Goal: Information Seeking & Learning: Learn about a topic

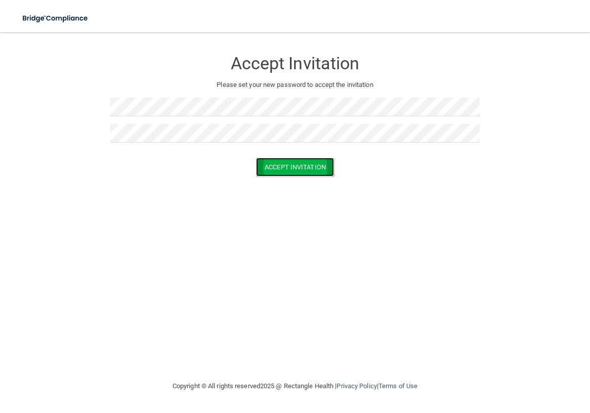
click at [272, 167] on button "Accept Invitation" at bounding box center [295, 167] width 78 height 19
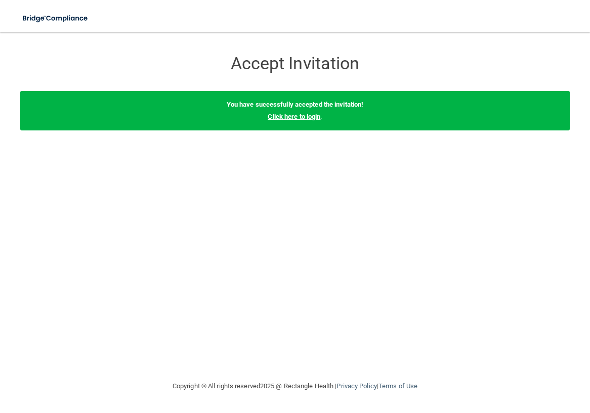
click at [303, 117] on link "Click here to login" at bounding box center [294, 117] width 53 height 8
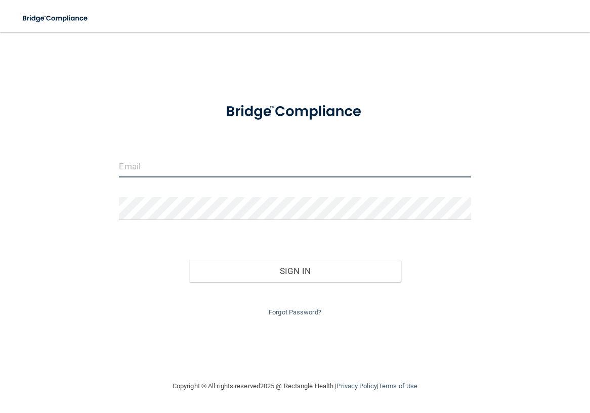
click at [197, 172] on input "email" at bounding box center [295, 166] width 352 height 23
type input "[EMAIL_ADDRESS][DOMAIN_NAME]"
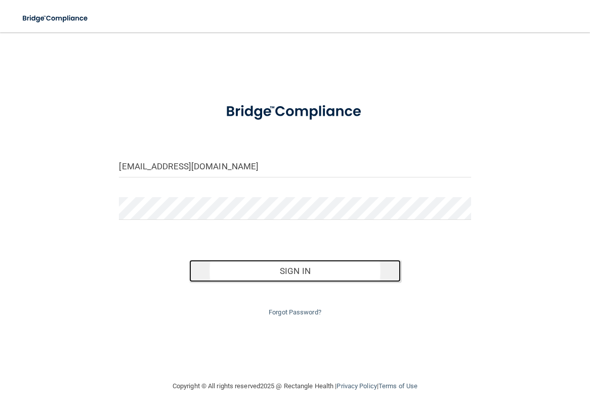
click at [290, 275] on button "Sign In" at bounding box center [294, 271] width 211 height 22
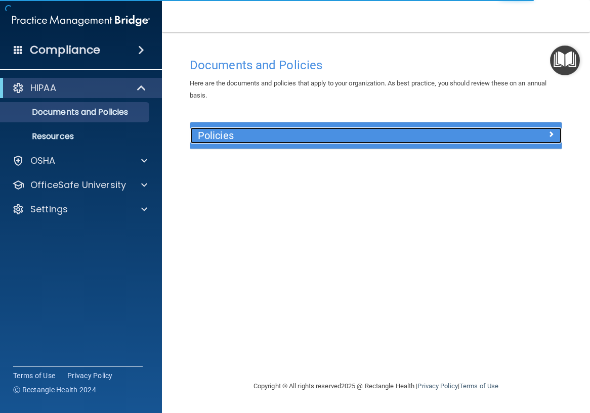
click at [336, 139] on h5 "Policies" at bounding box center [330, 135] width 264 height 11
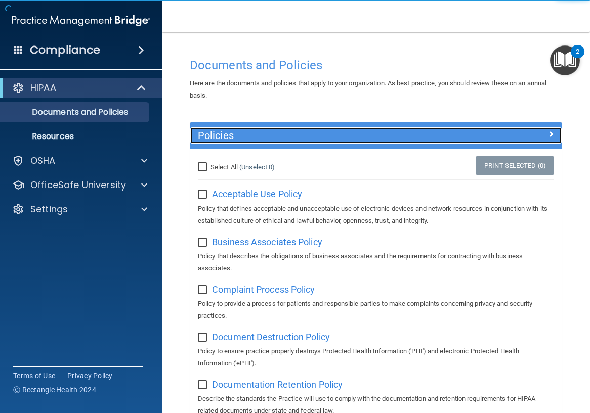
scroll to position [51, 0]
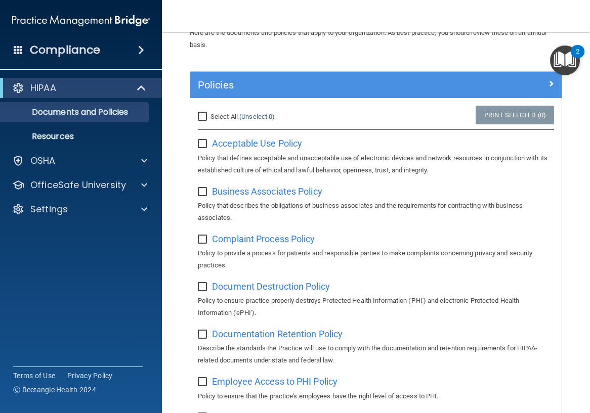
click at [222, 112] on label "Select All (Unselect 0) Unselect All" at bounding box center [236, 117] width 77 height 12
click at [210, 113] on input "Select All (Unselect 0) Unselect All" at bounding box center [204, 117] width 12 height 8
checkbox input "true"
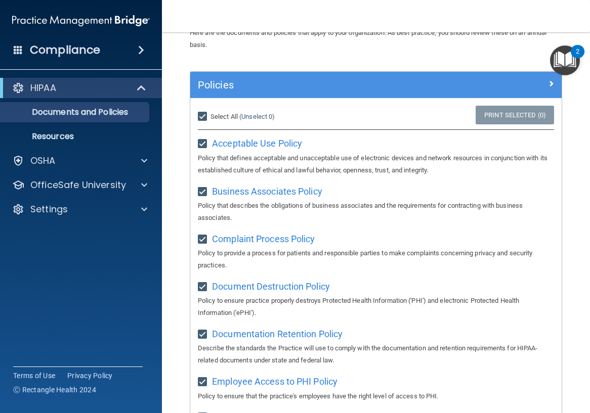
checkbox input "true"
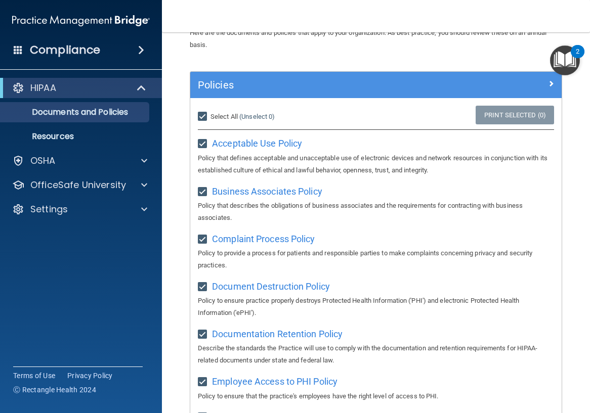
checkbox input "true"
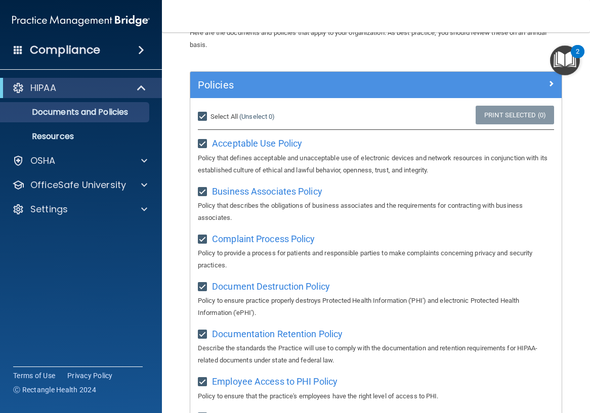
checkbox input "true"
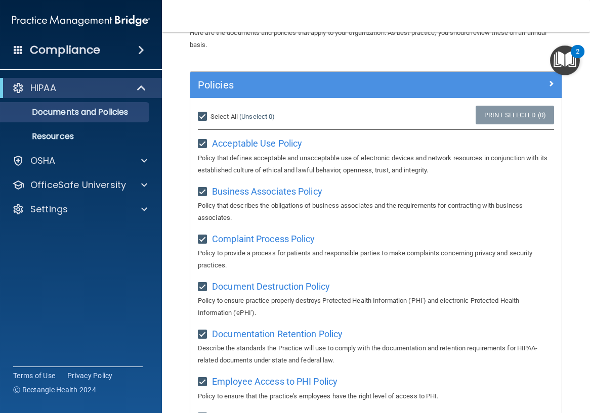
checkbox input "true"
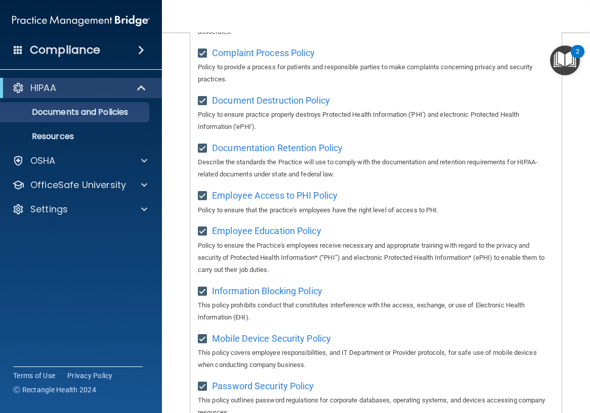
scroll to position [0, 0]
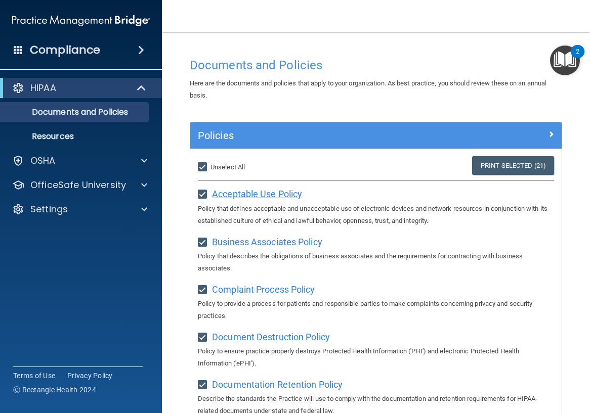
click at [272, 194] on span "Acceptable Use Policy" at bounding box center [257, 194] width 90 height 11
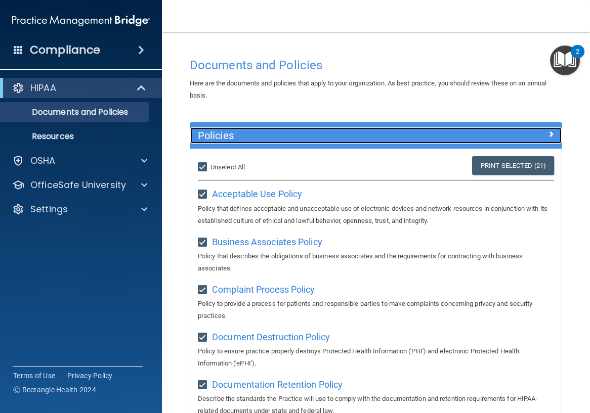
click at [539, 134] on div at bounding box center [515, 134] width 93 height 12
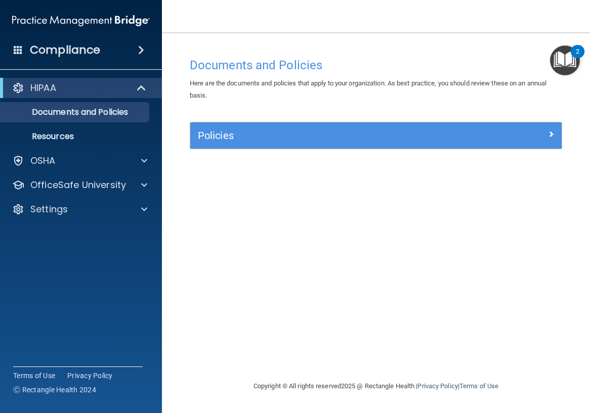
click at [561, 55] on img "Open Resource Center, 2 new notifications" at bounding box center [565, 61] width 30 height 30
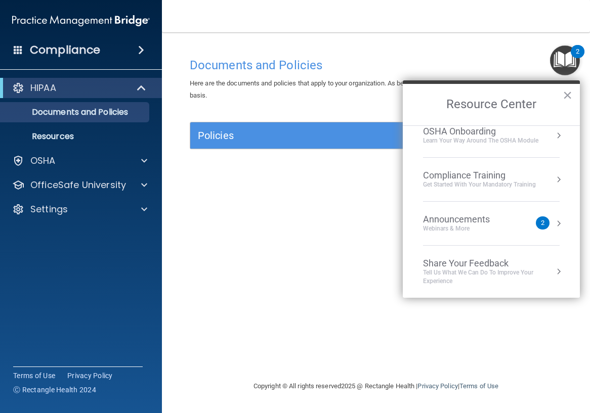
scroll to position [57, 0]
click at [489, 175] on div "Compliance Training" at bounding box center [479, 175] width 113 height 11
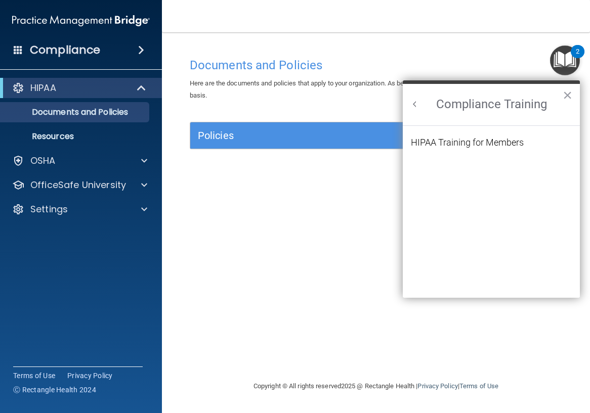
scroll to position [0, 0]
click at [495, 145] on div "HIPAA Training for Members" at bounding box center [467, 142] width 113 height 9
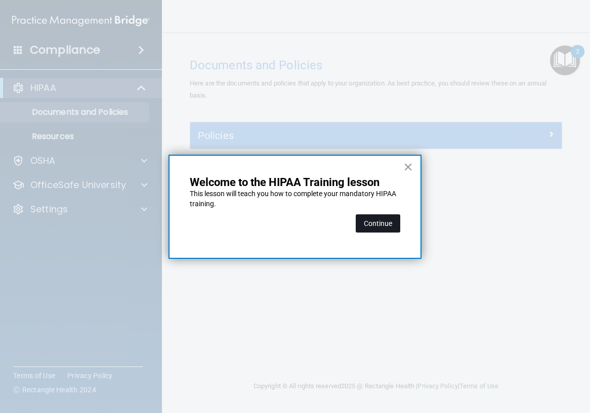
click at [384, 222] on button "Continue" at bounding box center [378, 224] width 45 height 18
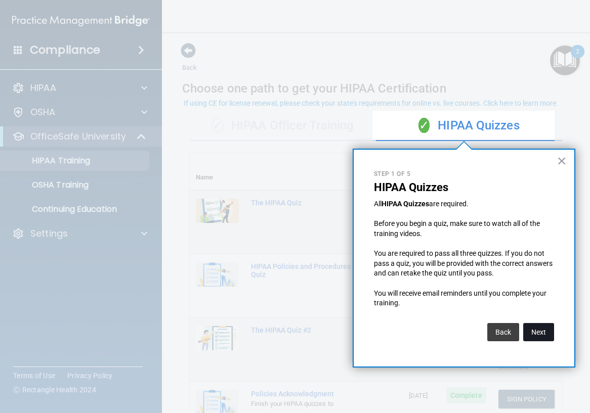
click at [536, 325] on button "Next" at bounding box center [538, 332] width 31 height 18
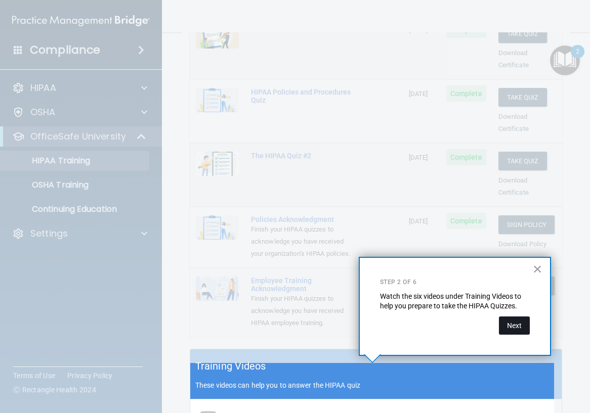
click at [524, 319] on button "Next" at bounding box center [514, 326] width 31 height 18
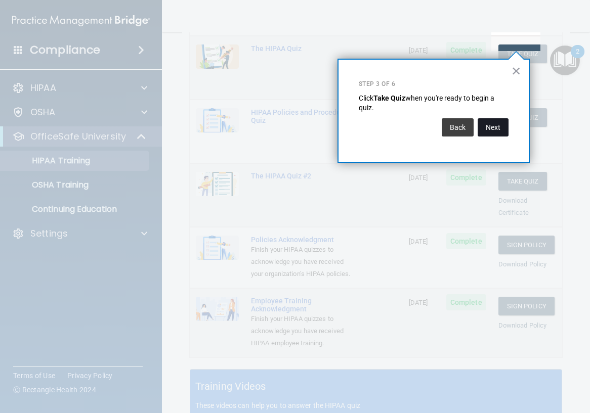
click at [484, 129] on button "Next" at bounding box center [493, 127] width 31 height 18
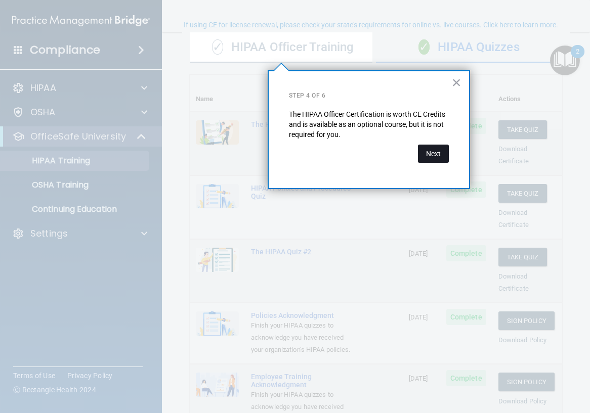
click at [424, 159] on button "Next" at bounding box center [433, 154] width 31 height 18
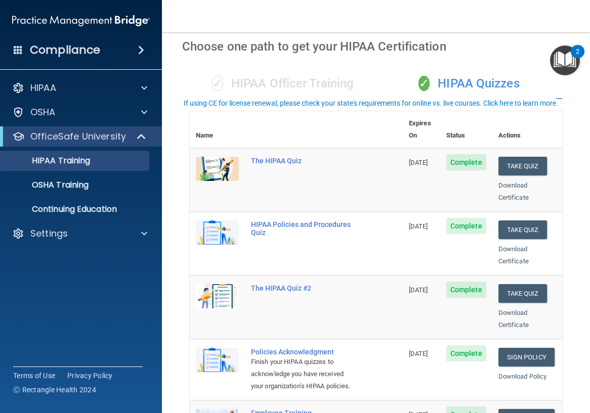
scroll to position [0, 0]
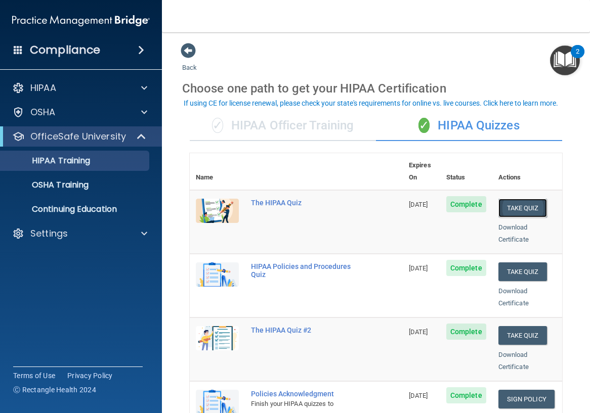
click at [517, 199] on button "Take Quiz" at bounding box center [523, 208] width 49 height 19
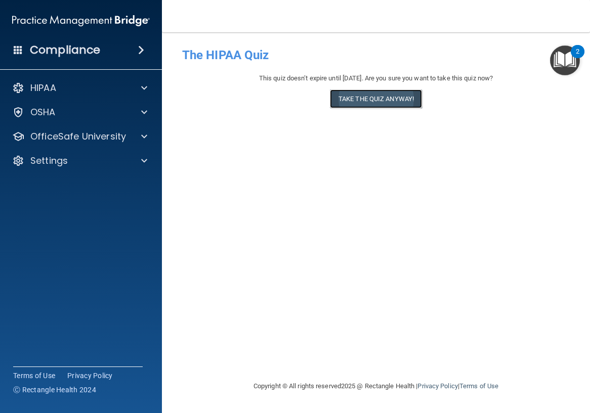
click at [394, 104] on button "Take the quiz anyway!" at bounding box center [376, 99] width 92 height 19
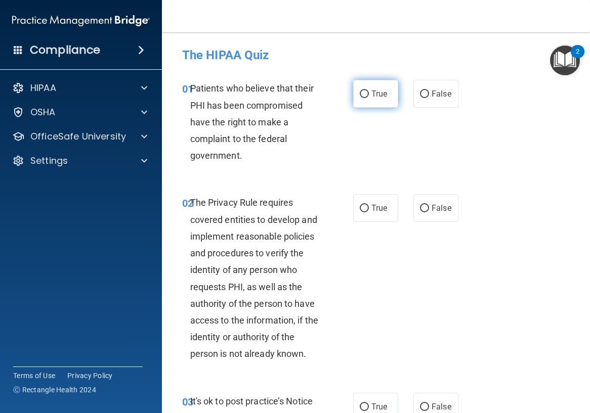
click at [371, 95] on span "True" at bounding box center [379, 94] width 16 height 10
click at [369, 95] on input "True" at bounding box center [364, 95] width 9 height 8
radio input "true"
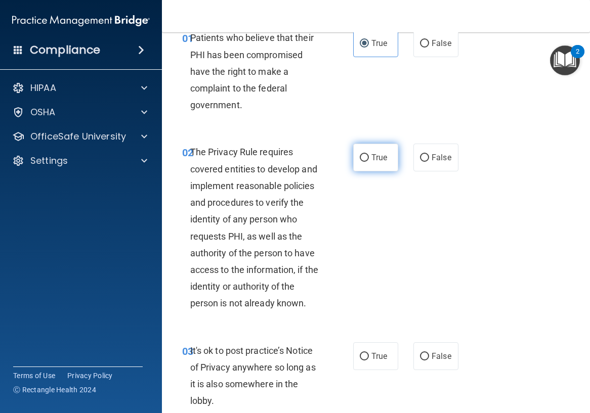
click at [385, 158] on label "True" at bounding box center [375, 158] width 45 height 28
click at [369, 158] on input "True" at bounding box center [364, 158] width 9 height 8
radio input "true"
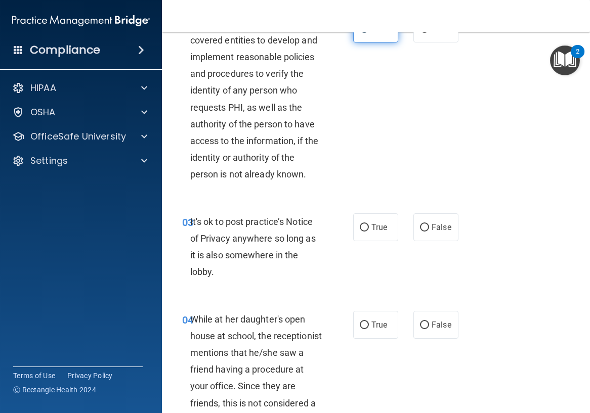
scroll to position [202, 0]
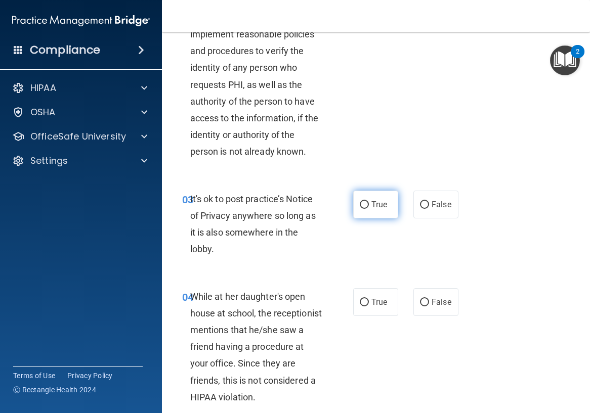
click at [375, 200] on span "True" at bounding box center [379, 205] width 16 height 10
click at [369, 201] on input "True" at bounding box center [364, 205] width 9 height 8
radio input "true"
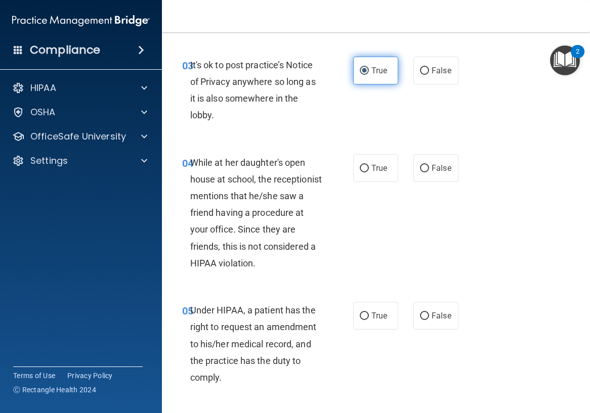
scroll to position [354, 0]
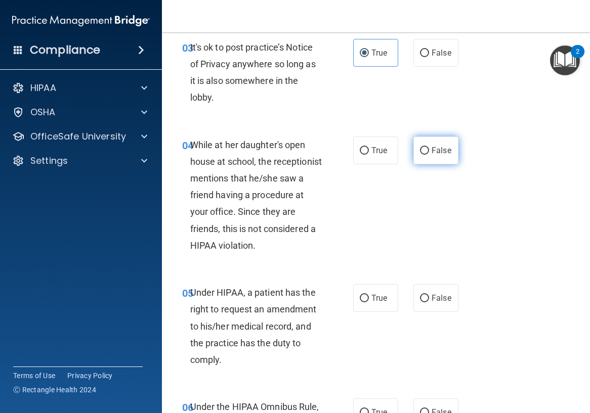
click at [426, 148] on label "False" at bounding box center [435, 151] width 45 height 28
click at [426, 148] on input "False" at bounding box center [424, 151] width 9 height 8
radio input "true"
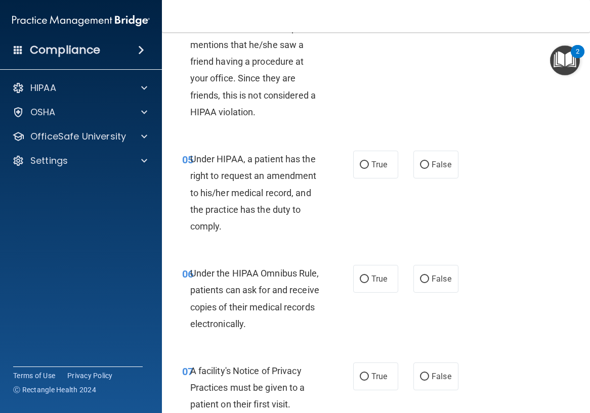
scroll to position [506, 0]
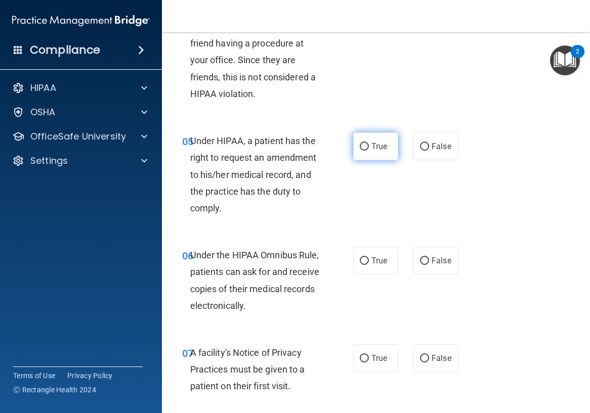
click at [371, 148] on span "True" at bounding box center [379, 147] width 16 height 10
click at [369, 148] on input "True" at bounding box center [364, 147] width 9 height 8
radio input "true"
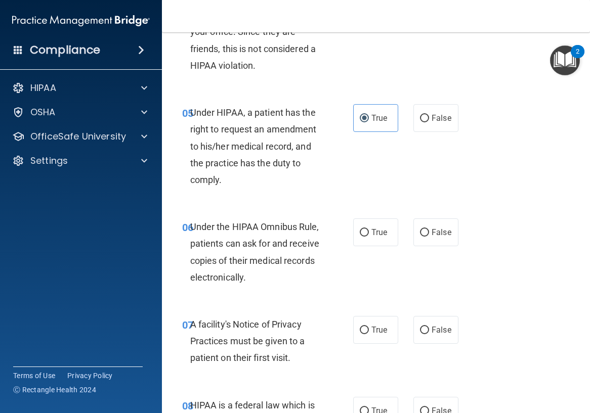
scroll to position [557, 0]
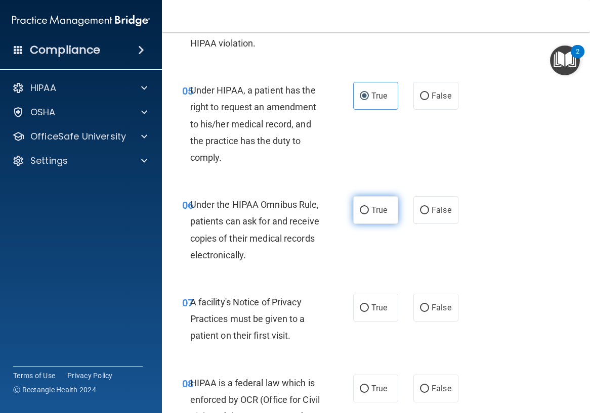
click at [371, 207] on span "True" at bounding box center [379, 210] width 16 height 10
click at [369, 207] on input "True" at bounding box center [364, 211] width 9 height 8
radio input "true"
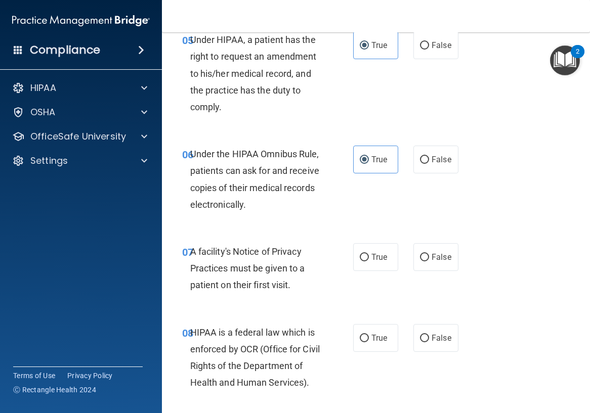
scroll to position [658, 0]
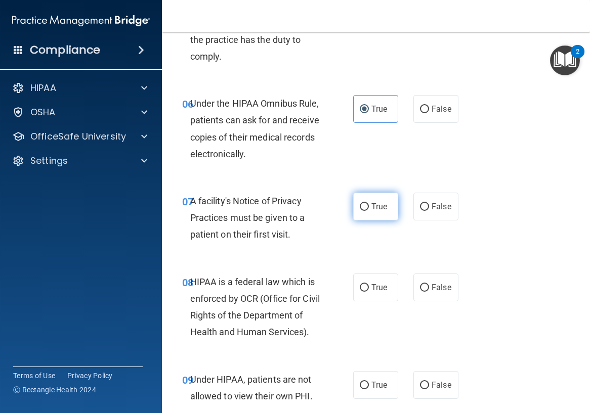
click at [353, 212] on label "True" at bounding box center [375, 207] width 45 height 28
click at [360, 211] on input "True" at bounding box center [364, 207] width 9 height 8
radio input "true"
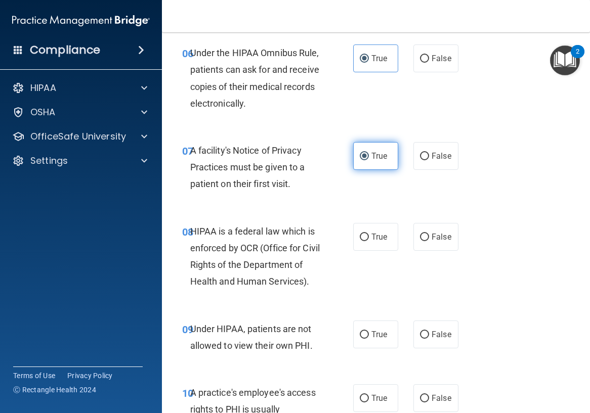
scroll to position [759, 0]
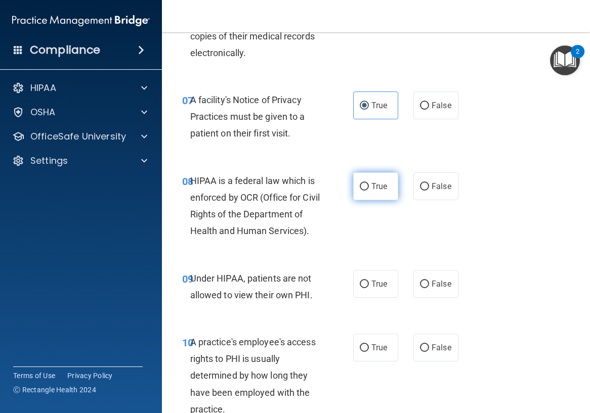
click at [356, 179] on label "True" at bounding box center [375, 187] width 45 height 28
click at [360, 183] on input "True" at bounding box center [364, 187] width 9 height 8
radio input "true"
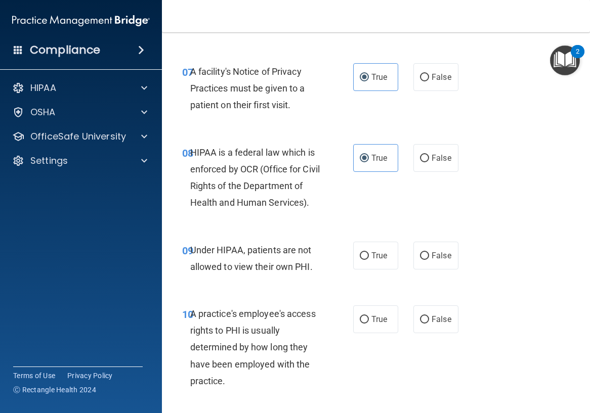
scroll to position [810, 0]
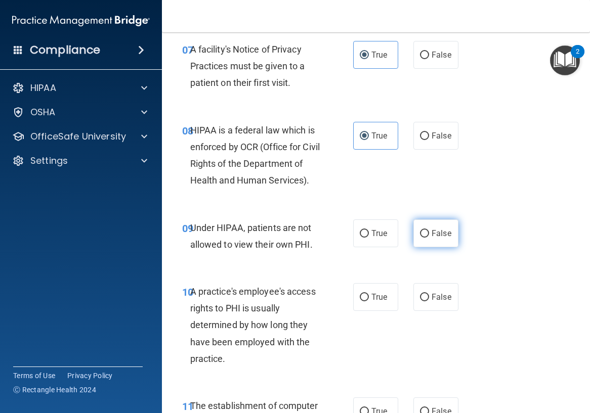
click at [449, 243] on label "False" at bounding box center [435, 234] width 45 height 28
click at [429, 238] on input "False" at bounding box center [424, 234] width 9 height 8
radio input "true"
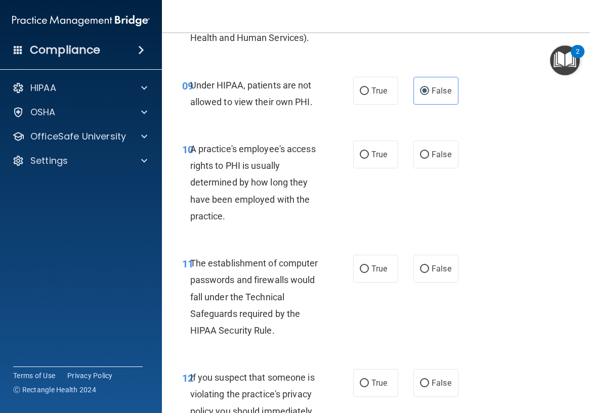
scroll to position [962, 0]
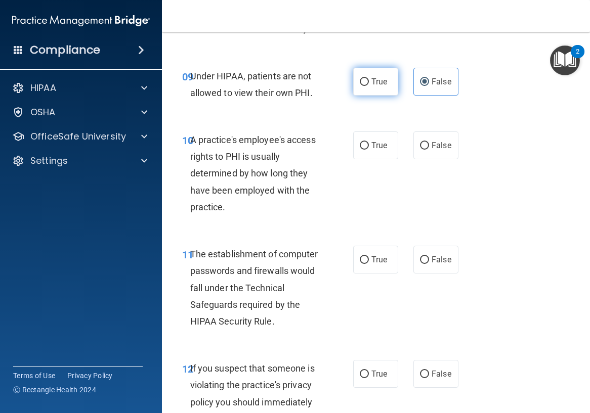
click at [379, 87] on span "True" at bounding box center [379, 82] width 16 height 10
click at [369, 86] on input "True" at bounding box center [364, 82] width 9 height 8
radio input "true"
click at [433, 87] on span "False" at bounding box center [442, 82] width 20 height 10
click at [429, 86] on input "False" at bounding box center [424, 82] width 9 height 8
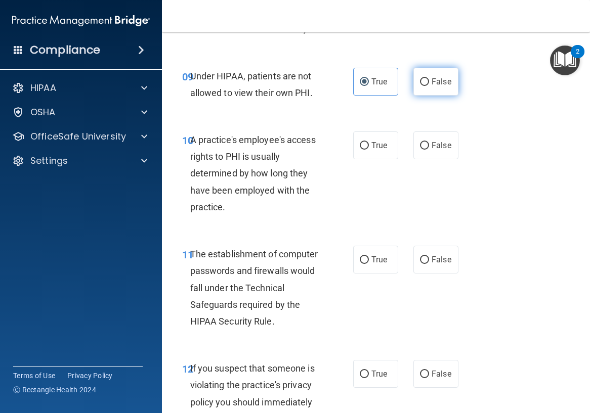
radio input "true"
radio input "false"
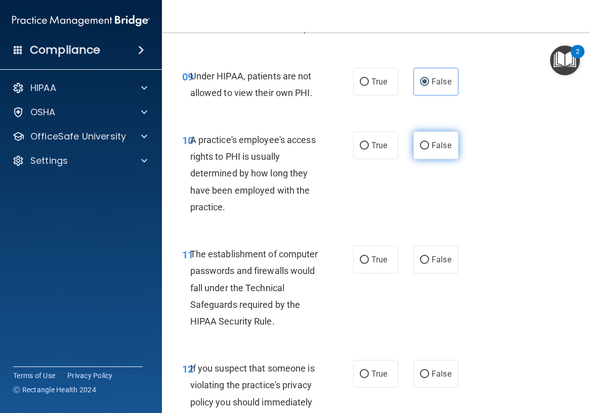
click at [428, 151] on label "False" at bounding box center [435, 146] width 45 height 28
click at [428, 150] on input "False" at bounding box center [424, 146] width 9 height 8
radio input "true"
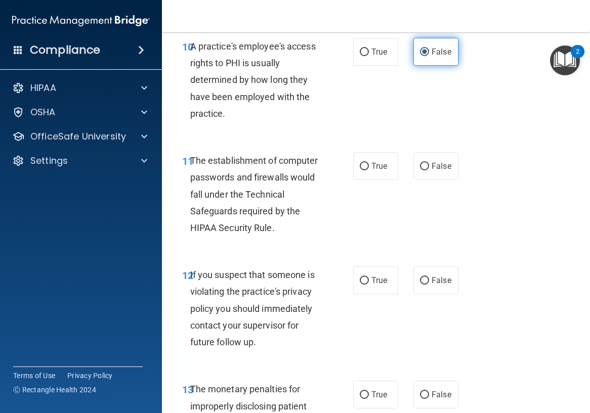
scroll to position [1113, 0]
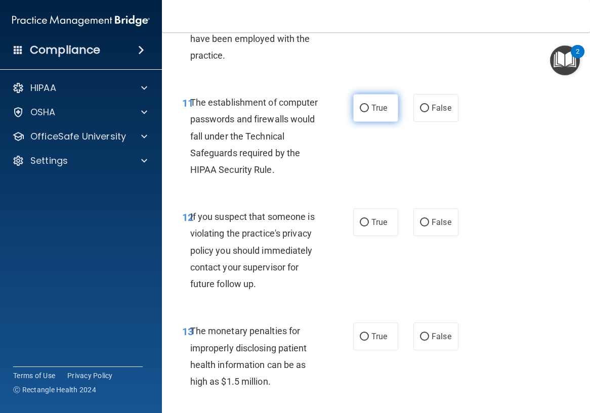
click at [381, 122] on label "True" at bounding box center [375, 108] width 45 height 28
click at [369, 112] on input "True" at bounding box center [364, 109] width 9 height 8
radio input "true"
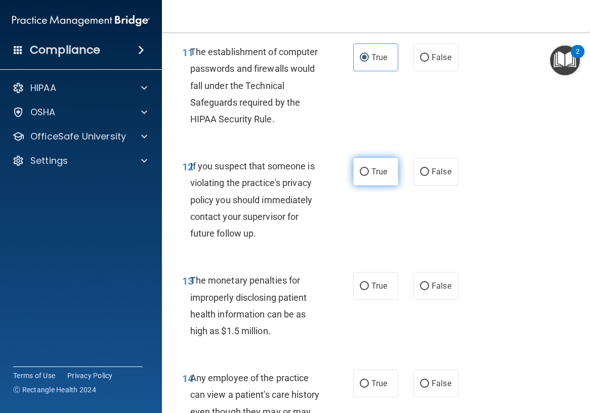
click at [371, 177] on span "True" at bounding box center [379, 172] width 16 height 10
click at [368, 176] on input "True" at bounding box center [364, 173] width 9 height 8
radio input "true"
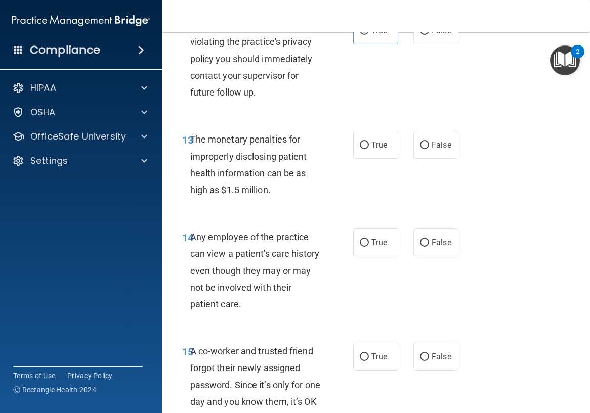
scroll to position [1316, 0]
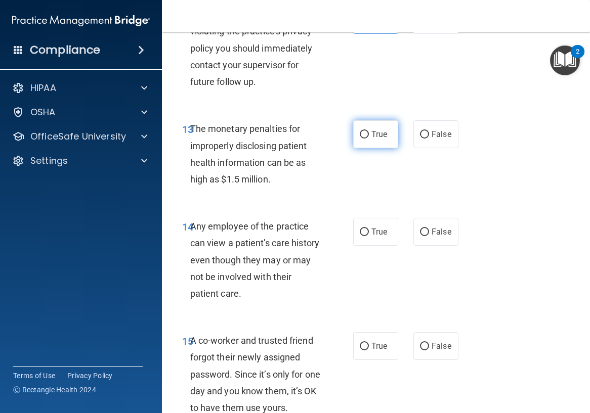
click at [361, 139] on input "True" at bounding box center [364, 135] width 9 height 8
radio input "true"
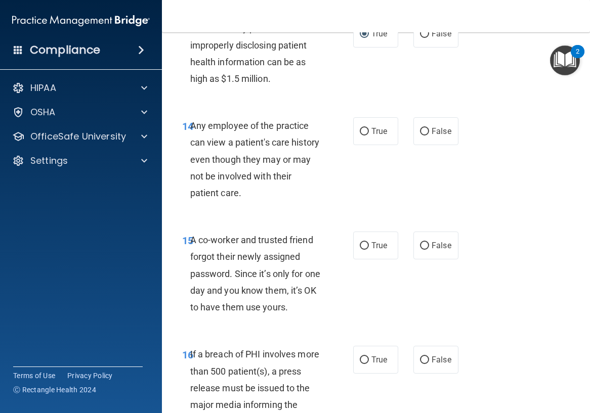
scroll to position [1417, 0]
click at [434, 140] on label "False" at bounding box center [435, 131] width 45 height 28
click at [429, 135] on input "False" at bounding box center [424, 132] width 9 height 8
radio input "true"
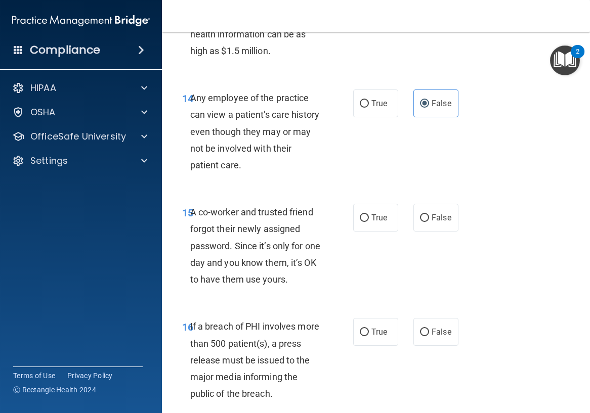
scroll to position [1468, 0]
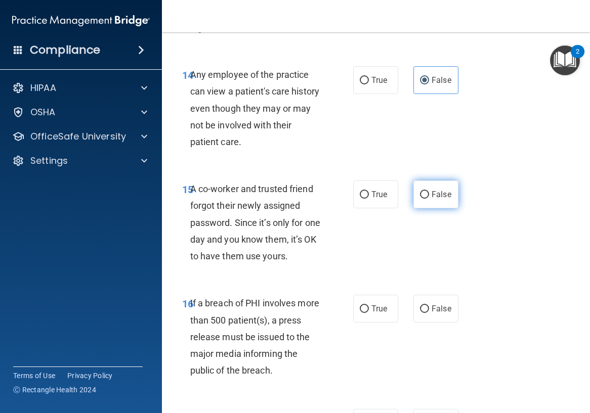
click at [420, 199] on input "False" at bounding box center [424, 195] width 9 height 8
radio input "true"
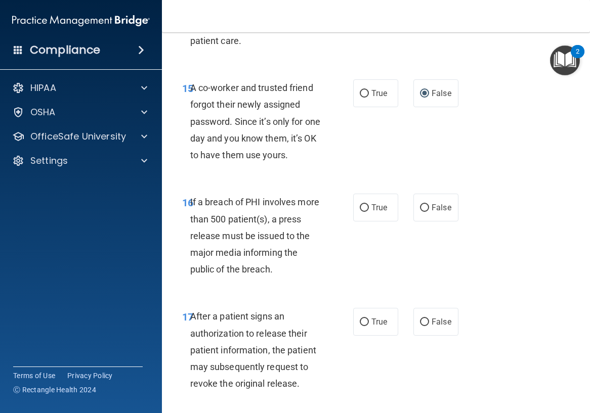
scroll to position [1619, 0]
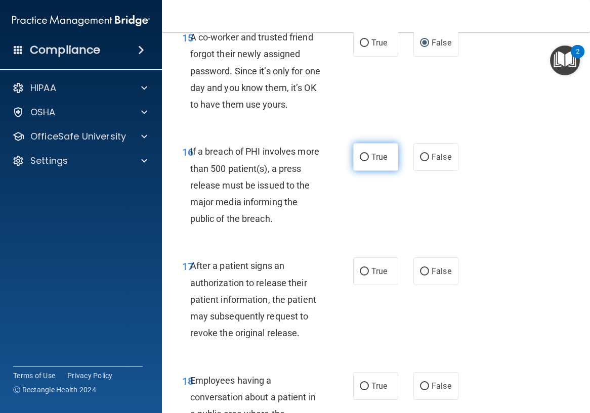
click at [366, 171] on label "True" at bounding box center [375, 157] width 45 height 28
click at [366, 161] on input "True" at bounding box center [364, 158] width 9 height 8
radio input "true"
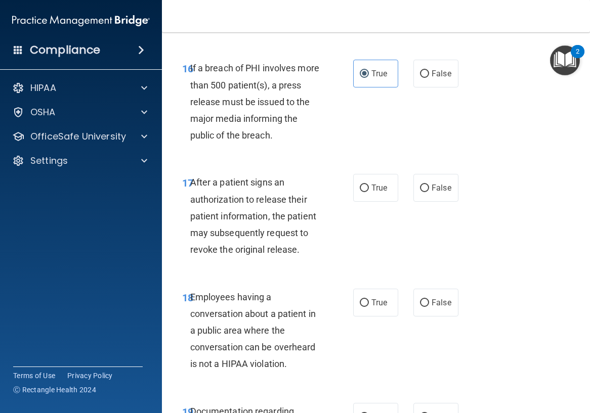
scroll to position [1721, 0]
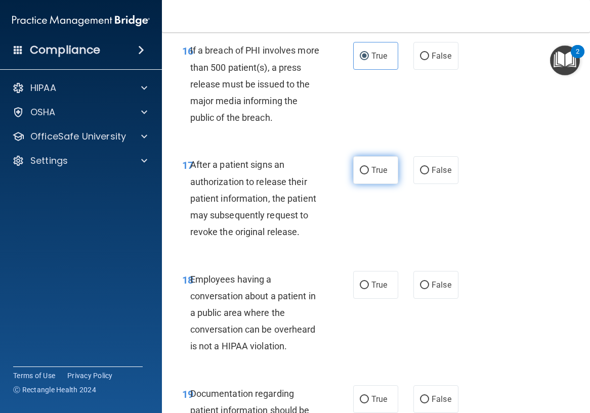
click at [376, 184] on label "True" at bounding box center [375, 170] width 45 height 28
click at [369, 175] on input "True" at bounding box center [364, 171] width 9 height 8
radio input "true"
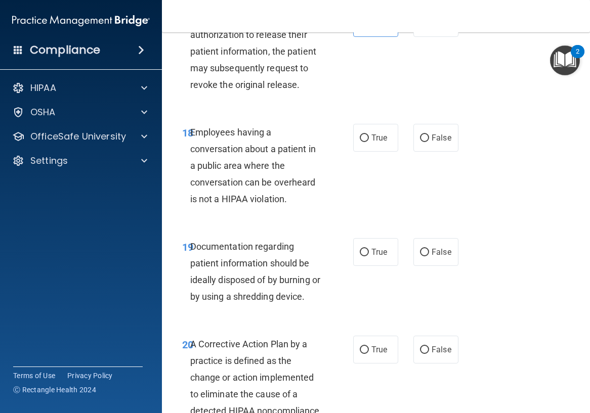
scroll to position [1873, 0]
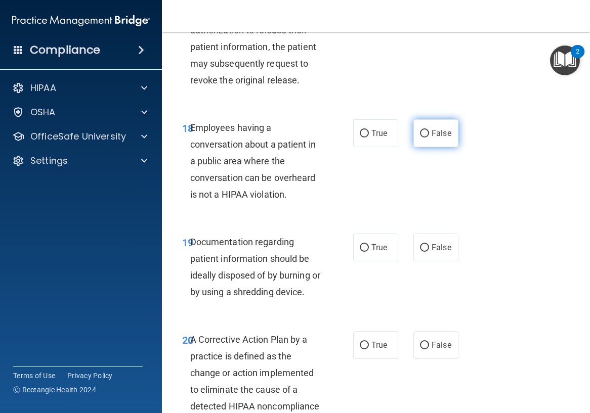
click at [426, 147] on label "False" at bounding box center [435, 133] width 45 height 28
click at [426, 138] on input "False" at bounding box center [424, 134] width 9 height 8
radio input "true"
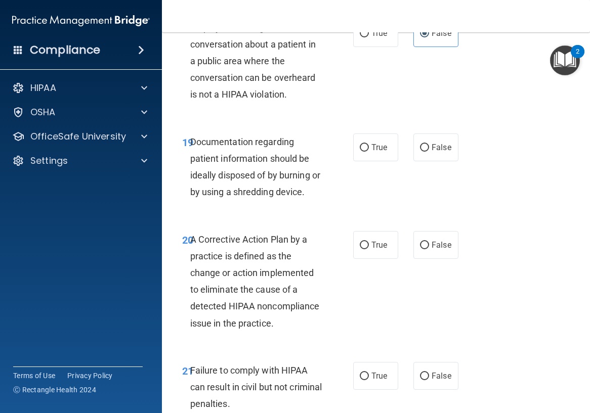
scroll to position [1974, 0]
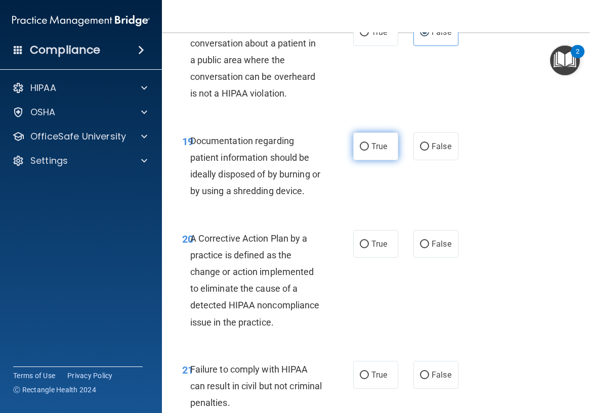
click at [371, 151] on span "True" at bounding box center [379, 147] width 16 height 10
click at [368, 151] on input "True" at bounding box center [364, 147] width 9 height 8
radio input "true"
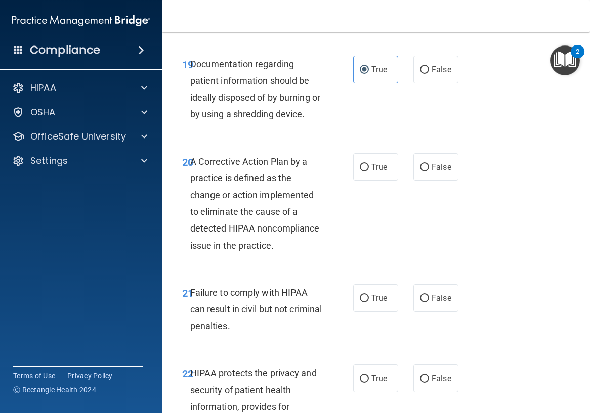
scroll to position [2075, 0]
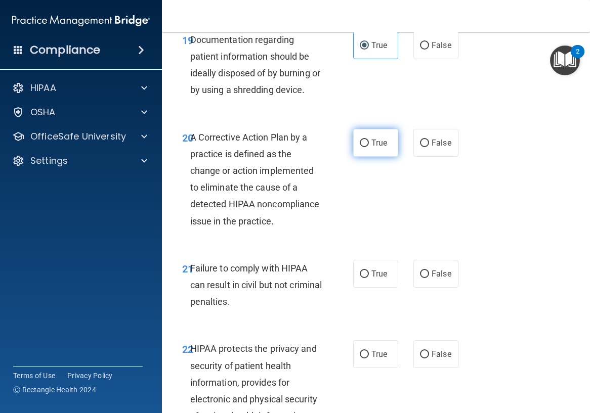
click at [360, 147] on input "True" at bounding box center [364, 144] width 9 height 8
radio input "true"
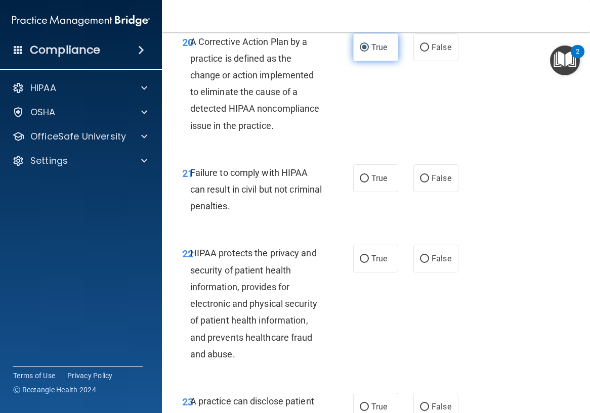
scroll to position [2176, 0]
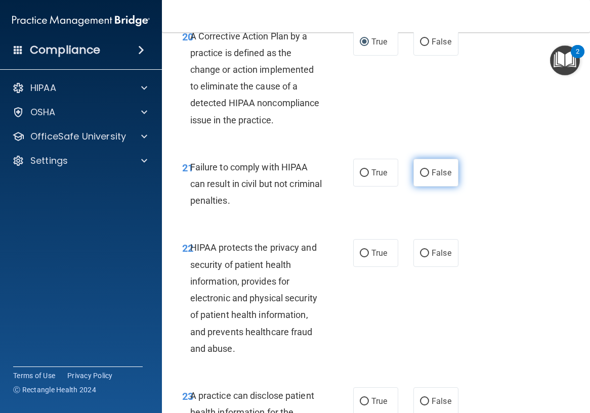
click at [420, 177] on input "False" at bounding box center [424, 174] width 9 height 8
radio input "true"
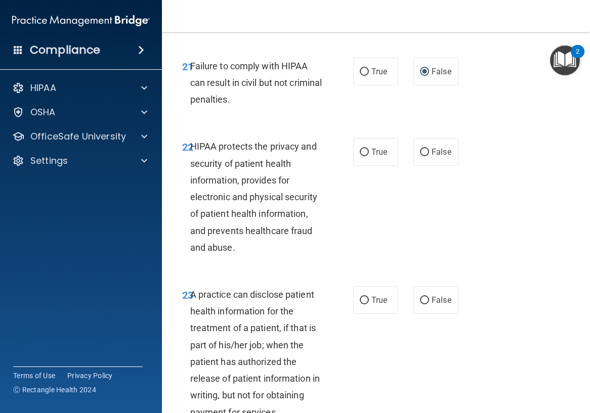
scroll to position [2328, 0]
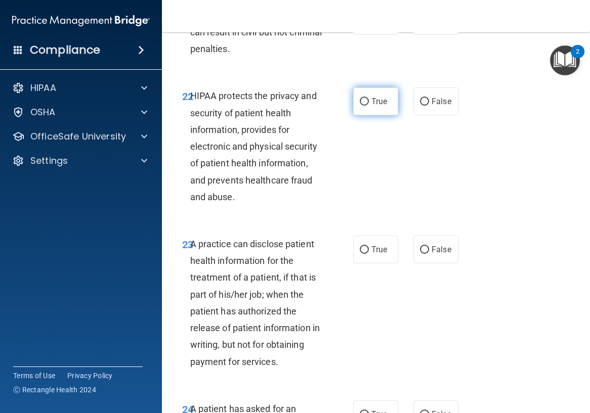
click at [360, 106] on input "True" at bounding box center [364, 102] width 9 height 8
radio input "true"
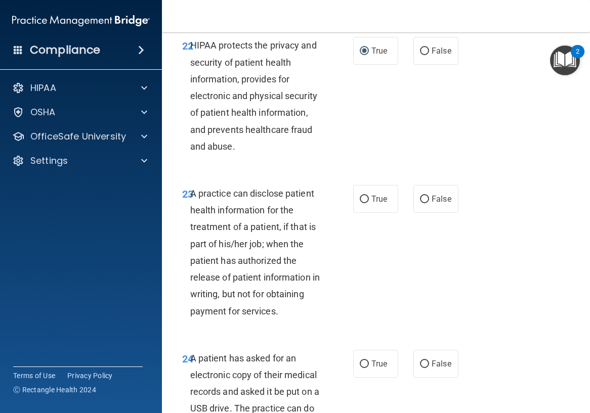
scroll to position [2429, 0]
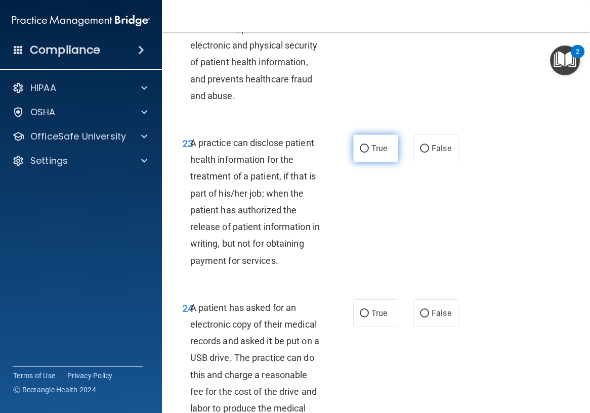
click at [362, 153] on input "True" at bounding box center [364, 149] width 9 height 8
radio input "true"
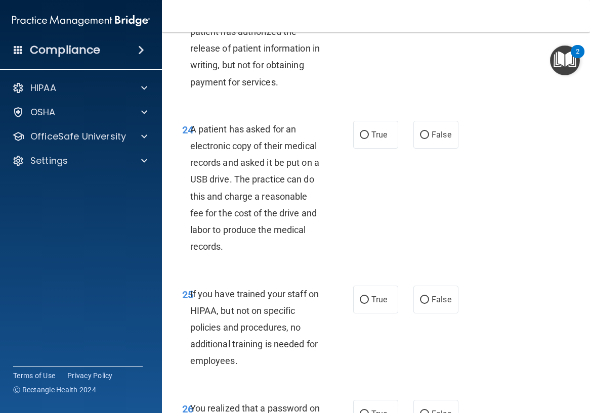
scroll to position [2632, 0]
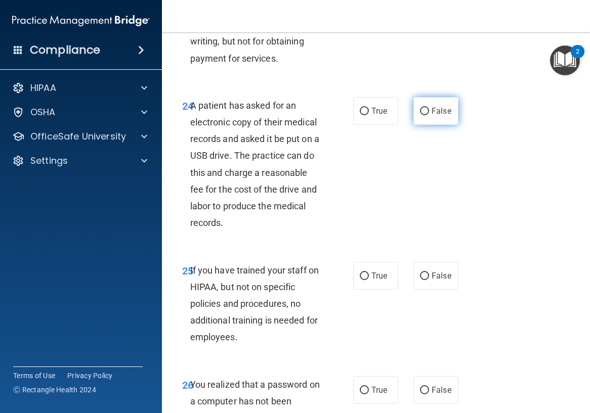
click at [439, 116] on span "False" at bounding box center [442, 111] width 20 height 10
click at [429, 115] on input "False" at bounding box center [424, 112] width 9 height 8
radio input "true"
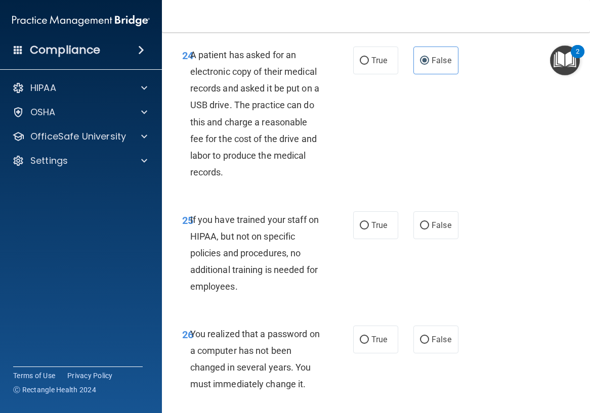
scroll to position [2733, 0]
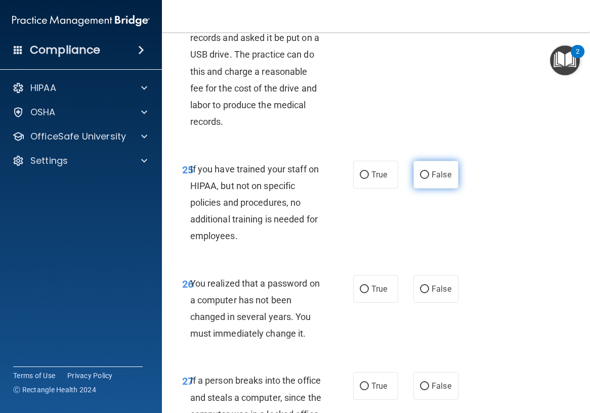
click at [432, 180] on span "False" at bounding box center [442, 175] width 20 height 10
click at [429, 179] on input "False" at bounding box center [424, 176] width 9 height 8
radio input "true"
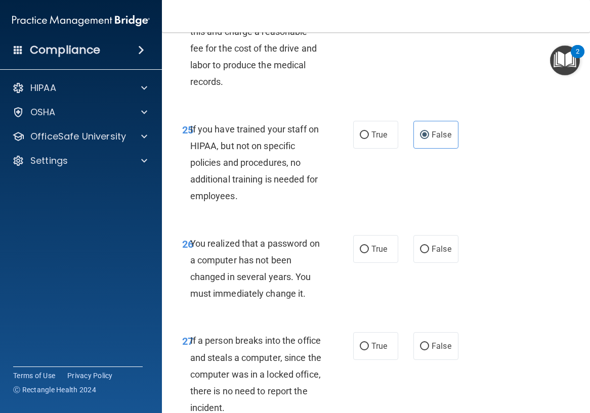
scroll to position [2834, 0]
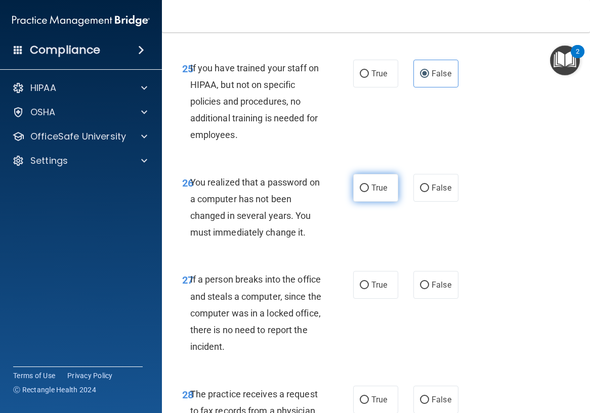
click at [366, 202] on label "True" at bounding box center [375, 188] width 45 height 28
click at [366, 192] on input "True" at bounding box center [364, 189] width 9 height 8
radio input "true"
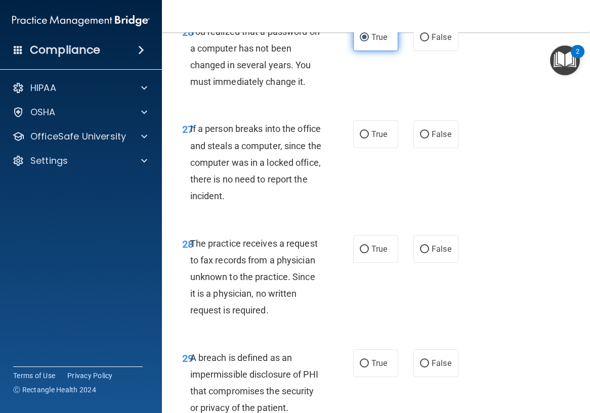
scroll to position [2986, 0]
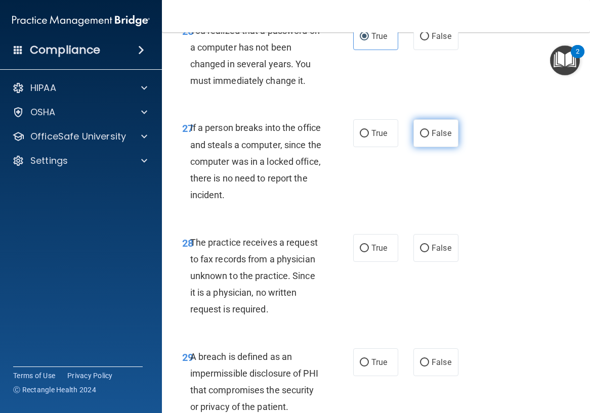
click at [434, 138] on span "False" at bounding box center [442, 134] width 20 height 10
click at [429, 138] on input "False" at bounding box center [424, 134] width 9 height 8
radio input "true"
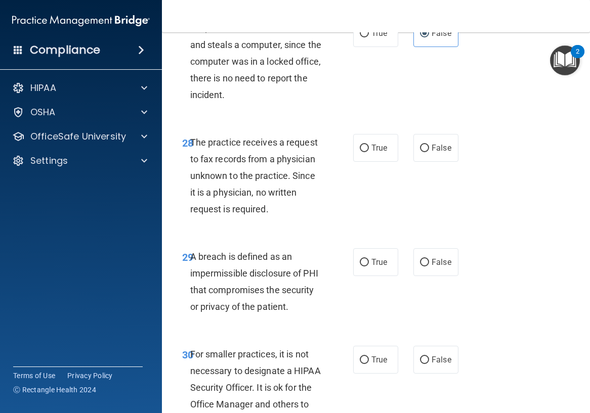
scroll to position [3087, 0]
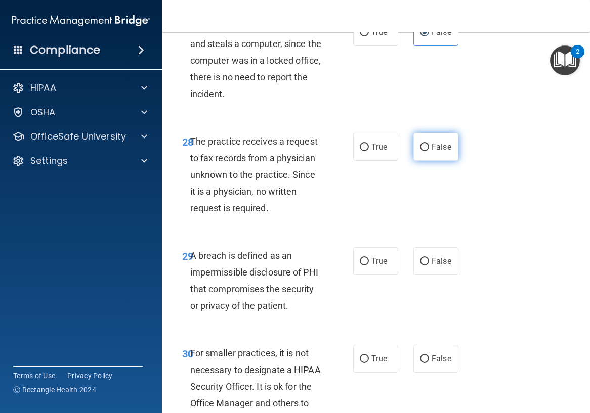
click at [413, 161] on label "False" at bounding box center [435, 147] width 45 height 28
click at [420, 151] on input "False" at bounding box center [424, 148] width 9 height 8
radio input "true"
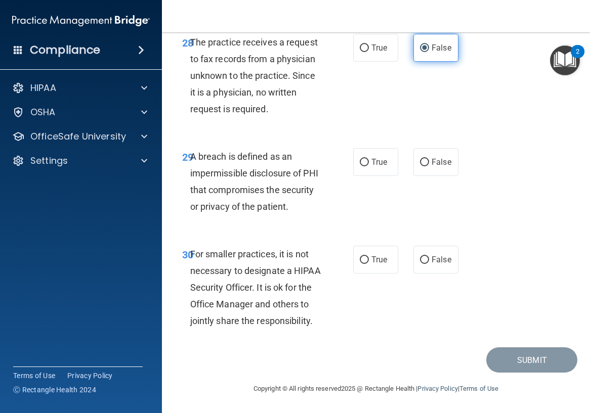
scroll to position [3239, 0]
click at [356, 152] on label "True" at bounding box center [375, 162] width 45 height 28
click at [360, 159] on input "True" at bounding box center [364, 163] width 9 height 8
radio input "true"
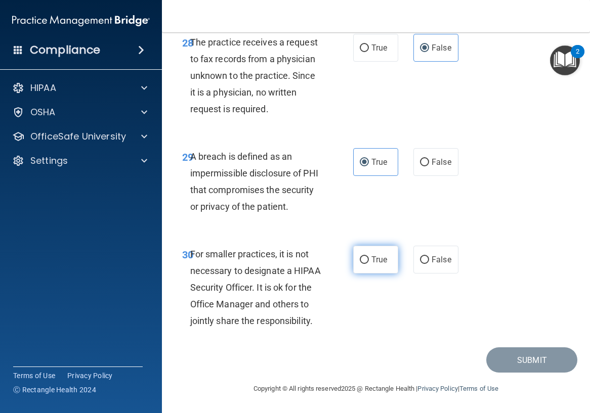
click at [371, 255] on span "True" at bounding box center [379, 260] width 16 height 10
click at [369, 257] on input "True" at bounding box center [364, 261] width 9 height 8
radio input "true"
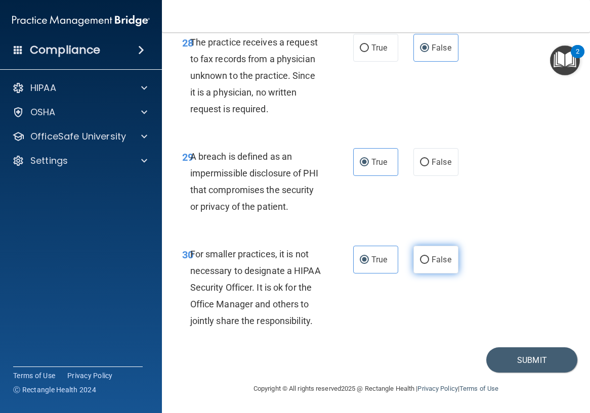
click at [428, 250] on label "False" at bounding box center [435, 260] width 45 height 28
click at [428, 257] on input "False" at bounding box center [424, 261] width 9 height 8
radio input "true"
radio input "false"
click at [498, 360] on button "Submit" at bounding box center [531, 361] width 91 height 26
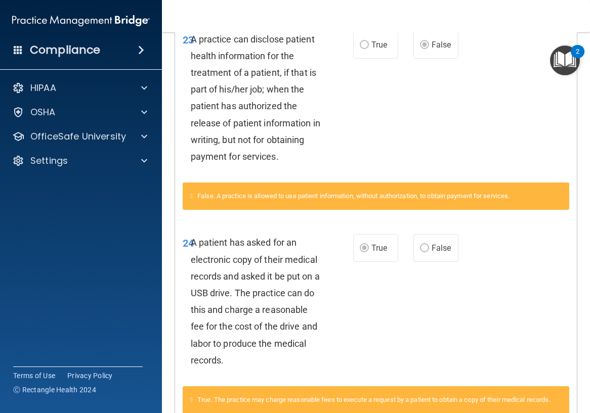
scroll to position [641, 0]
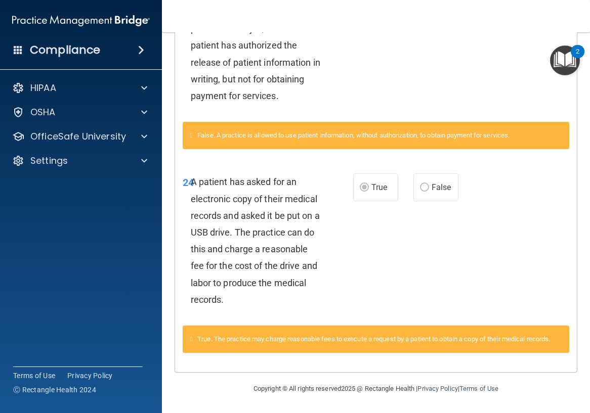
click at [445, 183] on span "False" at bounding box center [442, 188] width 20 height 10
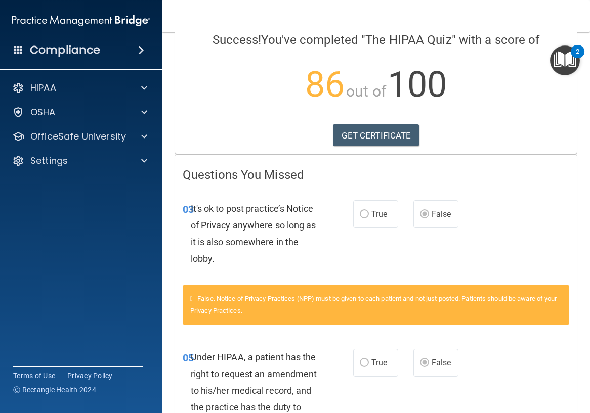
scroll to position [0, 0]
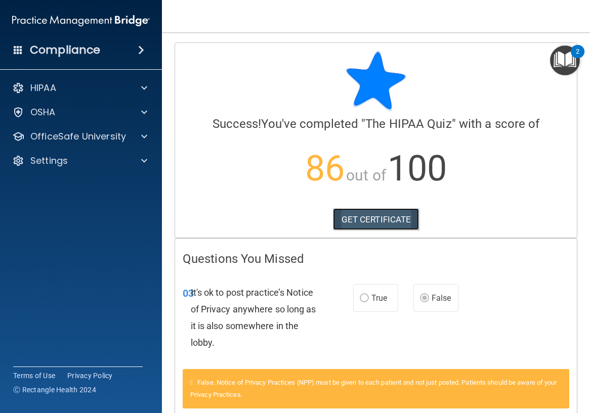
click at [389, 217] on link "GET CERTIFICATE" at bounding box center [376, 220] width 87 height 22
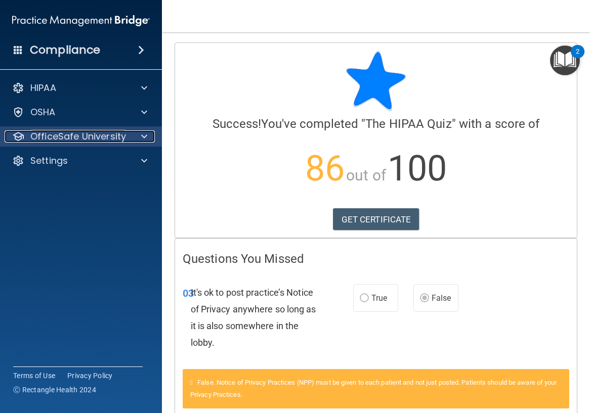
click at [78, 139] on p "OfficeSafe University" at bounding box center [78, 137] width 96 height 12
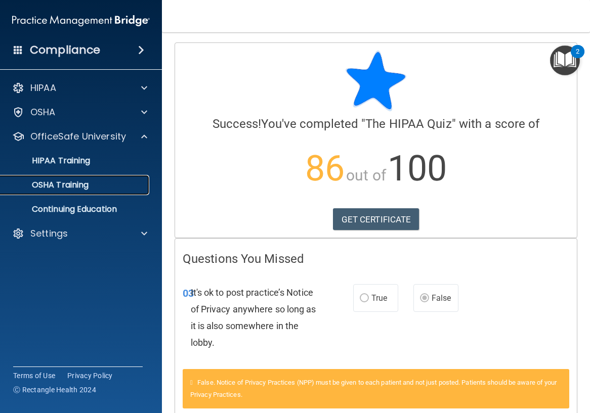
click at [93, 182] on div "OSHA Training" at bounding box center [76, 185] width 138 height 10
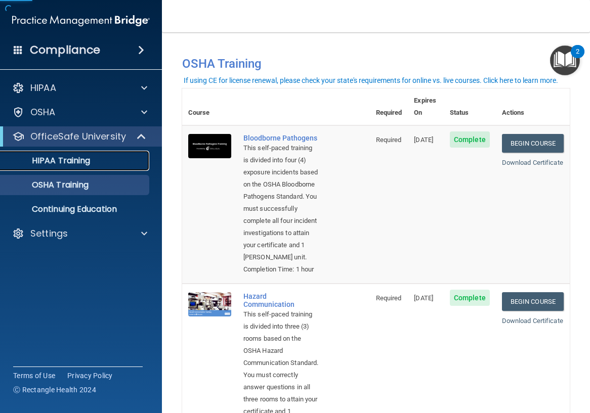
click at [88, 161] on p "HIPAA Training" at bounding box center [49, 161] width 84 height 10
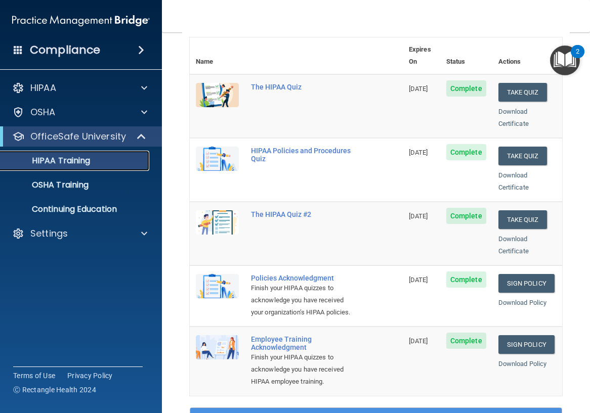
scroll to position [101, 0]
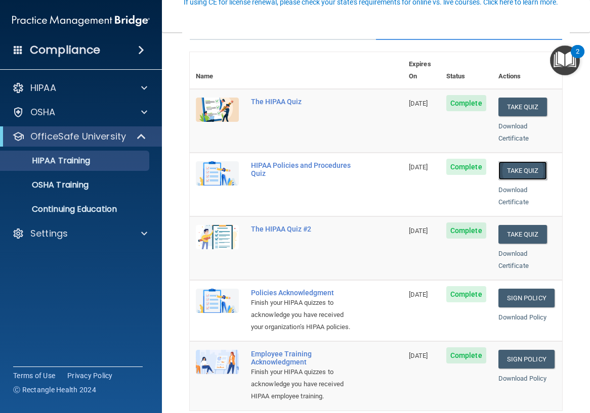
click at [512, 161] on button "Take Quiz" at bounding box center [523, 170] width 49 height 19
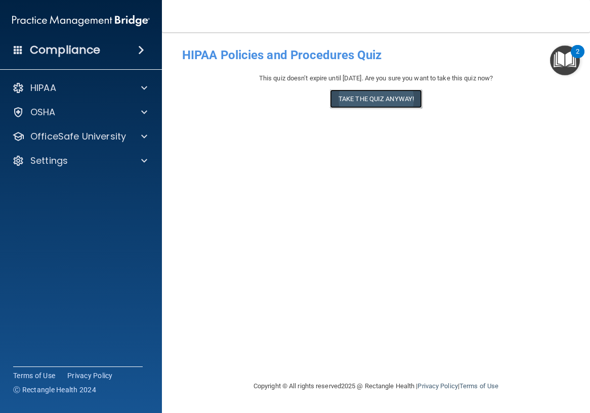
click at [376, 94] on button "Take the quiz anyway!" at bounding box center [376, 99] width 92 height 19
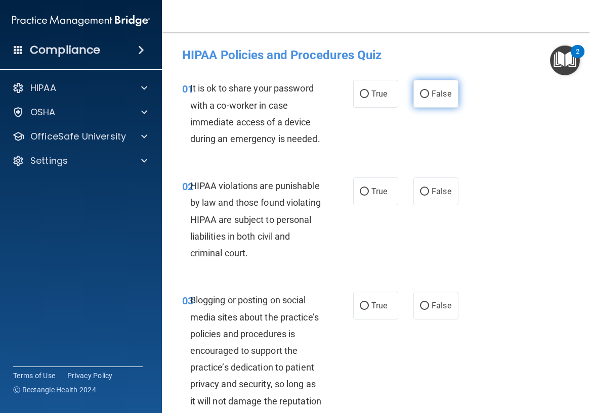
click at [432, 93] on span "False" at bounding box center [442, 94] width 20 height 10
click at [428, 93] on input "False" at bounding box center [424, 95] width 9 height 8
radio input "true"
click at [379, 196] on span "True" at bounding box center [379, 192] width 16 height 10
click at [369, 196] on input "True" at bounding box center [364, 192] width 9 height 8
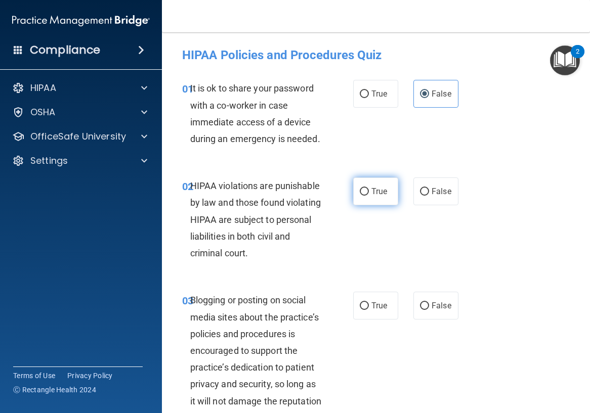
radio input "true"
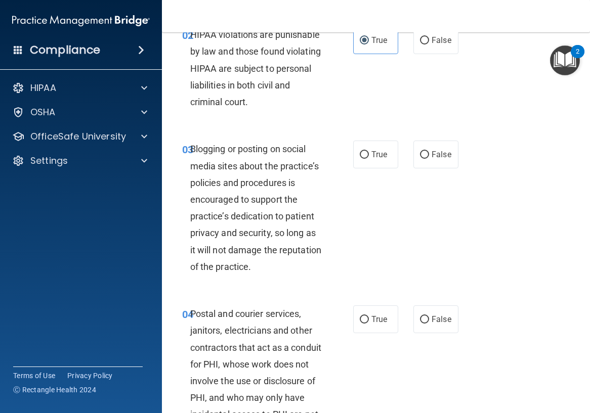
scroll to position [152, 0]
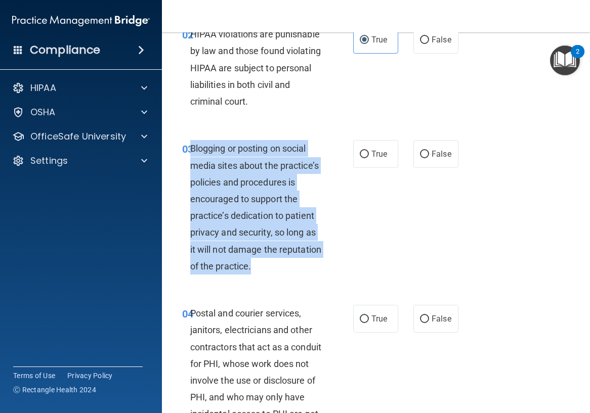
drag, startPoint x: 247, startPoint y: 297, endPoint x: 191, endPoint y: 161, distance: 146.8
click at [191, 161] on div "Blogging or posting on social media sites about the practice’s policies and pro…" at bounding box center [260, 207] width 140 height 135
copy span "Blogging or posting on social media sites about the practice’s policies and pro…"
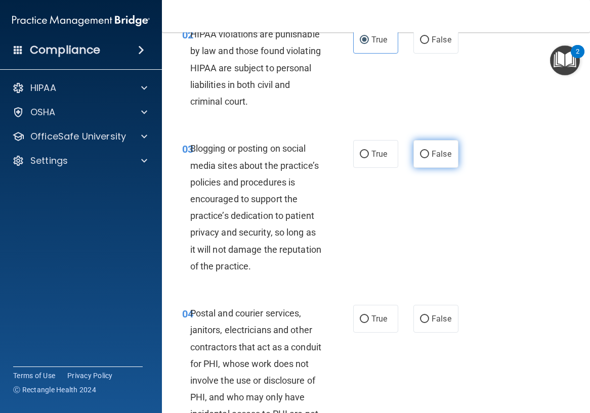
click at [421, 168] on label "False" at bounding box center [435, 154] width 45 height 28
click at [421, 158] on input "False" at bounding box center [424, 155] width 9 height 8
radio input "true"
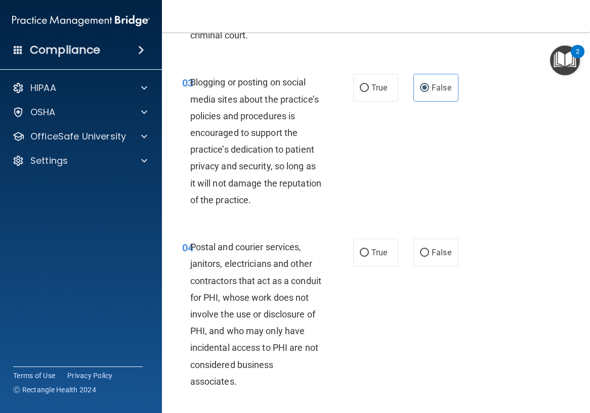
scroll to position [304, 0]
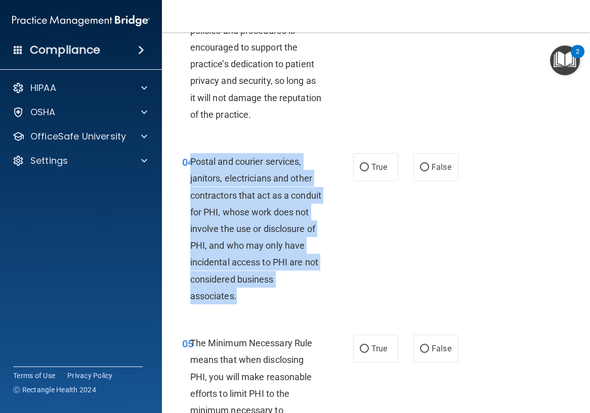
drag, startPoint x: 282, startPoint y: 331, endPoint x: 190, endPoint y: 191, distance: 167.5
click at [190, 191] on div "Postal and courier services, janitors, electricians and other contractors that …" at bounding box center [260, 228] width 140 height 151
copy span "Postal and courier services, janitors, electricians and other contractors that …"
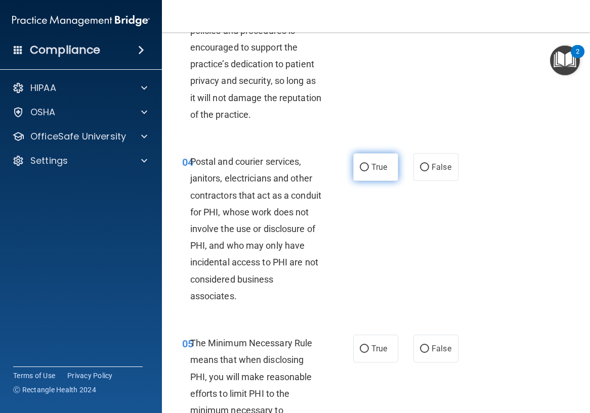
click at [360, 181] on label "True" at bounding box center [375, 167] width 45 height 28
click at [360, 172] on input "True" at bounding box center [364, 168] width 9 height 8
radio input "true"
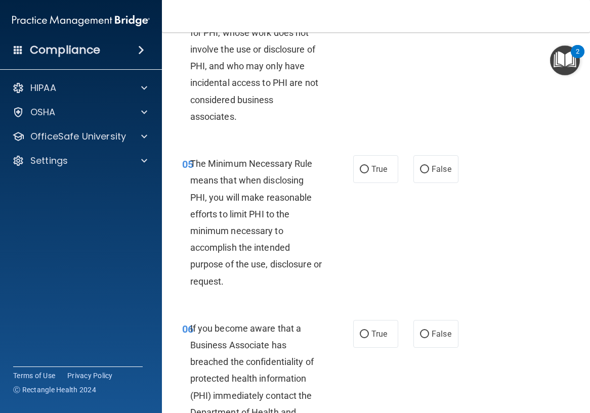
scroll to position [506, 0]
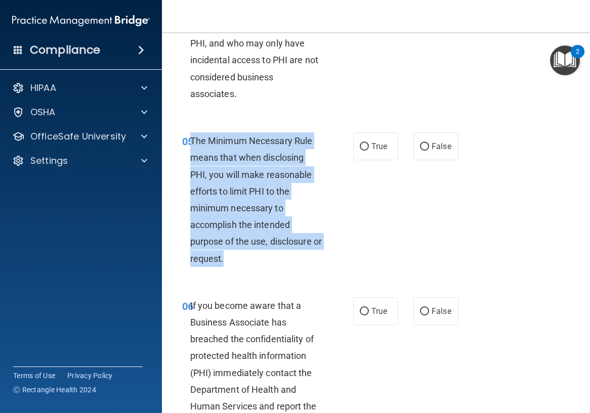
drag, startPoint x: 248, startPoint y: 293, endPoint x: 191, endPoint y: 174, distance: 132.2
click at [191, 174] on div "The Minimum Necessary Rule means that when disclosing PHI, you will make reason…" at bounding box center [260, 200] width 140 height 135
copy span "The Minimum Necessary Rule means that when disclosing PHI, you will make reason…"
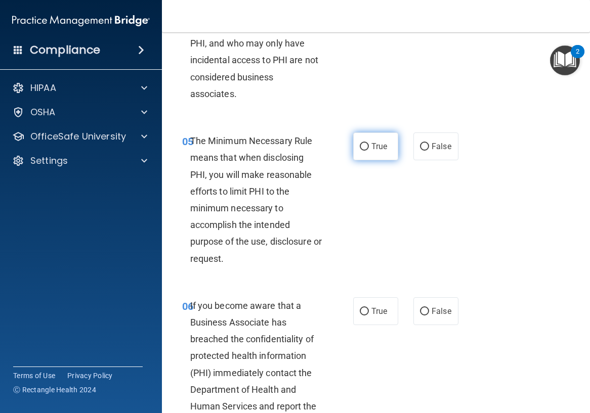
click at [378, 160] on label "True" at bounding box center [375, 147] width 45 height 28
click at [369, 151] on input "True" at bounding box center [364, 147] width 9 height 8
radio input "true"
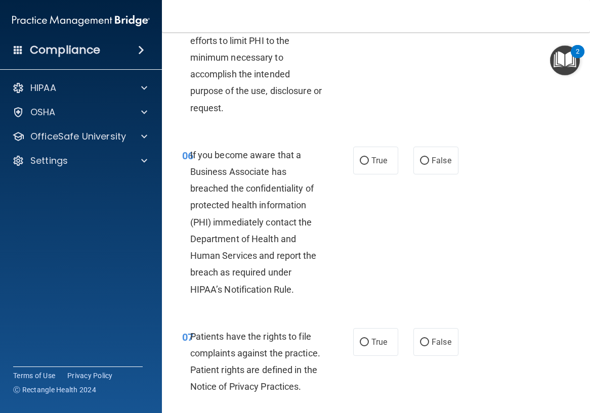
scroll to position [658, 0]
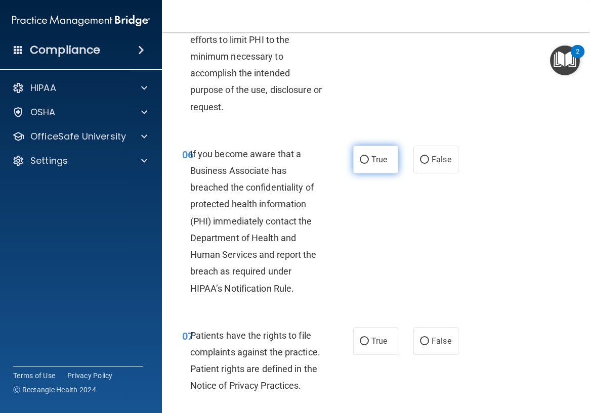
click at [359, 174] on label "True" at bounding box center [375, 160] width 45 height 28
click at [360, 164] on input "True" at bounding box center [364, 160] width 9 height 8
radio input "true"
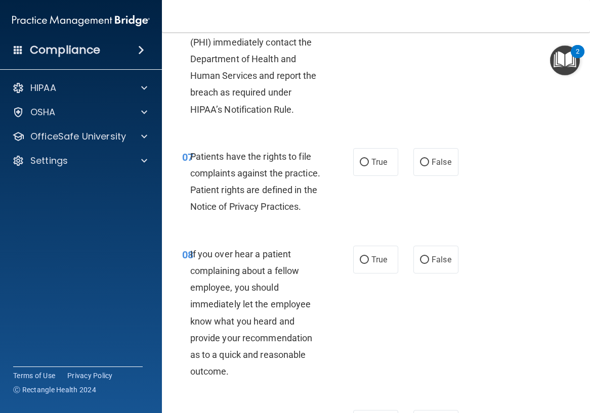
scroll to position [860, 0]
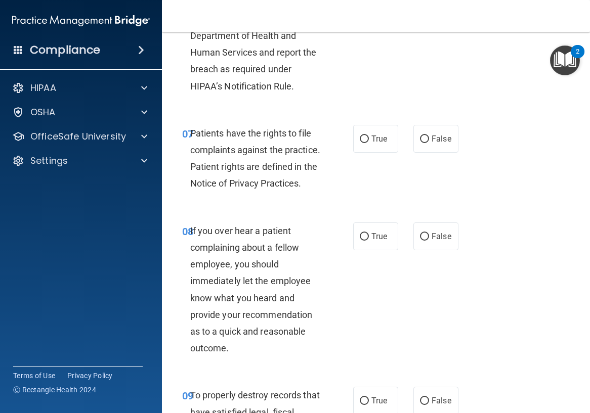
click at [359, 153] on label "True" at bounding box center [375, 139] width 45 height 28
click at [360, 143] on input "True" at bounding box center [364, 140] width 9 height 8
radio input "true"
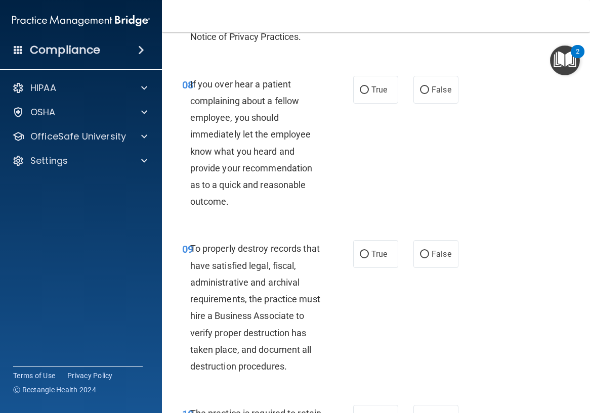
scroll to position [1012, 0]
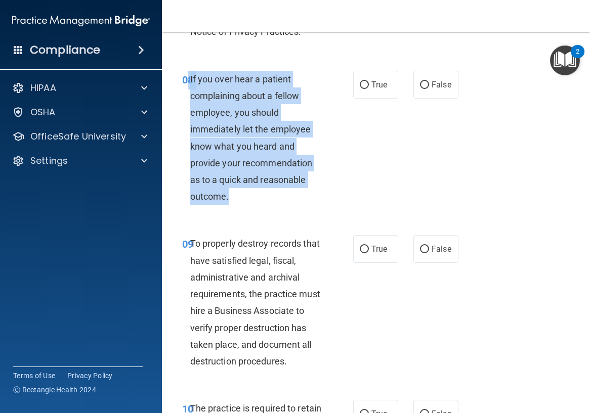
drag, startPoint x: 255, startPoint y: 253, endPoint x: 188, endPoint y: 133, distance: 137.7
click at [188, 133] on div "08 If you over hear a patient complaining about a fellow employee, you should i…" at bounding box center [267, 141] width 201 height 140
copy div "8 If you over hear a patient complaining about a fellow employee, you should im…"
click at [424, 89] on input "False" at bounding box center [424, 85] width 9 height 8
radio input "true"
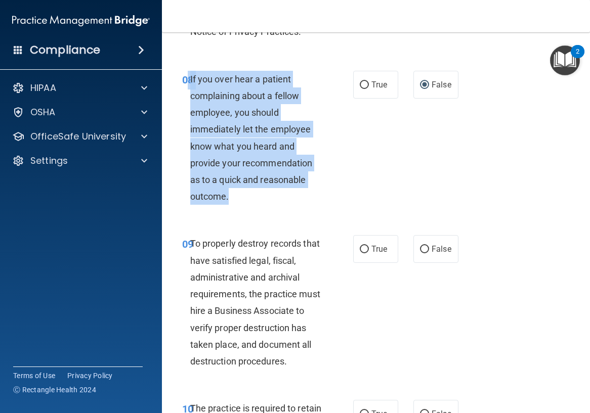
click at [268, 205] on div "If you over hear a patient complaining about a fellow employee, you should imme…" at bounding box center [260, 138] width 140 height 135
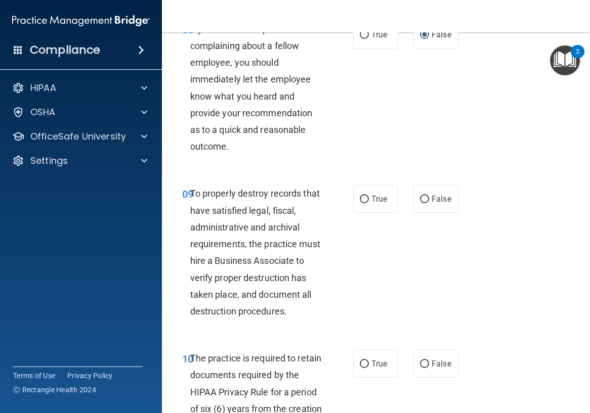
scroll to position [1063, 0]
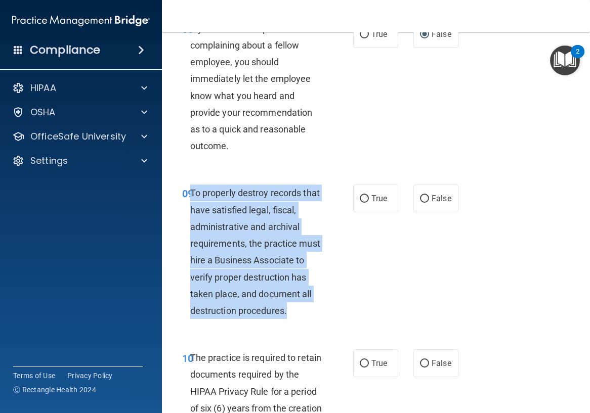
drag, startPoint x: 305, startPoint y: 366, endPoint x: 191, endPoint y: 249, distance: 163.6
click at [191, 249] on div "To properly destroy records that have satisfied legal, fiscal, administrative a…" at bounding box center [260, 252] width 140 height 135
copy span "To properly destroy records that have satisfied legal, fiscal, administrative a…"
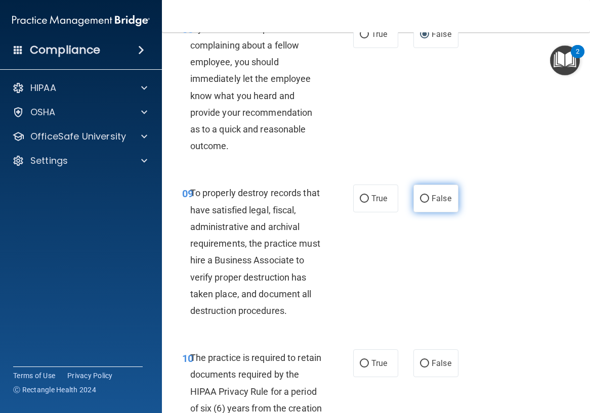
click at [413, 213] on label "False" at bounding box center [435, 199] width 45 height 28
click at [420, 203] on input "False" at bounding box center [424, 199] width 9 height 8
radio input "true"
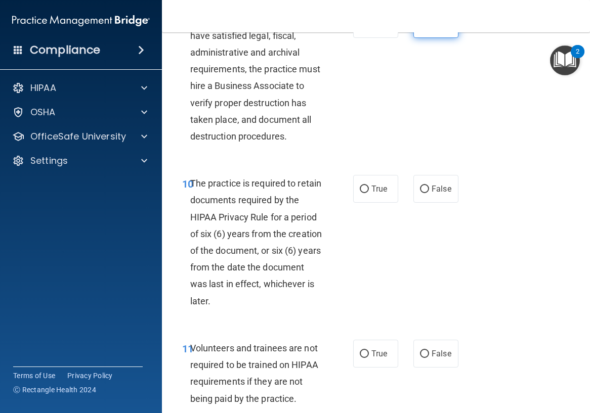
scroll to position [1265, 0]
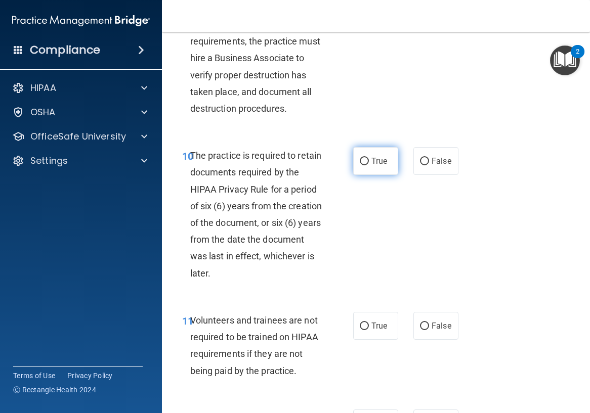
click at [366, 175] on label "True" at bounding box center [375, 161] width 45 height 28
click at [366, 165] on input "True" at bounding box center [364, 162] width 9 height 8
radio input "true"
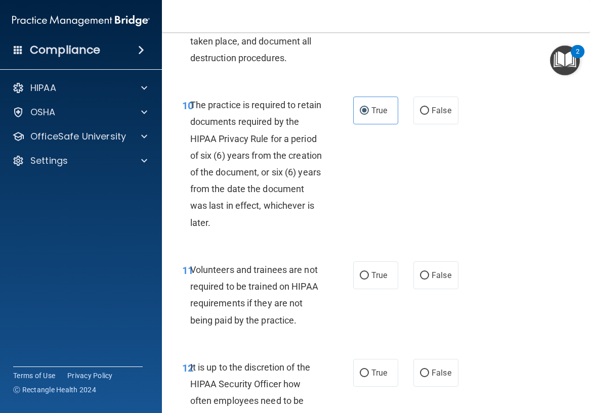
scroll to position [1366, 0]
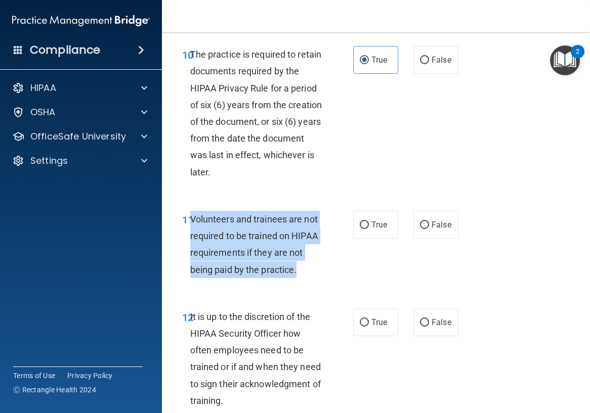
drag, startPoint x: 306, startPoint y: 326, endPoint x: 191, endPoint y: 271, distance: 127.7
click at [191, 271] on div "Volunteers and trainees are not required to be trained on HIPAA requirements if…" at bounding box center [260, 244] width 140 height 67
copy span "Volunteers and trainees are not required to be trained on HIPAA requirements if…"
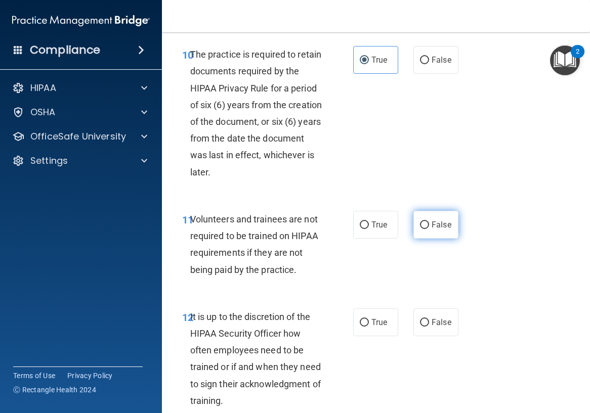
click at [433, 230] on span "False" at bounding box center [442, 225] width 20 height 10
click at [429, 229] on input "False" at bounding box center [424, 226] width 9 height 8
radio input "true"
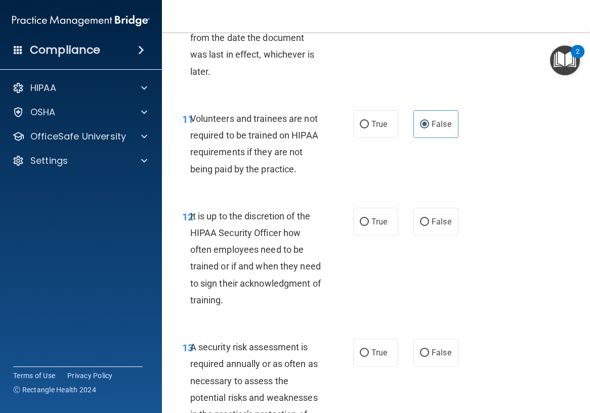
scroll to position [1468, 0]
click at [449, 235] on label "False" at bounding box center [435, 221] width 45 height 28
click at [429, 226] on input "False" at bounding box center [424, 222] width 9 height 8
radio input "true"
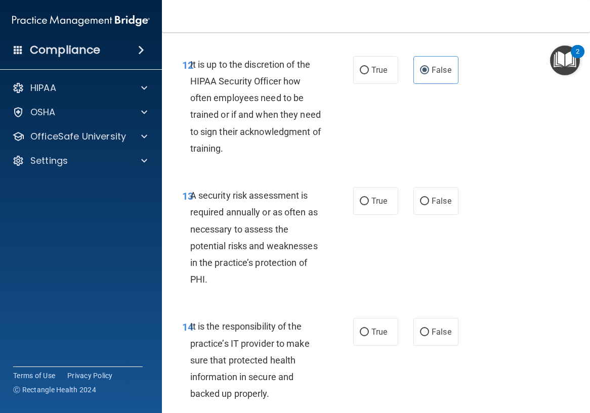
scroll to position [1619, 0]
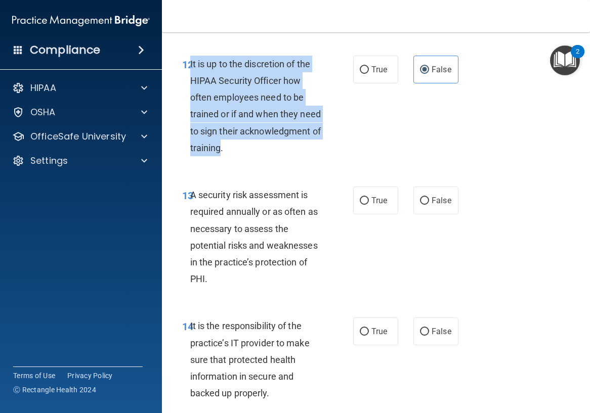
drag, startPoint x: 304, startPoint y: 200, endPoint x: 190, endPoint y: 122, distance: 138.0
click at [190, 122] on div "It is up to the discretion of the HIPAA Security Officer how often employees ne…" at bounding box center [260, 106] width 140 height 101
copy span "It is up to the discretion of the HIPAA Security Officer how often employees ne…"
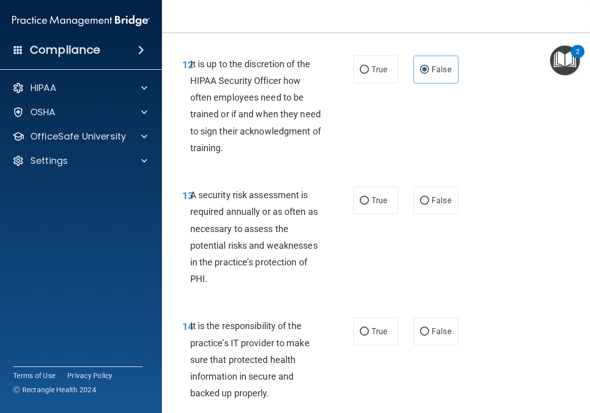
click at [309, 174] on div "12 It is up to the discretion of the HIPAA Security Officer how often employees…" at bounding box center [376, 108] width 403 height 131
click at [360, 205] on input "True" at bounding box center [364, 201] width 9 height 8
radio input "true"
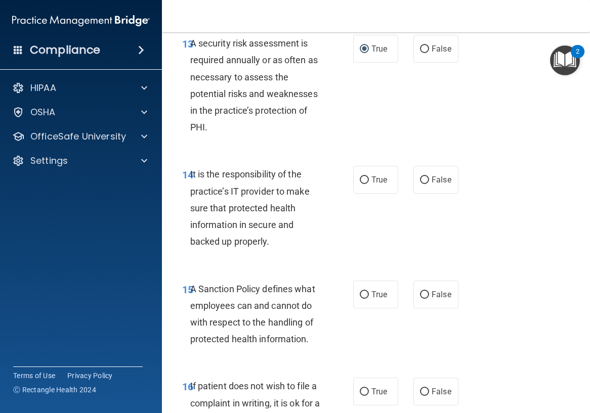
scroll to position [1822, 0]
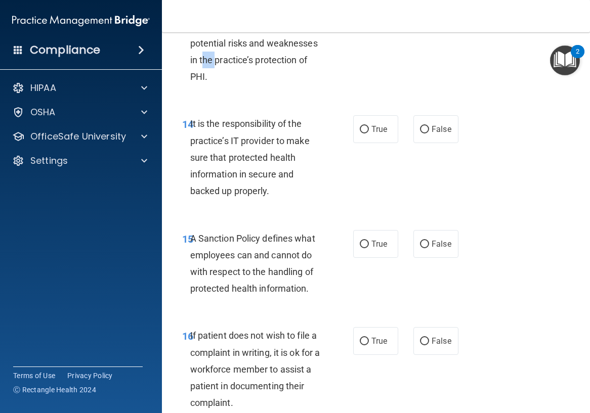
drag, startPoint x: 217, startPoint y: 115, endPoint x: 205, endPoint y: 104, distance: 15.8
click at [205, 82] on span "A security risk assessment is required annually or as often as necessary to ass…" at bounding box center [254, 34] width 128 height 95
click at [210, 85] on div "A security risk assessment is required annually or as often as necessary to ass…" at bounding box center [260, 34] width 140 height 101
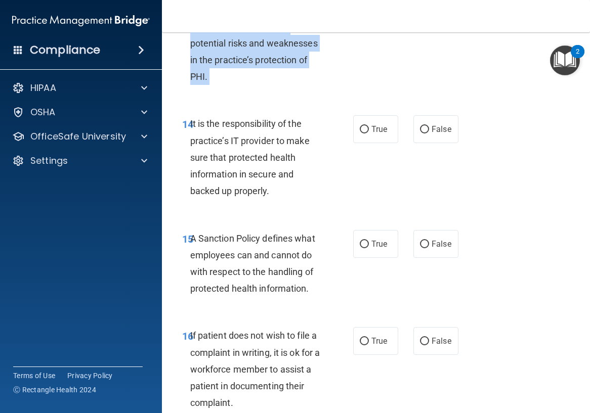
drag, startPoint x: 210, startPoint y: 125, endPoint x: 192, endPoint y: 47, distance: 80.5
click at [192, 47] on div "A security risk assessment is required annually or as often as necessary to ass…" at bounding box center [260, 34] width 140 height 101
copy ng-form "A security risk assessment is required annually or as often as necessary to ass…"
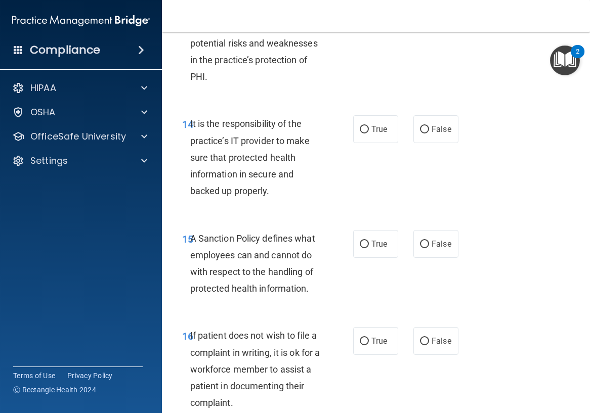
click at [243, 163] on div "14 It is the responsibility of the practice’s IT provider to make sure that pro…" at bounding box center [376, 160] width 403 height 114
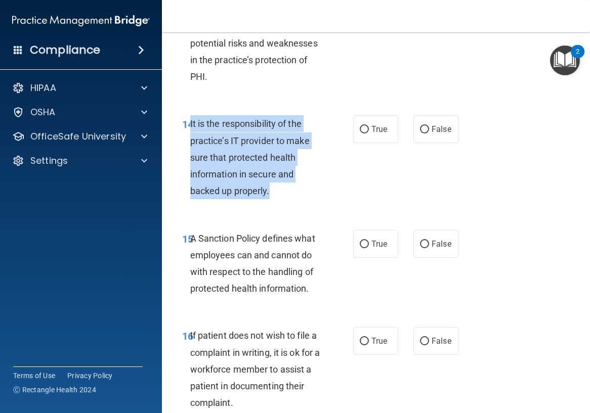
drag, startPoint x: 272, startPoint y: 245, endPoint x: 191, endPoint y: 177, distance: 106.7
click at [191, 177] on div "It is the responsibility of the practice’s IT provider to make sure that protec…" at bounding box center [260, 157] width 140 height 84
copy span "It is the responsibility of the practice’s IT provider to make sure that protec…"
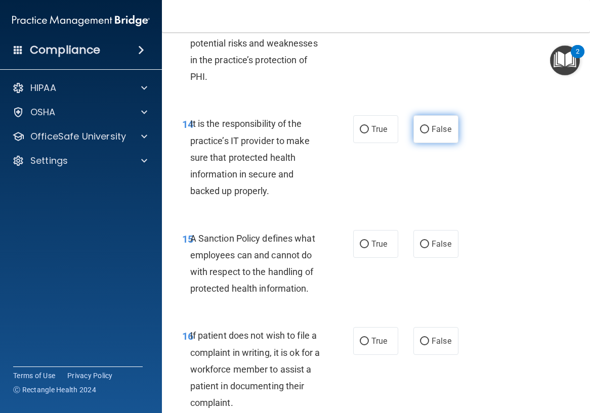
click at [419, 143] on label "False" at bounding box center [435, 129] width 45 height 28
click at [420, 134] on input "False" at bounding box center [424, 130] width 9 height 8
radio input "true"
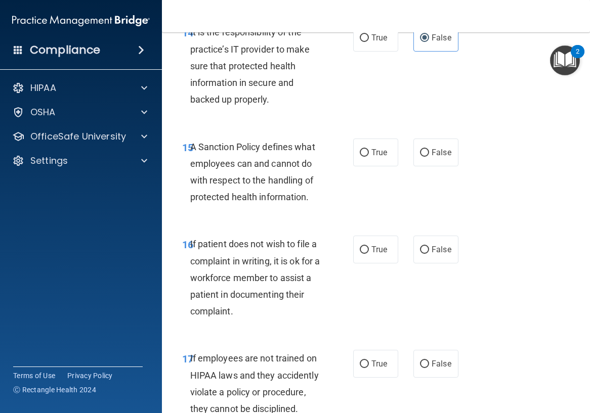
scroll to position [1923, 0]
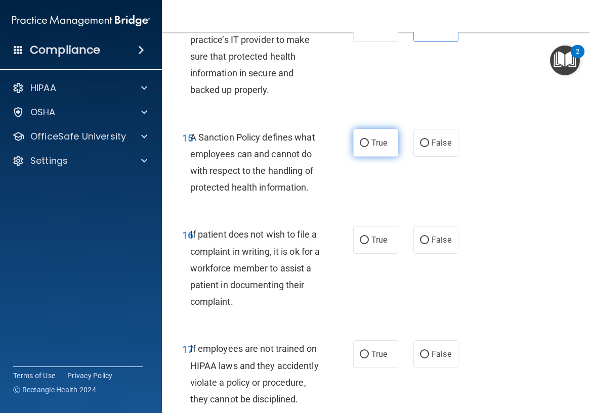
click at [371, 148] on span "True" at bounding box center [379, 143] width 16 height 10
click at [369, 147] on input "True" at bounding box center [364, 144] width 9 height 8
radio input "true"
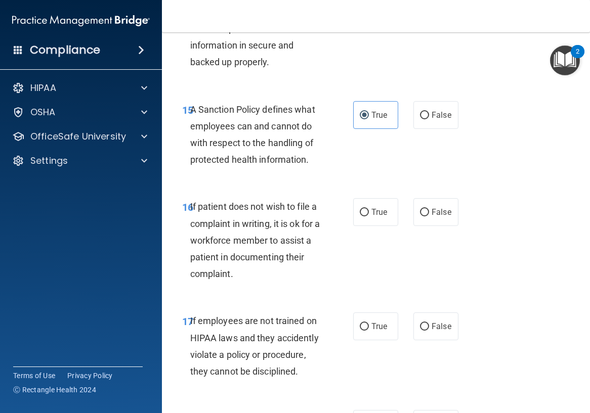
scroll to position [1974, 0]
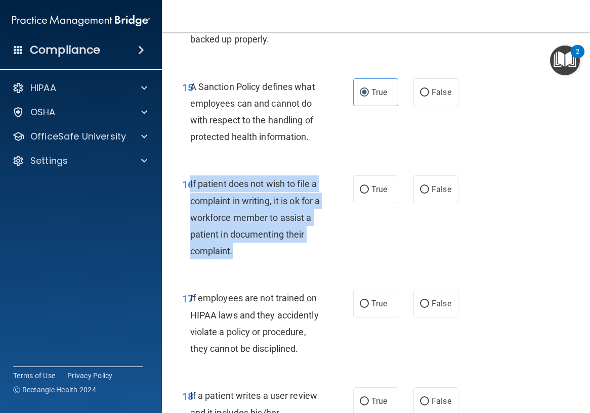
drag, startPoint x: 254, startPoint y: 306, endPoint x: 191, endPoint y: 238, distance: 92.8
click at [191, 238] on div "If patient does not wish to file a complaint in writing, it is ok for a workfor…" at bounding box center [260, 218] width 140 height 84
copy span "If patient does not wish to file a complaint in writing, it is ok for a workfor…"
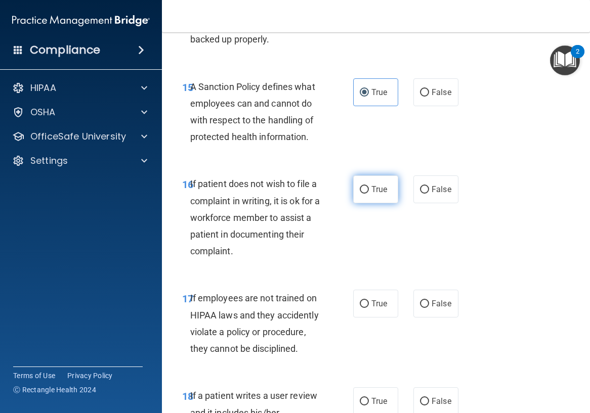
click at [383, 194] on span "True" at bounding box center [379, 190] width 16 height 10
click at [369, 194] on input "True" at bounding box center [364, 190] width 9 height 8
radio input "true"
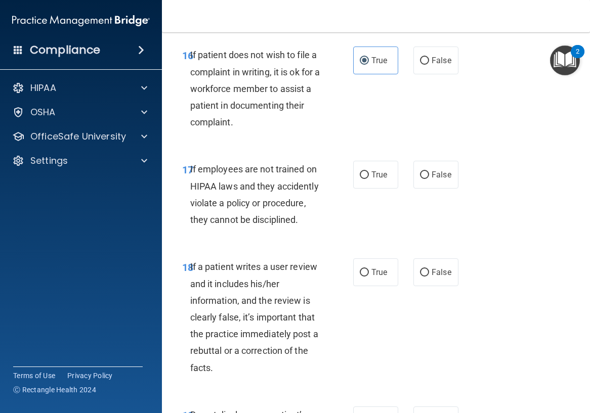
scroll to position [2126, 0]
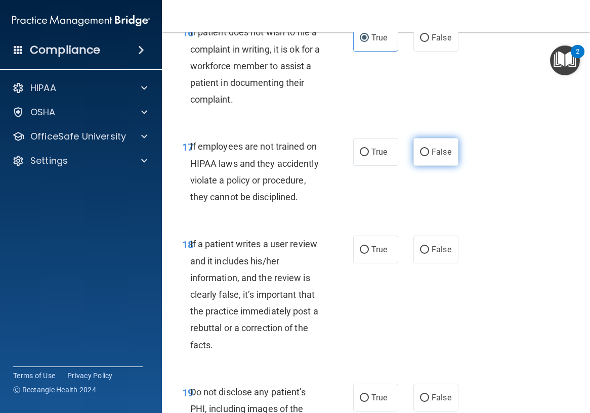
click at [413, 166] on label "False" at bounding box center [435, 152] width 45 height 28
click at [420, 156] on input "False" at bounding box center [424, 153] width 9 height 8
radio input "true"
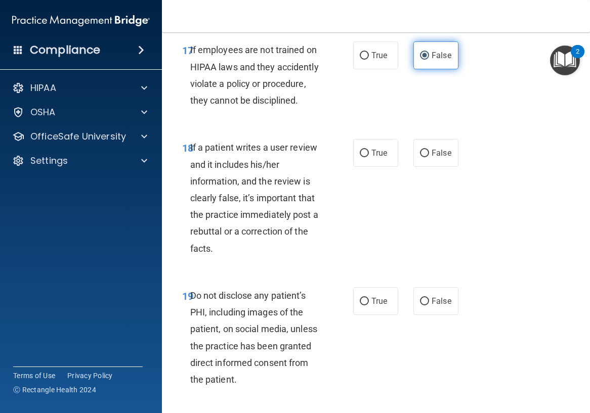
scroll to position [2227, 0]
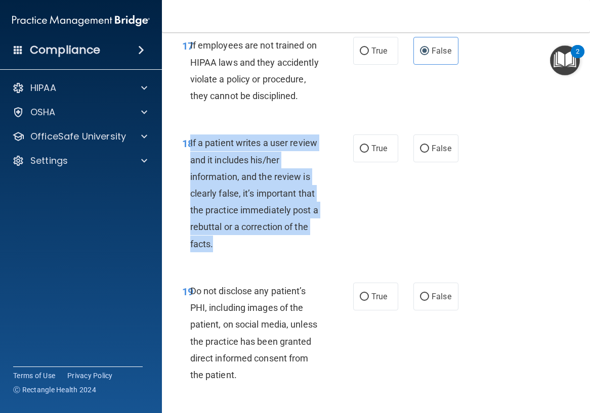
drag, startPoint x: 224, startPoint y: 294, endPoint x: 191, endPoint y: 191, distance: 108.5
click at [191, 191] on div "If a patient writes a user review and it includes his/her information, and the …" at bounding box center [260, 194] width 140 height 118
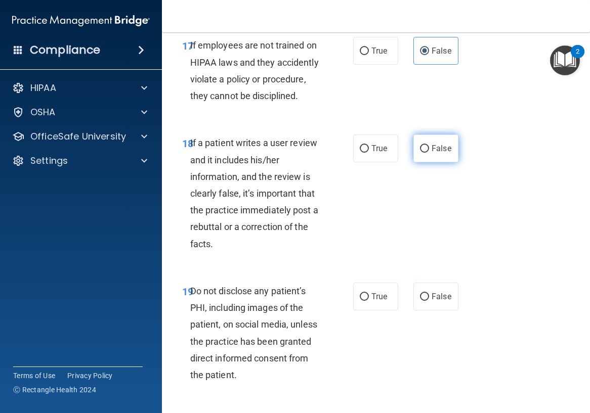
click at [443, 153] on span "False" at bounding box center [442, 149] width 20 height 10
click at [429, 153] on input "False" at bounding box center [424, 149] width 9 height 8
radio input "true"
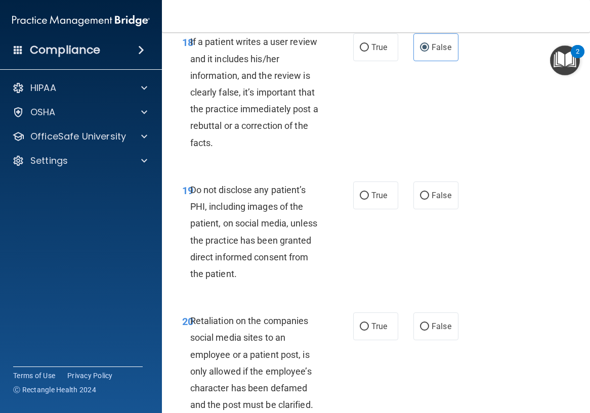
scroll to position [2379, 0]
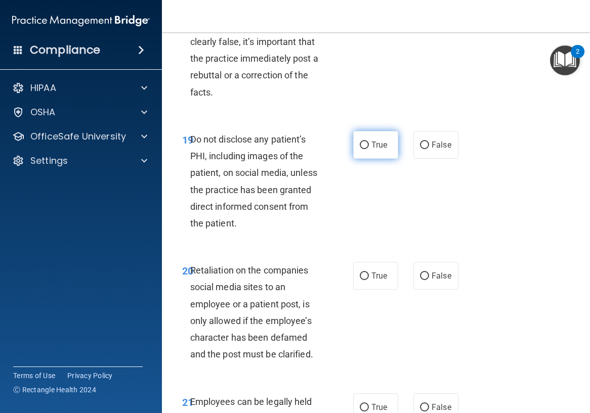
click at [380, 150] on span "True" at bounding box center [379, 145] width 16 height 10
click at [369, 149] on input "True" at bounding box center [364, 146] width 9 height 8
radio input "true"
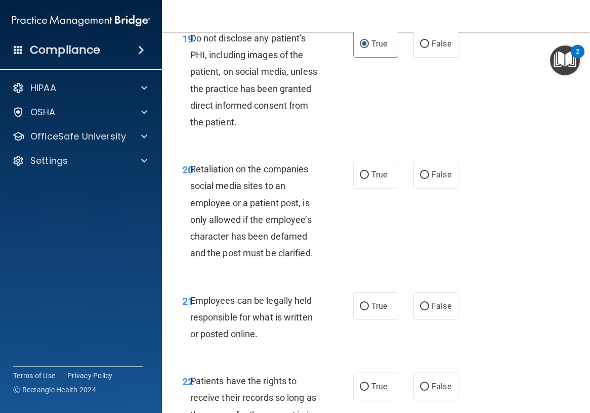
scroll to position [2530, 0]
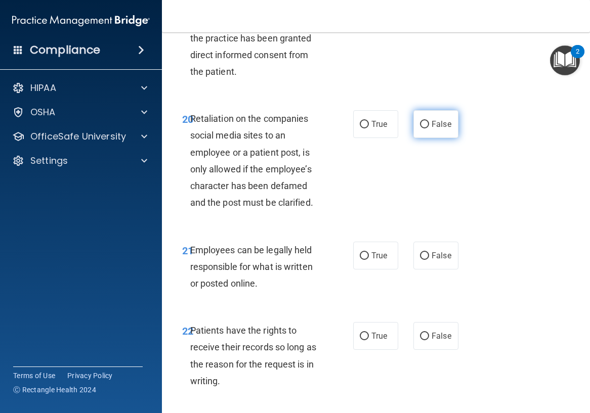
click at [432, 129] on span "False" at bounding box center [442, 124] width 20 height 10
click at [429, 129] on input "False" at bounding box center [424, 125] width 9 height 8
radio input "true"
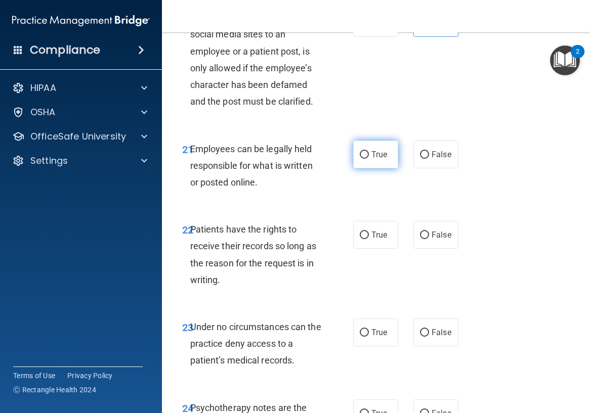
click at [382, 159] on span "True" at bounding box center [379, 155] width 16 height 10
click at [369, 159] on input "True" at bounding box center [364, 155] width 9 height 8
radio input "true"
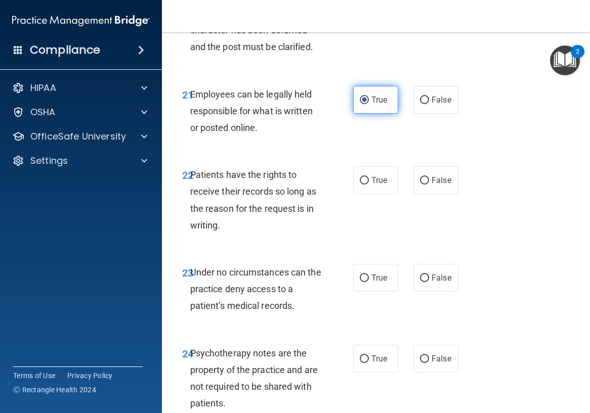
scroll to position [2733, 0]
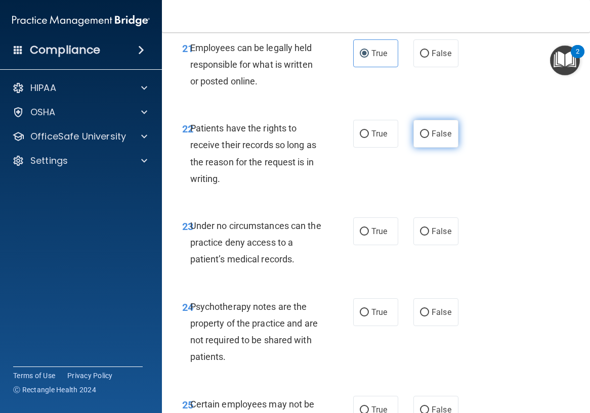
click at [420, 138] on input "False" at bounding box center [424, 135] width 9 height 8
radio input "true"
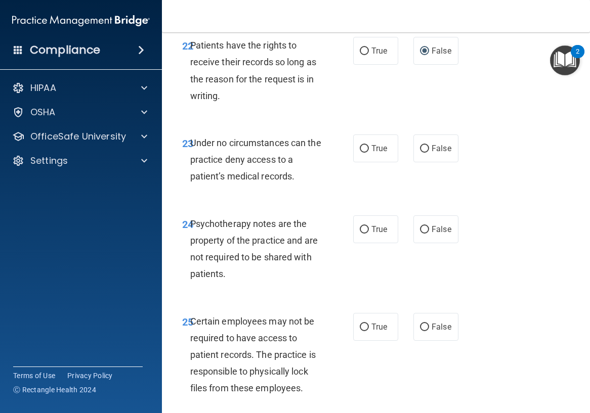
scroll to position [2834, 0]
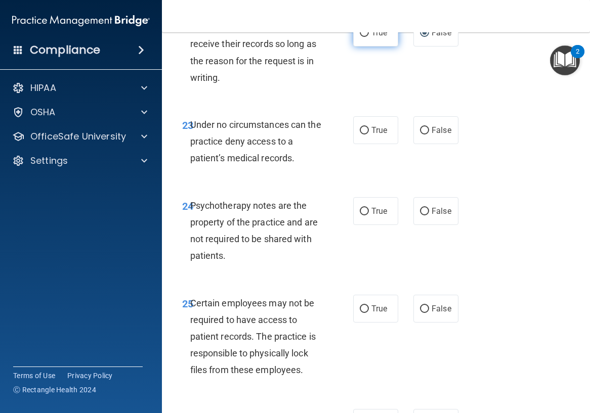
click at [354, 47] on label "True" at bounding box center [375, 33] width 45 height 28
click at [360, 37] on input "True" at bounding box center [364, 33] width 9 height 8
radio input "true"
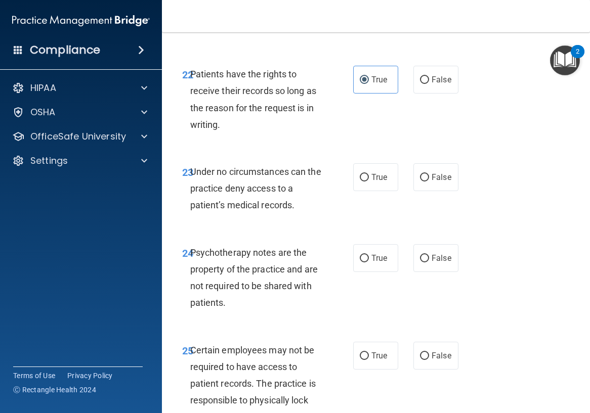
scroll to position [2784, 0]
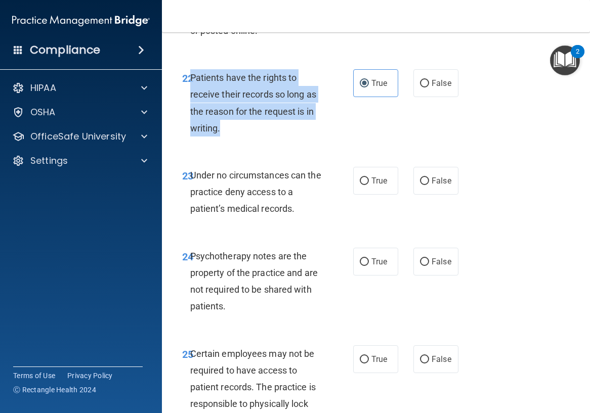
drag, startPoint x: 239, startPoint y: 178, endPoint x: 192, endPoint y: 124, distance: 71.0
click at [192, 124] on div "22 Patients have the rights to receive their records so long as the reason for …" at bounding box center [267, 105] width 201 height 72
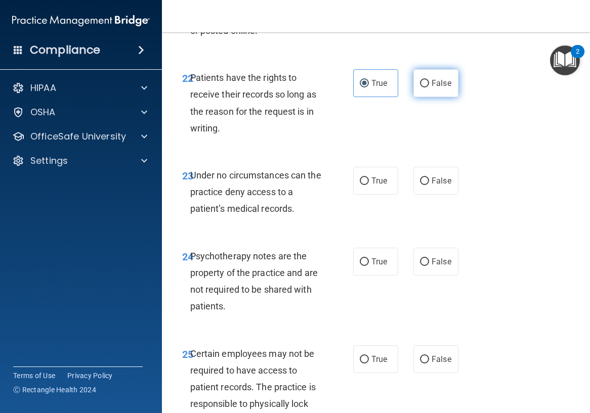
click at [422, 97] on label "False" at bounding box center [435, 83] width 45 height 28
click at [422, 88] on input "False" at bounding box center [424, 84] width 9 height 8
radio input "true"
radio input "false"
click at [319, 142] on div "22 Patients have the rights to receive their records so long as the reason for …" at bounding box center [267, 105] width 201 height 72
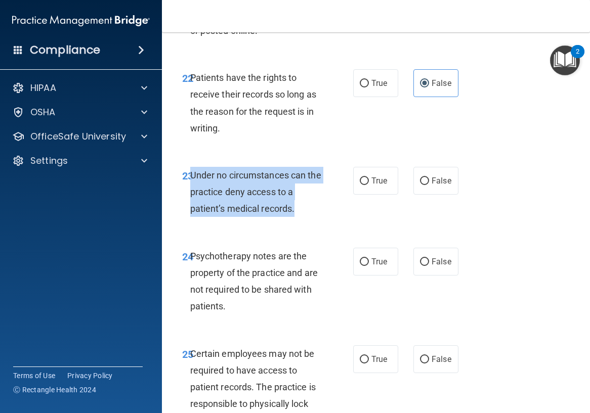
drag, startPoint x: 296, startPoint y: 262, endPoint x: 191, endPoint y: 220, distance: 112.9
click at [191, 218] on div "Under no circumstances can the practice deny access to a patient’s medical reco…" at bounding box center [260, 192] width 140 height 51
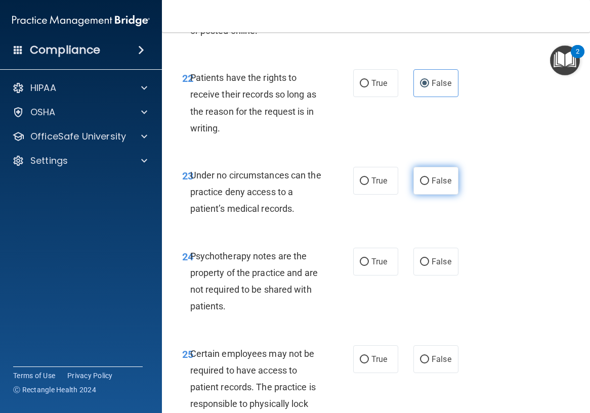
click at [432, 186] on span "False" at bounding box center [442, 181] width 20 height 10
click at [427, 185] on input "False" at bounding box center [424, 182] width 9 height 8
radio input "true"
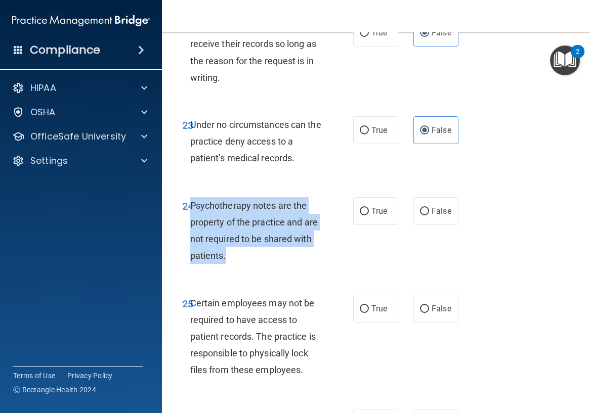
drag, startPoint x: 234, startPoint y: 306, endPoint x: 192, endPoint y: 257, distance: 65.3
click at [192, 257] on div "Psychotherapy notes are the property of the practice and are not required to be…" at bounding box center [260, 230] width 140 height 67
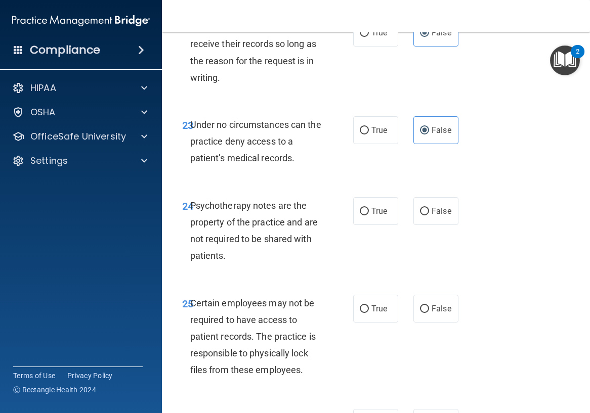
click at [426, 240] on div "24 Psychotherapy notes are the property of the practice and are not required to…" at bounding box center [376, 234] width 403 height 98
click at [380, 225] on label "True" at bounding box center [375, 211] width 45 height 28
click at [369, 216] on input "True" at bounding box center [364, 212] width 9 height 8
radio input "true"
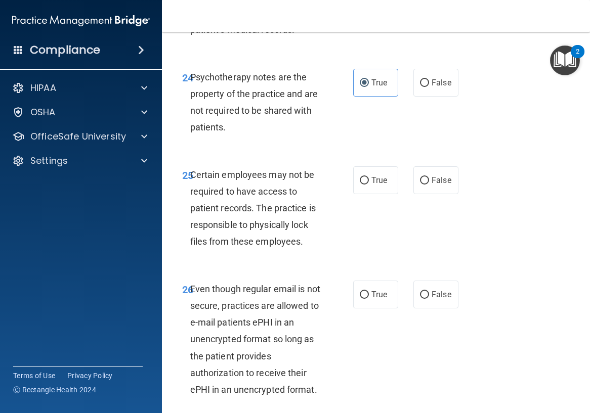
scroll to position [2986, 0]
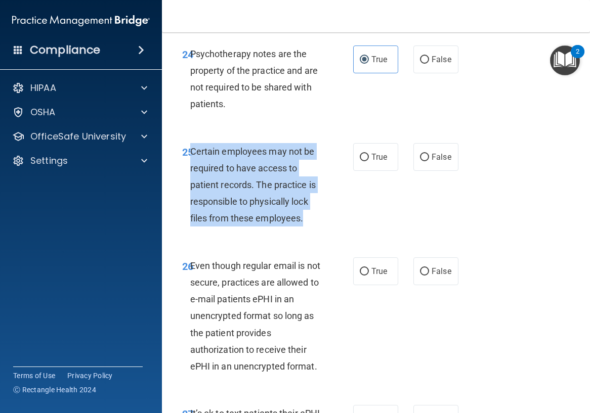
drag, startPoint x: 306, startPoint y: 270, endPoint x: 192, endPoint y: 202, distance: 132.3
click at [192, 202] on div "Certain employees may not be required to have access to patient records. The pr…" at bounding box center [260, 185] width 140 height 84
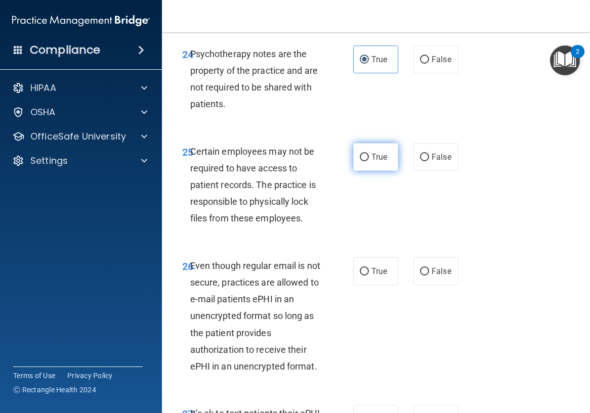
click at [367, 171] on label "True" at bounding box center [375, 157] width 45 height 28
click at [367, 161] on input "True" at bounding box center [364, 158] width 9 height 8
radio input "true"
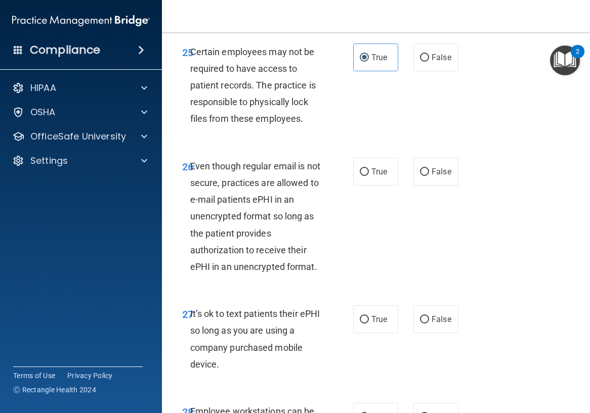
scroll to position [3087, 0]
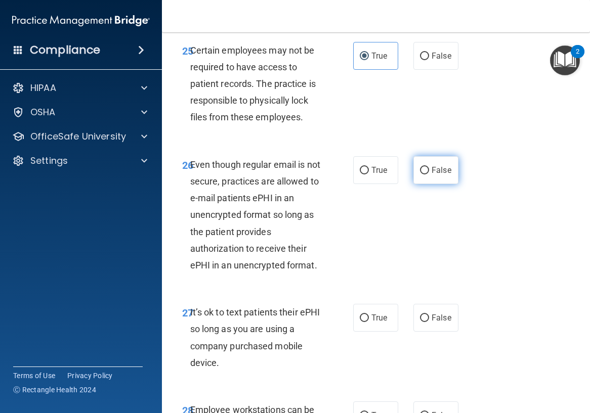
click at [413, 184] on label "False" at bounding box center [435, 170] width 45 height 28
click at [420, 175] on input "False" at bounding box center [424, 171] width 9 height 8
radio input "true"
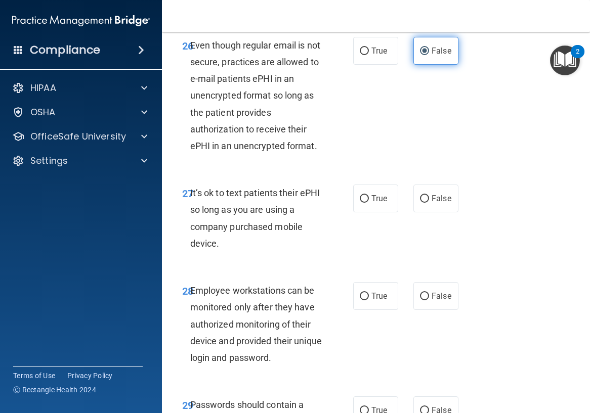
scroll to position [3239, 0]
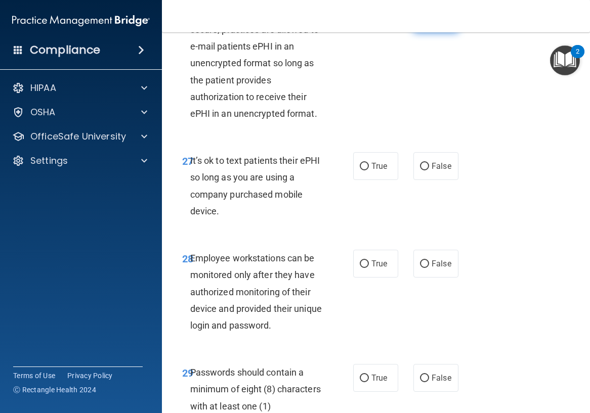
click at [413, 180] on label "False" at bounding box center [435, 166] width 45 height 28
click at [420, 171] on input "False" at bounding box center [424, 167] width 9 height 8
radio input "true"
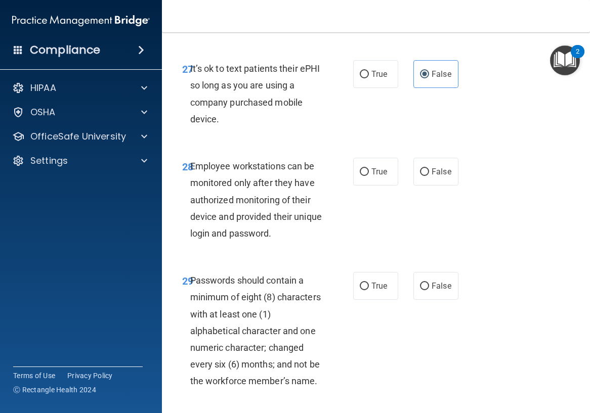
scroll to position [3340, 0]
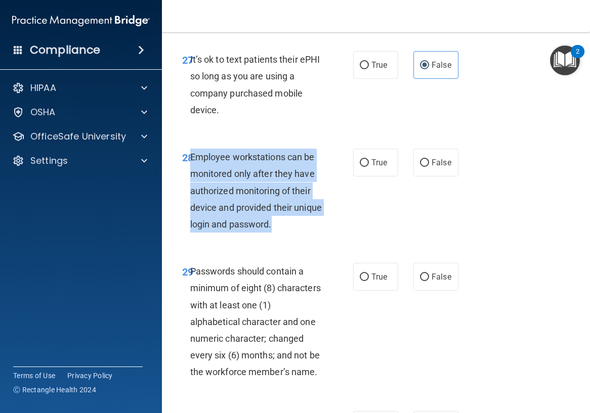
drag, startPoint x: 313, startPoint y: 280, endPoint x: 192, endPoint y: 209, distance: 140.4
click at [192, 209] on div "Employee workstations can be monitored only after they have authorized monitori…" at bounding box center [260, 191] width 140 height 84
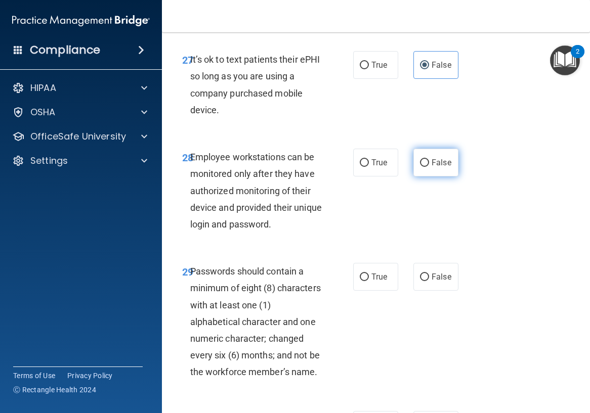
click at [423, 177] on label "False" at bounding box center [435, 163] width 45 height 28
click at [423, 167] on input "False" at bounding box center [424, 163] width 9 height 8
radio input "true"
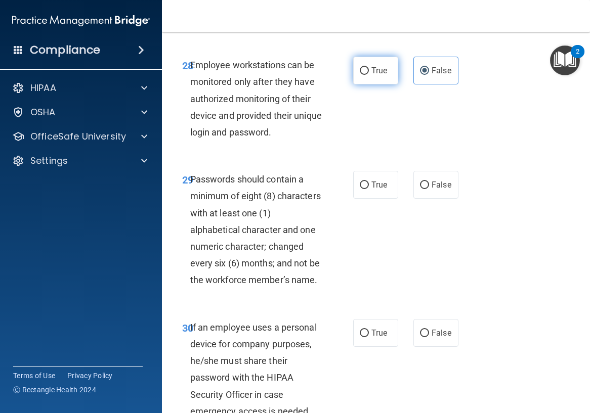
scroll to position [3441, 0]
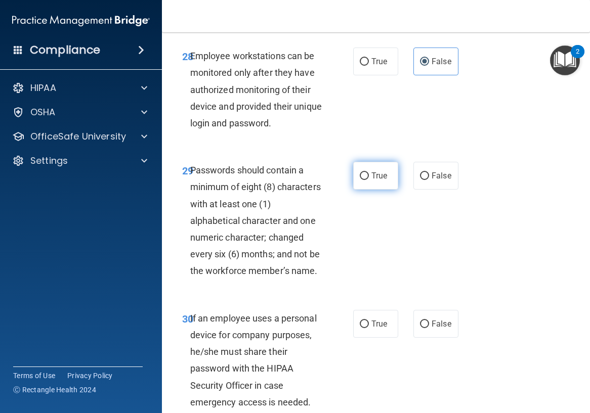
click at [367, 190] on label "True" at bounding box center [375, 176] width 45 height 28
click at [367, 180] on input "True" at bounding box center [364, 177] width 9 height 8
radio input "true"
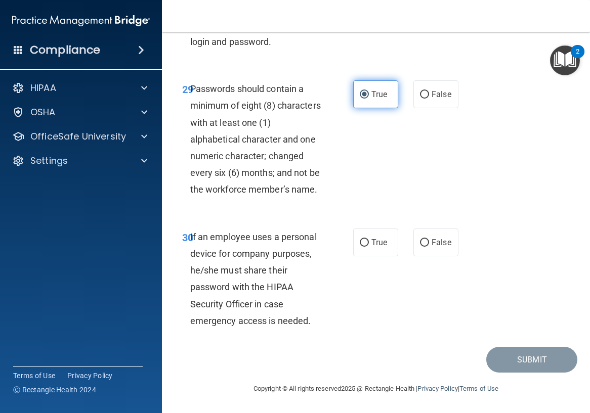
scroll to position [3590, 0]
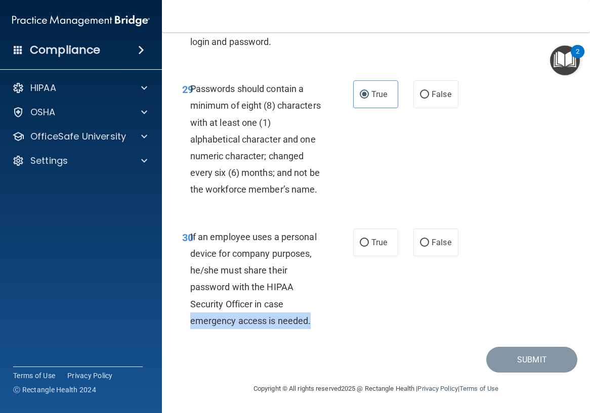
drag, startPoint x: 313, startPoint y: 304, endPoint x: 351, endPoint y: 295, distance: 39.2
click at [344, 301] on div "30 If an employee uses a personal device for company purposes, he/she must shar…" at bounding box center [267, 282] width 201 height 106
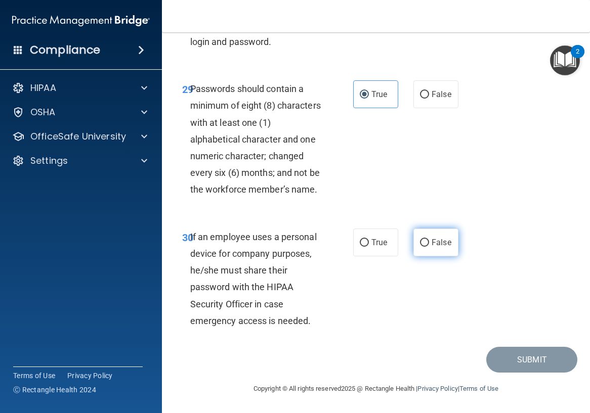
click at [419, 252] on label "False" at bounding box center [435, 243] width 45 height 28
click at [420, 247] on input "False" at bounding box center [424, 243] width 9 height 8
radio input "true"
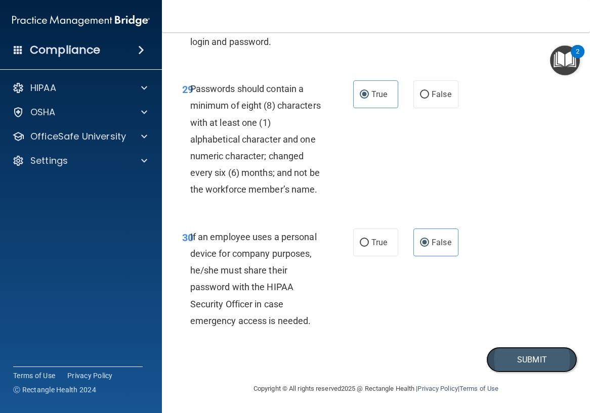
click at [496, 349] on button "Submit" at bounding box center [531, 360] width 91 height 26
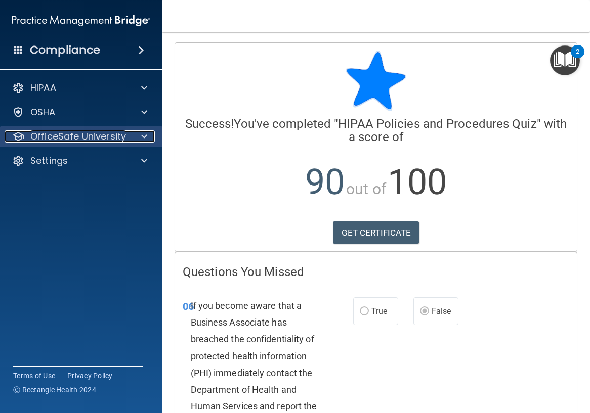
click at [115, 132] on p "OfficeSafe University" at bounding box center [78, 137] width 96 height 12
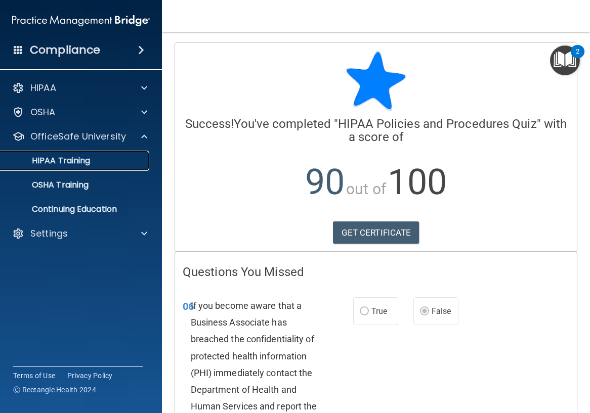
click at [105, 162] on div "HIPAA Training" at bounding box center [76, 161] width 138 height 10
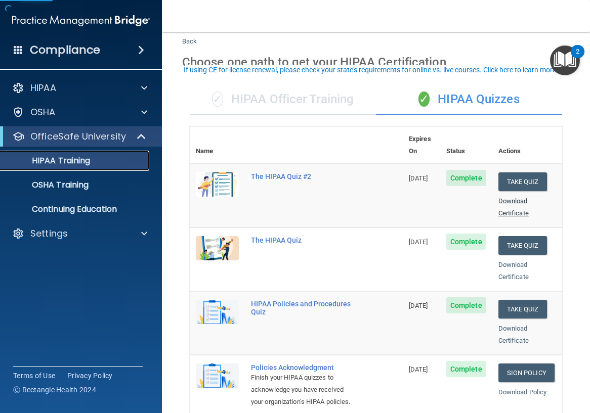
scroll to position [51, 0]
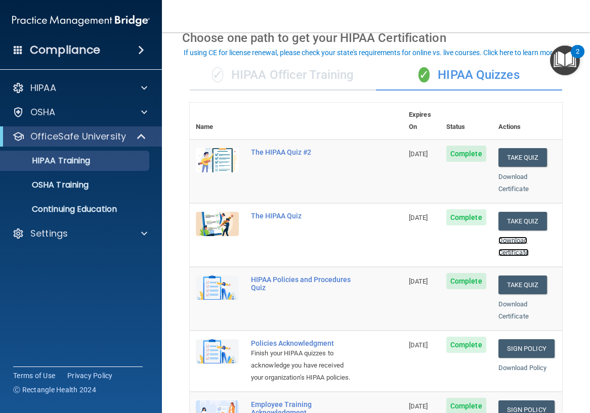
click at [514, 237] on link "Download Certificate" at bounding box center [514, 247] width 30 height 20
click at [504, 148] on button "Take Quiz" at bounding box center [523, 157] width 49 height 19
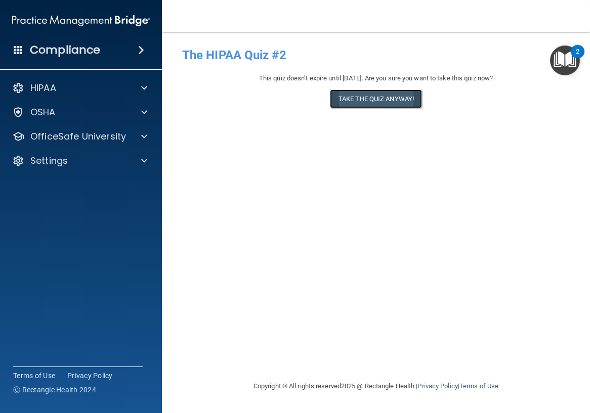
click at [380, 99] on button "Take the quiz anyway!" at bounding box center [376, 99] width 92 height 19
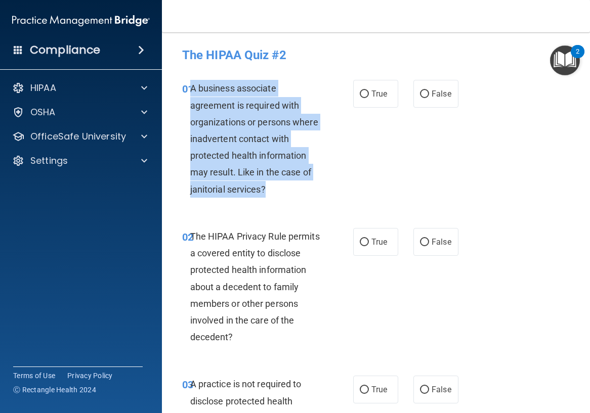
drag, startPoint x: 278, startPoint y: 195, endPoint x: 192, endPoint y: 90, distance: 135.6
click at [192, 90] on div "A business associate agreement is required with organizations or persons where …" at bounding box center [260, 139] width 140 height 118
click at [421, 94] on input "False" at bounding box center [424, 95] width 9 height 8
radio input "true"
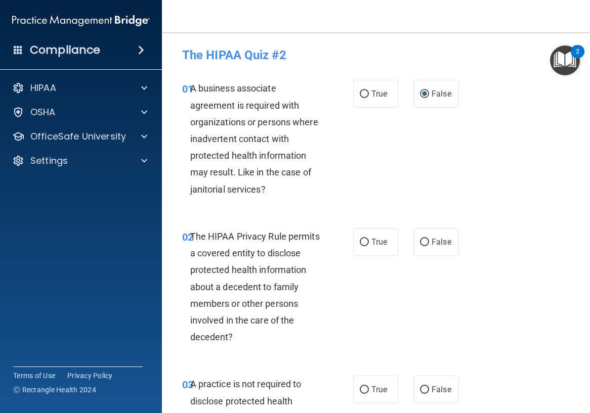
click at [297, 331] on div "The HIPAA Privacy Rule permits a covered entity to disclose protected health in…" at bounding box center [260, 287] width 140 height 118
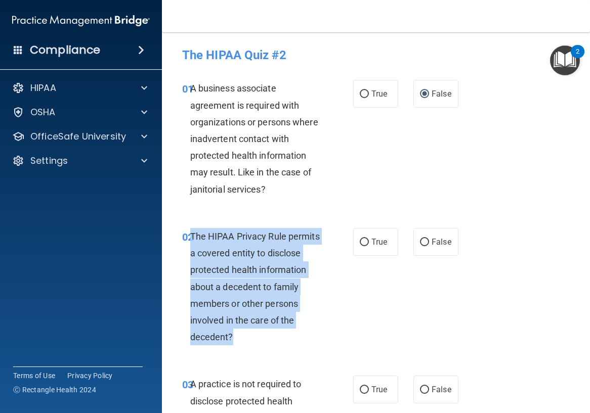
drag, startPoint x: 275, startPoint y: 340, endPoint x: 190, endPoint y: 230, distance: 138.9
click at [190, 230] on div "The HIPAA Privacy Rule permits a covered entity to disclose protected health in…" at bounding box center [260, 287] width 140 height 118
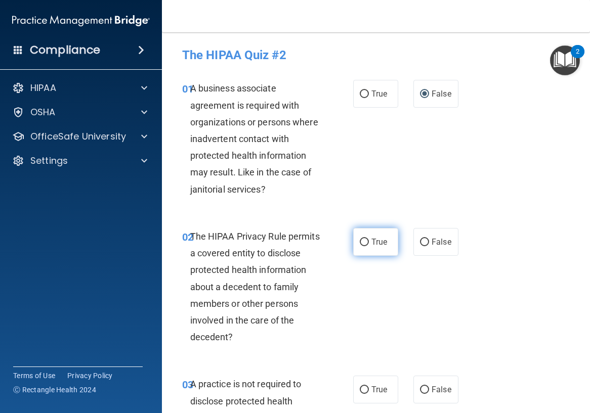
click at [380, 252] on label "True" at bounding box center [375, 242] width 45 height 28
click at [369, 246] on input "True" at bounding box center [364, 243] width 9 height 8
radio input "true"
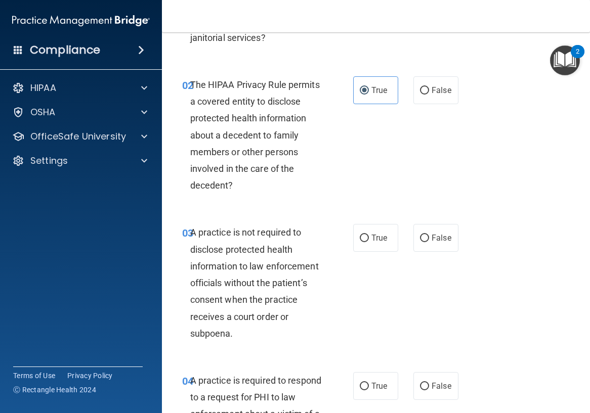
scroll to position [202, 0]
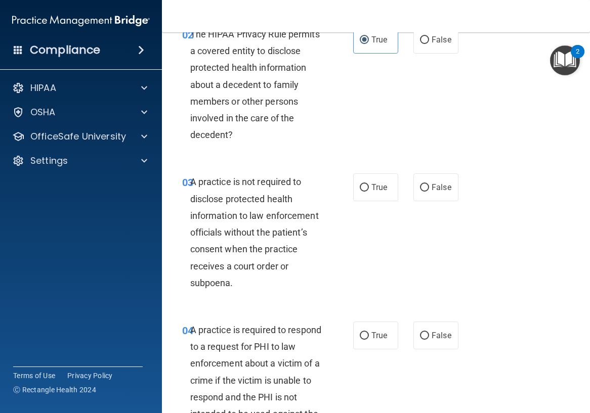
click at [241, 286] on div "A practice is not required to disclose protected health information to law enfo…" at bounding box center [260, 233] width 140 height 118
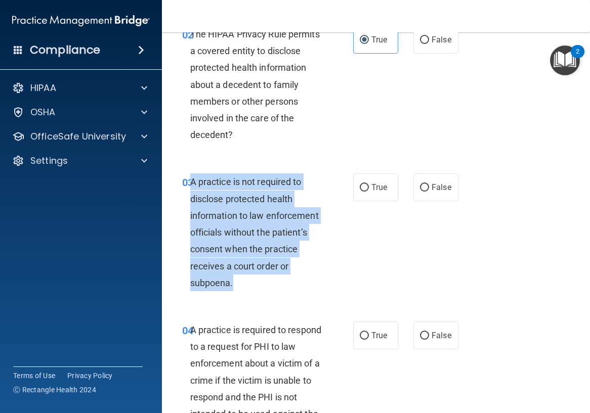
drag, startPoint x: 241, startPoint y: 286, endPoint x: 192, endPoint y: 180, distance: 116.9
click at [192, 180] on div "A practice is not required to disclose protected health information to law enfo…" at bounding box center [260, 233] width 140 height 118
click at [424, 185] on input "False" at bounding box center [424, 188] width 9 height 8
radio input "true"
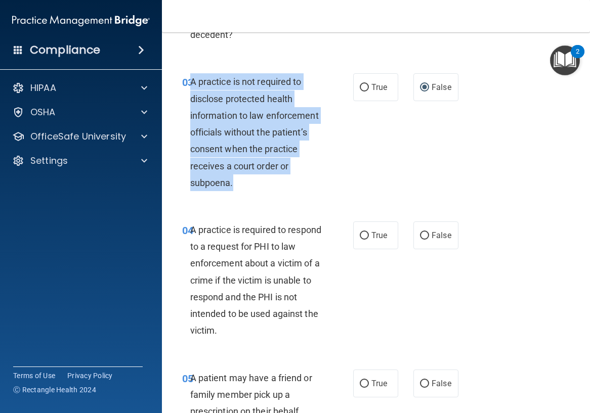
scroll to position [304, 0]
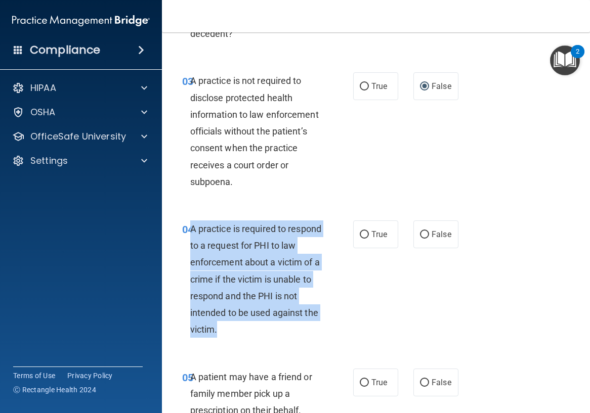
drag, startPoint x: 282, startPoint y: 328, endPoint x: 191, endPoint y: 229, distance: 134.3
click at [191, 229] on div "A practice is required to respond to a request for PHI to law enforcement about…" at bounding box center [260, 280] width 140 height 118
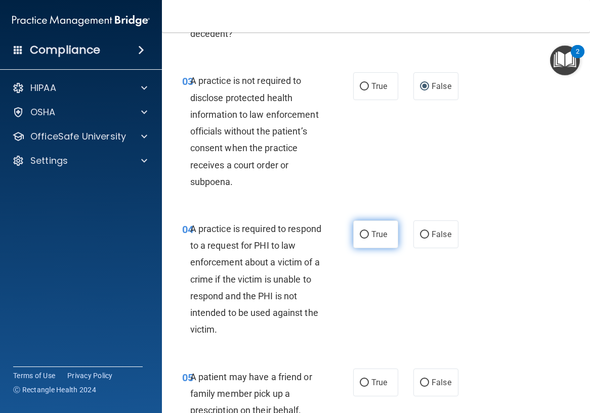
click at [371, 241] on label "True" at bounding box center [375, 235] width 45 height 28
click at [369, 239] on input "True" at bounding box center [364, 235] width 9 height 8
radio input "true"
click at [343, 293] on div "04 A practice is required to respond to a request for PHI to law enforcement ab…" at bounding box center [267, 282] width 201 height 123
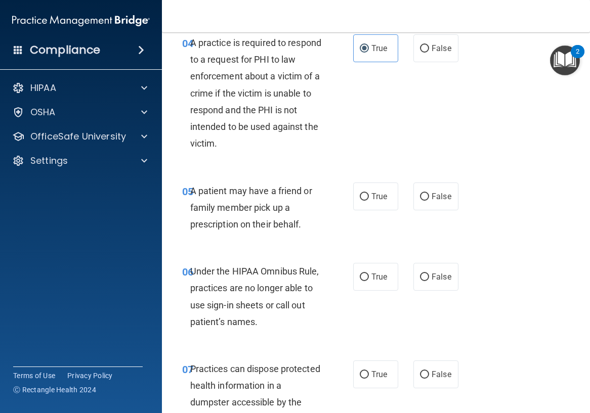
scroll to position [506, 0]
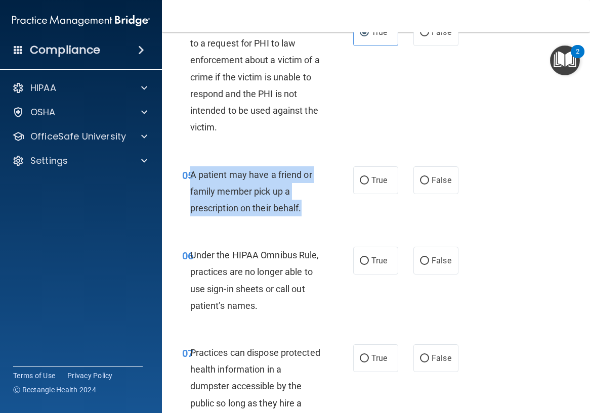
drag, startPoint x: 321, startPoint y: 209, endPoint x: 192, endPoint y: 177, distance: 133.1
click at [192, 177] on div "A patient may have a friend or family member pick up a prescription on their be…" at bounding box center [260, 192] width 140 height 51
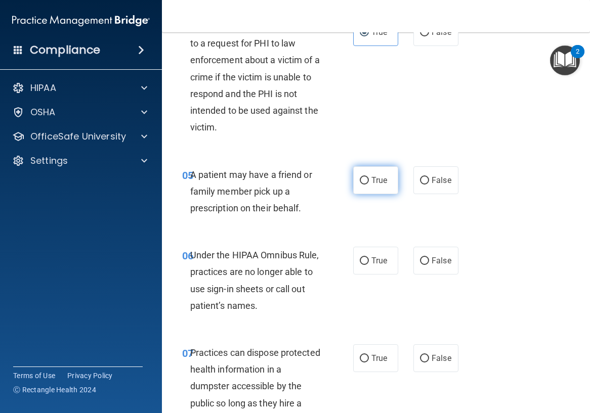
click at [367, 181] on label "True" at bounding box center [375, 181] width 45 height 28
click at [367, 181] on input "True" at bounding box center [364, 181] width 9 height 8
radio input "true"
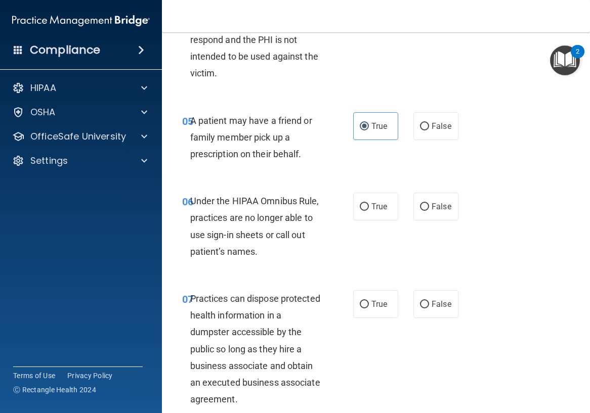
scroll to position [607, 0]
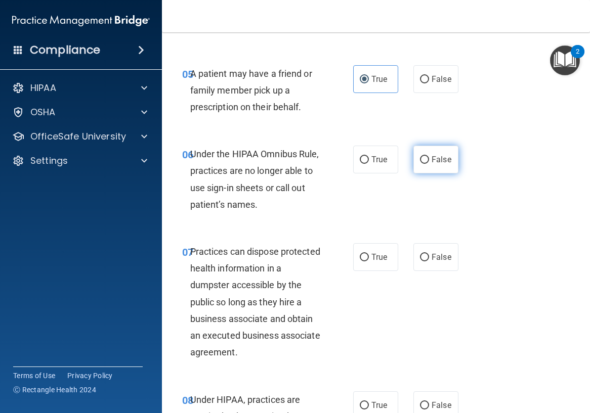
click at [420, 164] on input "False" at bounding box center [424, 160] width 9 height 8
radio input "true"
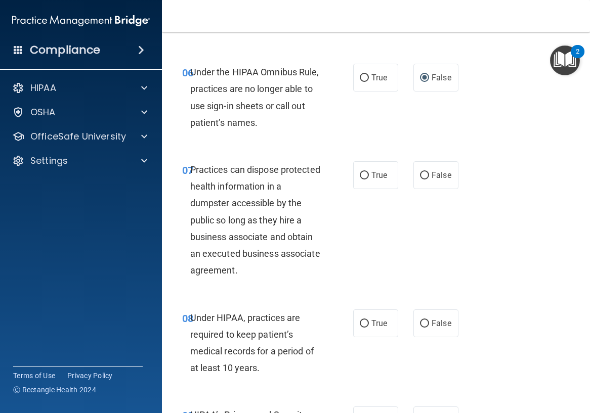
scroll to position [709, 0]
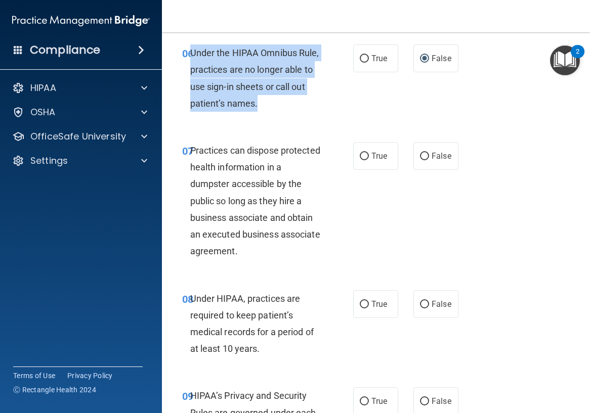
drag, startPoint x: 270, startPoint y: 104, endPoint x: 191, endPoint y: 56, distance: 92.2
click at [191, 56] on div "Under the HIPAA Omnibus Rule, practices are no longer able to use sign-in sheet…" at bounding box center [260, 78] width 140 height 67
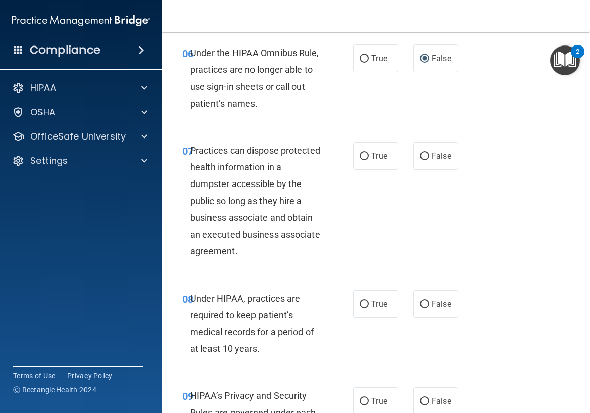
click at [319, 204] on div "Practices can dispose protected health information in a dumpster accessible by …" at bounding box center [260, 201] width 140 height 118
click at [427, 163] on label "False" at bounding box center [435, 156] width 45 height 28
click at [427, 160] on input "False" at bounding box center [424, 157] width 9 height 8
radio input "true"
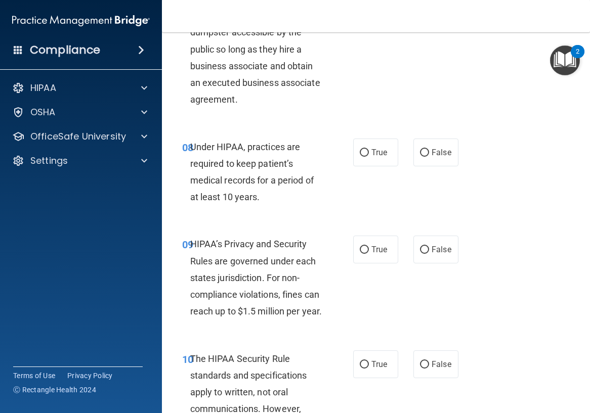
scroll to position [759, 0]
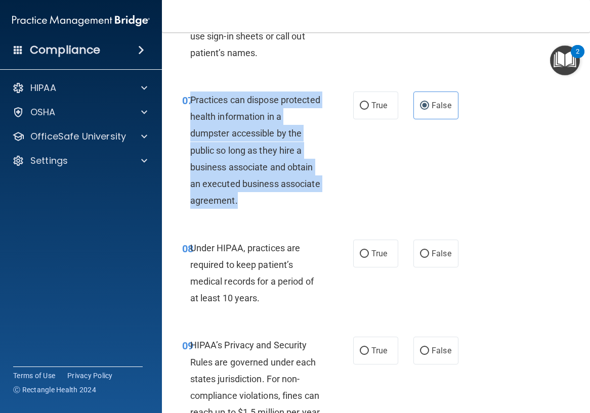
drag, startPoint x: 281, startPoint y: 197, endPoint x: 192, endPoint y: 98, distance: 133.7
click at [192, 98] on div "Practices can dispose protected health information in a dumpster accessible by …" at bounding box center [260, 151] width 140 height 118
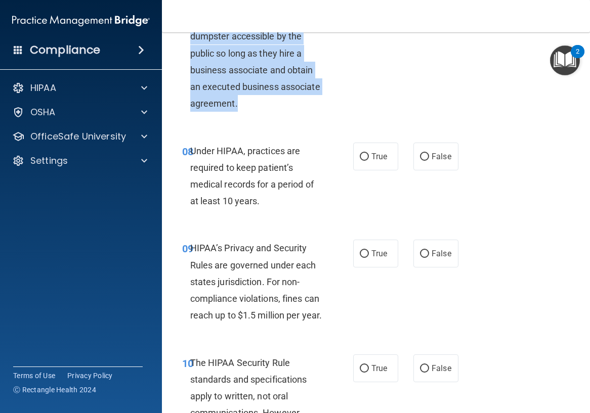
scroll to position [860, 0]
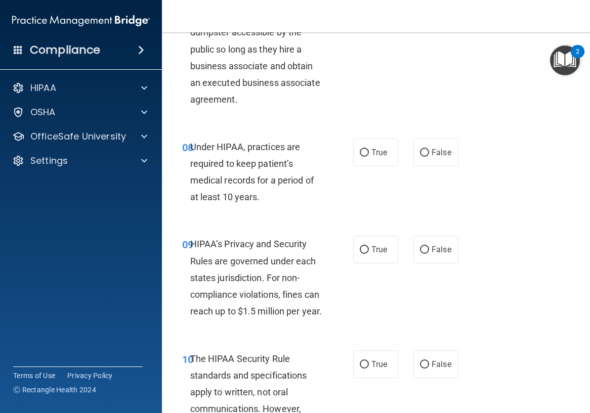
click at [271, 188] on div "Under HIPAA, practices are required to keep patient’s medical records for a per…" at bounding box center [260, 172] width 140 height 67
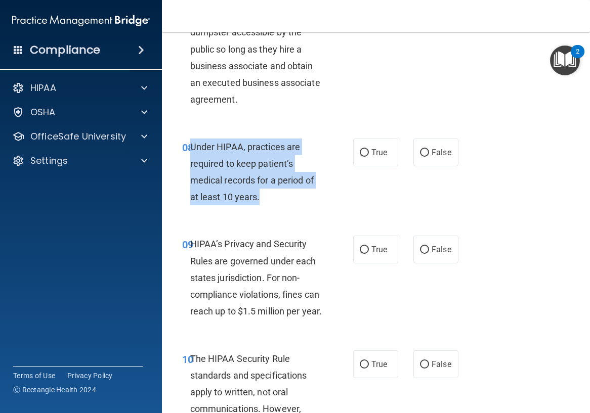
drag, startPoint x: 268, startPoint y: 194, endPoint x: 192, endPoint y: 145, distance: 90.4
click at [192, 145] on div "Under HIPAA, practices are required to keep patient’s medical records for a per…" at bounding box center [260, 172] width 140 height 67
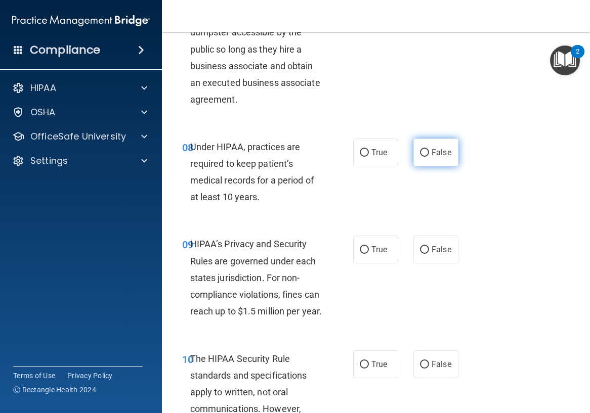
drag, startPoint x: 466, startPoint y: 146, endPoint x: 442, endPoint y: 149, distance: 24.0
click at [463, 146] on div "08 Under HIPAA, practices are required to keep patient’s medical records for a …" at bounding box center [376, 175] width 403 height 98
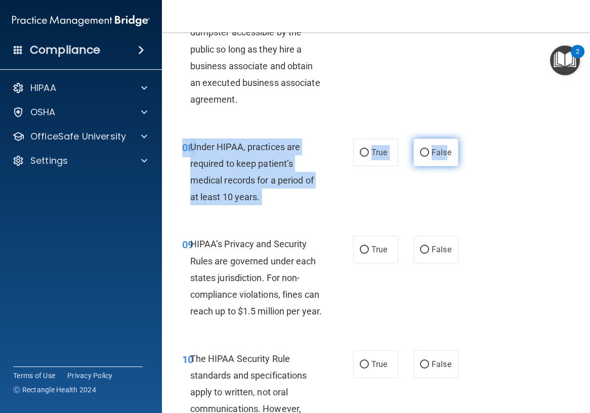
click at [442, 149] on div "08 Under HIPAA, practices are required to keep patient’s medical records for a …" at bounding box center [376, 175] width 403 height 98
click at [442, 149] on span "False" at bounding box center [442, 153] width 20 height 10
click at [429, 149] on input "False" at bounding box center [424, 153] width 9 height 8
radio input "true"
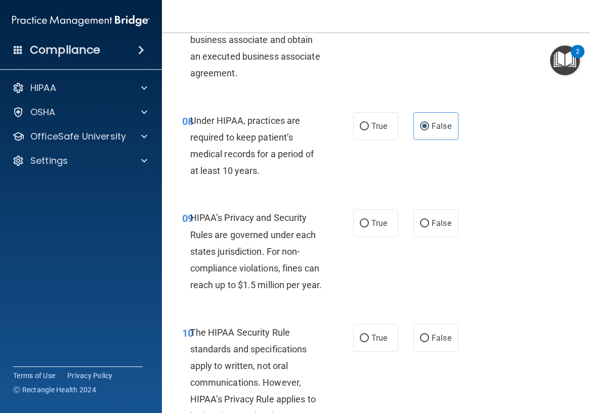
scroll to position [911, 0]
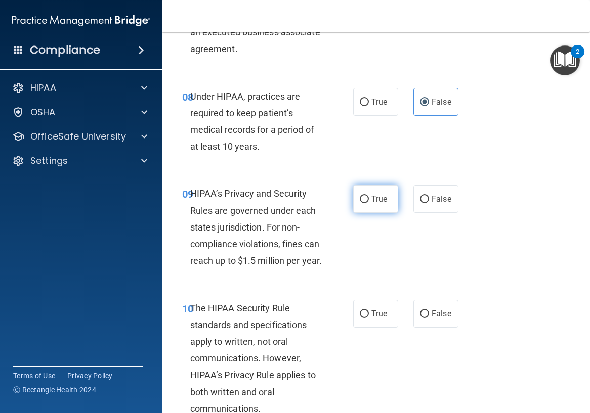
click at [371, 208] on label "True" at bounding box center [375, 199] width 45 height 28
click at [369, 203] on input "True" at bounding box center [364, 200] width 9 height 8
radio input "true"
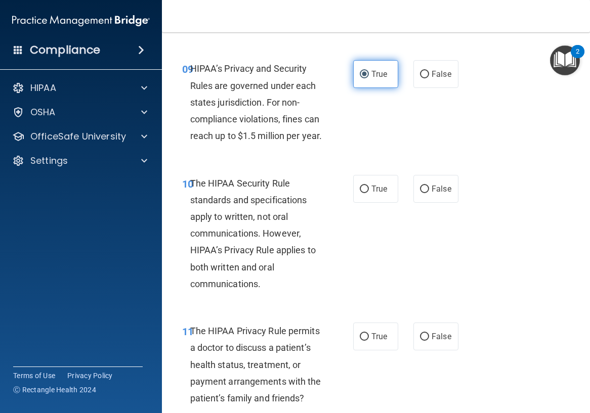
scroll to position [1063, 0]
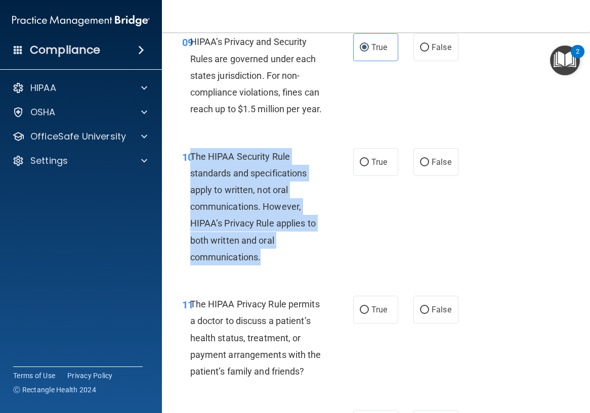
drag, startPoint x: 301, startPoint y: 281, endPoint x: 192, endPoint y: 171, distance: 155.3
click at [192, 171] on div "The HIPAA Security Rule standards and specifications apply to written, not oral…" at bounding box center [260, 207] width 140 height 118
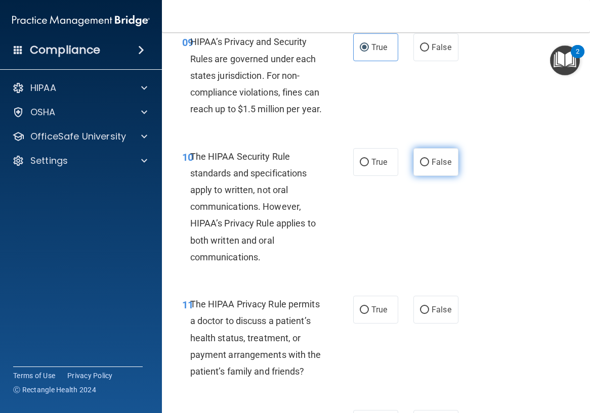
click at [417, 176] on label "False" at bounding box center [435, 162] width 45 height 28
click at [420, 167] on input "False" at bounding box center [424, 163] width 9 height 8
radio input "true"
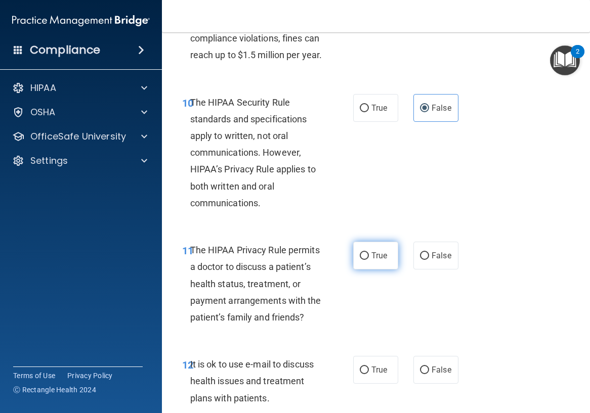
scroll to position [1215, 0]
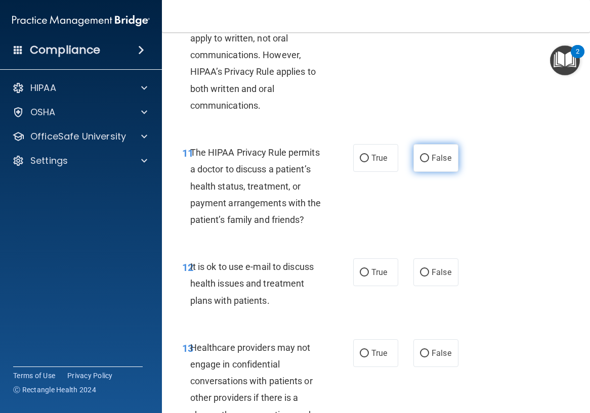
click at [426, 168] on label "False" at bounding box center [435, 158] width 45 height 28
click at [426, 162] on input "False" at bounding box center [424, 159] width 9 height 8
radio input "true"
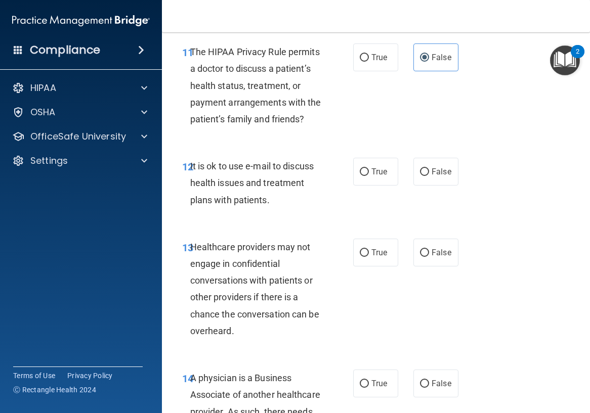
scroll to position [1316, 0]
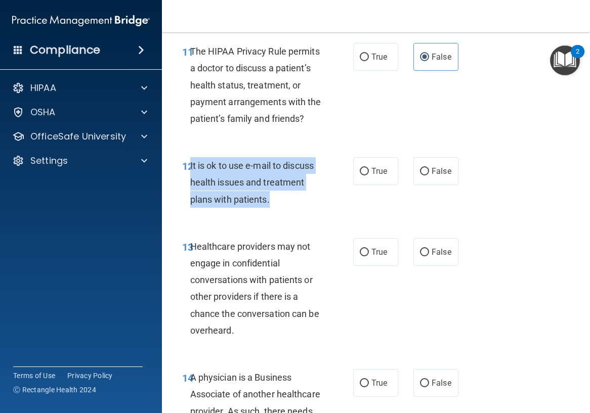
drag, startPoint x: 302, startPoint y: 228, endPoint x: 190, endPoint y: 203, distance: 114.5
click at [190, 203] on div "It is ok to use e-mail to discuss health issues and treatment plans with patien…" at bounding box center [260, 182] width 140 height 51
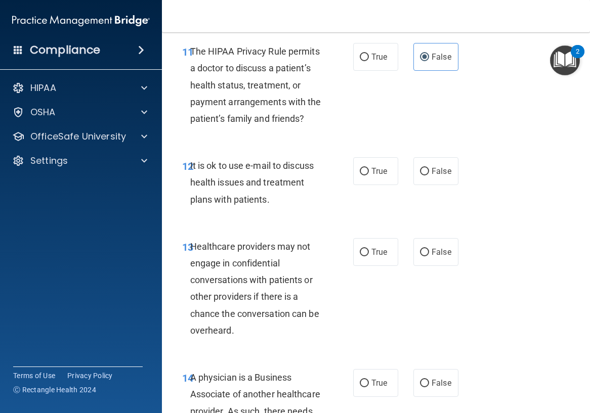
click at [404, 185] on div "True False" at bounding box center [407, 171] width 108 height 28
click at [422, 176] on input "False" at bounding box center [424, 172] width 9 height 8
radio input "true"
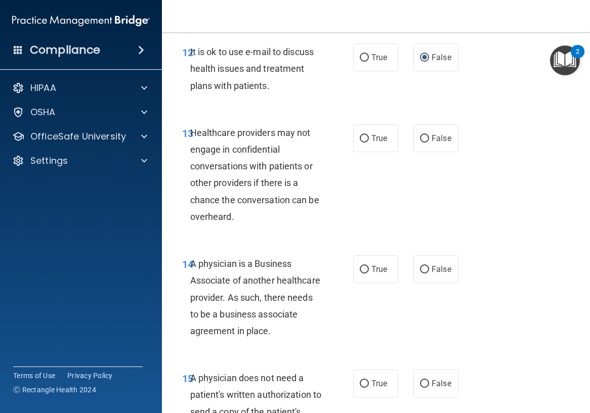
scroll to position [1468, 0]
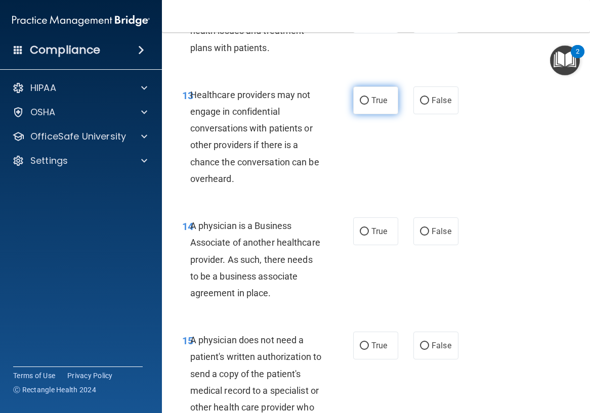
click at [363, 105] on input "True" at bounding box center [364, 101] width 9 height 8
radio input "true"
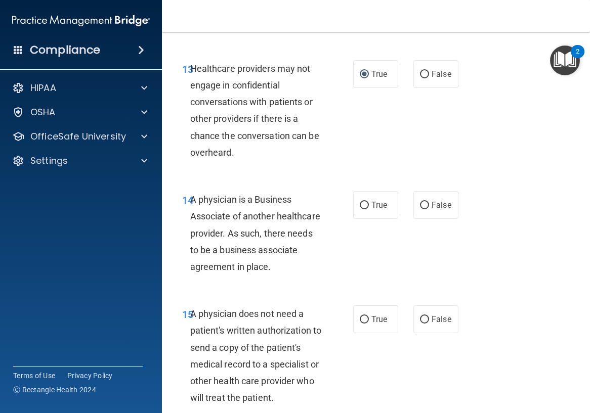
scroll to position [1518, 0]
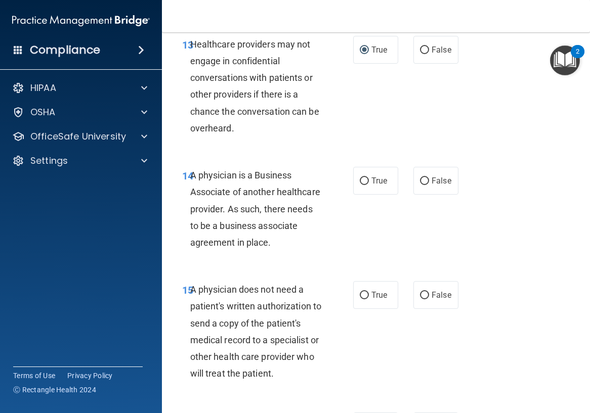
drag, startPoint x: 317, startPoint y: 279, endPoint x: 191, endPoint y: 213, distance: 141.9
click at [191, 213] on div "A physician is a Business Associate of another healthcare provider. As such, th…" at bounding box center [260, 209] width 140 height 84
click at [422, 185] on input "False" at bounding box center [424, 182] width 9 height 8
radio input "true"
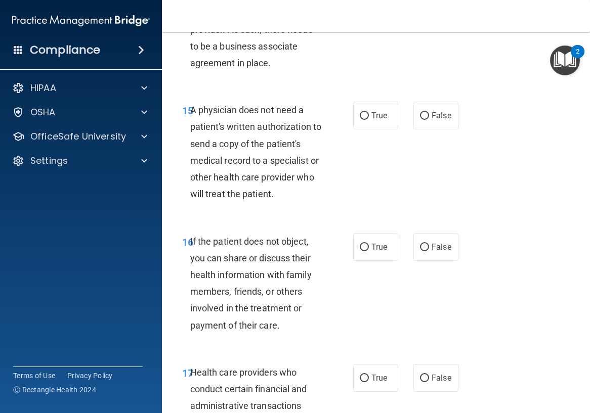
scroll to position [1721, 0]
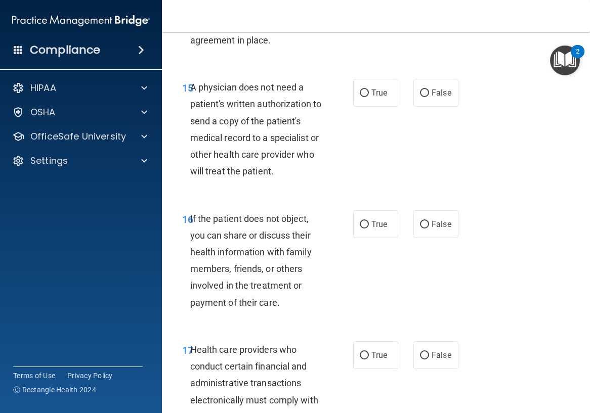
click at [306, 135] on span "A physician does not need a patient's written authorization to send a copy of t…" at bounding box center [255, 129] width 131 height 95
click at [442, 98] on span "False" at bounding box center [442, 93] width 20 height 10
click at [429, 97] on input "False" at bounding box center [424, 94] width 9 height 8
radio input "true"
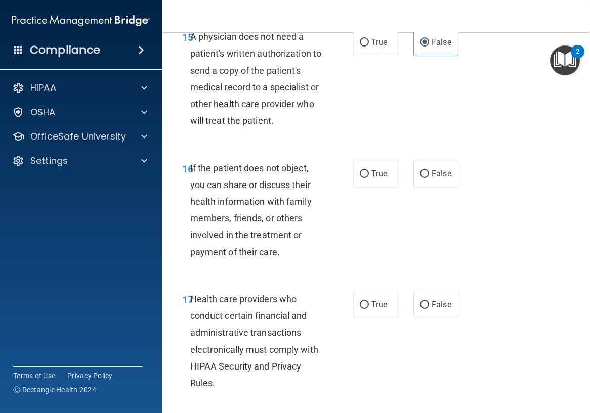
scroll to position [1822, 0]
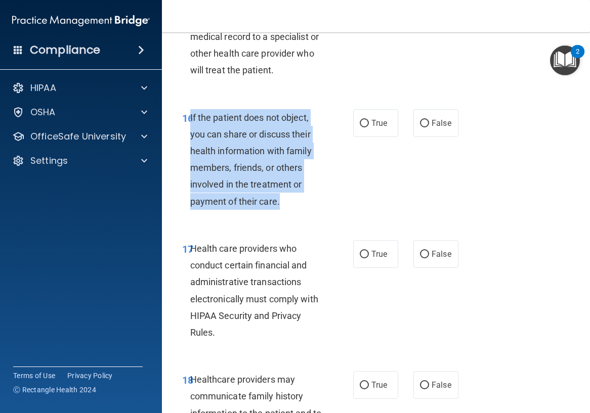
drag, startPoint x: 283, startPoint y: 233, endPoint x: 190, endPoint y: 145, distance: 127.8
click at [190, 145] on div "If the patient does not object, you can share or discuss their health informati…" at bounding box center [260, 159] width 140 height 101
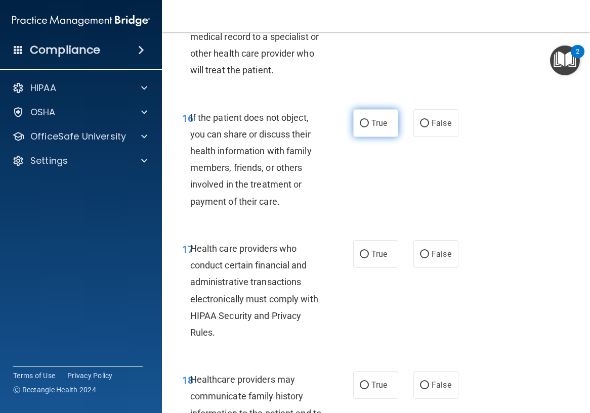
click at [389, 137] on label "True" at bounding box center [375, 123] width 45 height 28
click at [369, 128] on input "True" at bounding box center [364, 124] width 9 height 8
radio input "true"
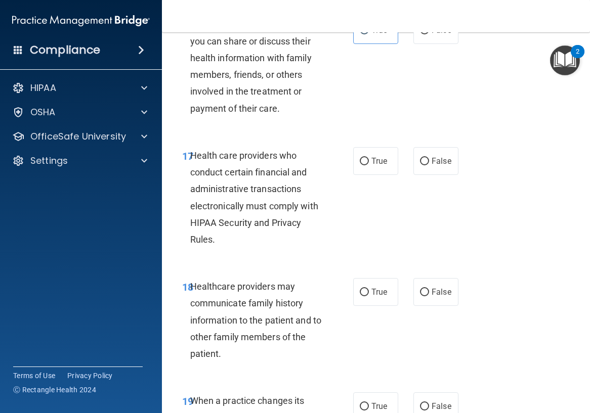
scroll to position [1974, 0]
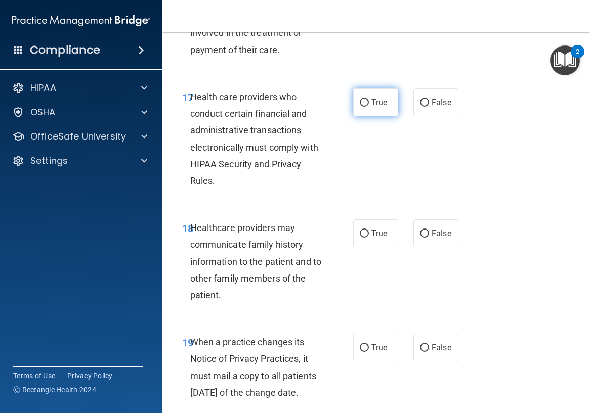
click at [363, 107] on input "True" at bounding box center [364, 103] width 9 height 8
radio input "true"
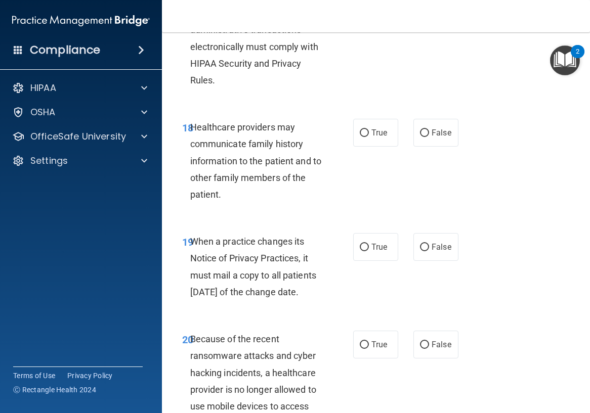
scroll to position [2075, 0]
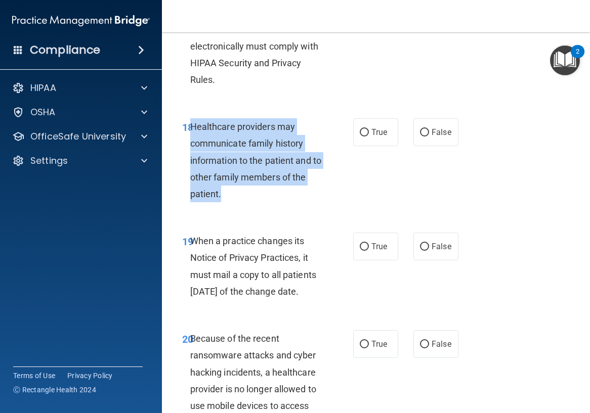
drag, startPoint x: 259, startPoint y: 224, endPoint x: 190, endPoint y: 163, distance: 91.8
click at [190, 163] on div "Healthcare providers may communicate family history information to the patient …" at bounding box center [260, 160] width 140 height 84
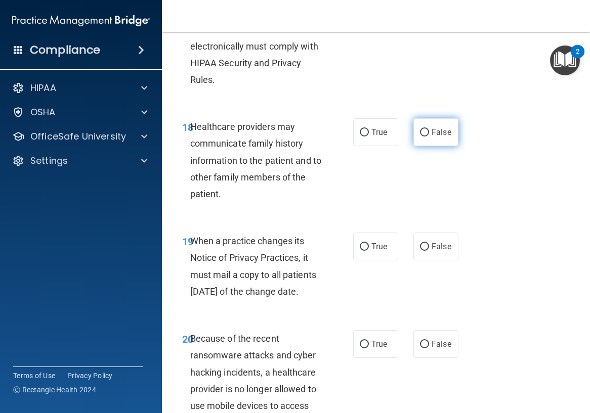
click at [428, 146] on label "False" at bounding box center [435, 132] width 45 height 28
click at [428, 137] on input "False" at bounding box center [424, 133] width 9 height 8
radio input "true"
click at [375, 252] on span "True" at bounding box center [379, 247] width 16 height 10
click at [369, 251] on input "True" at bounding box center [364, 247] width 9 height 8
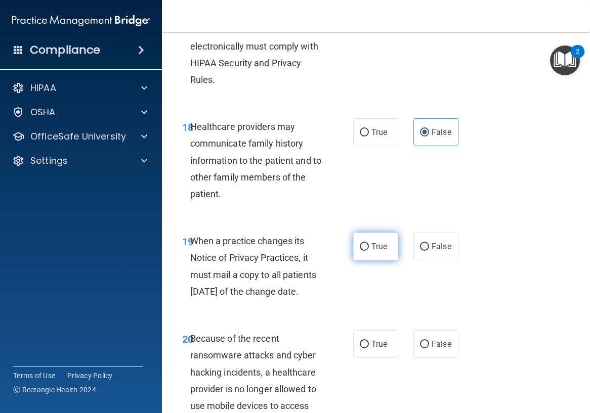
radio input "true"
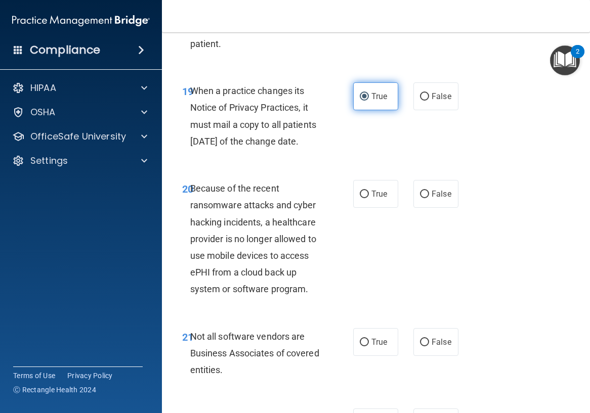
scroll to position [2227, 0]
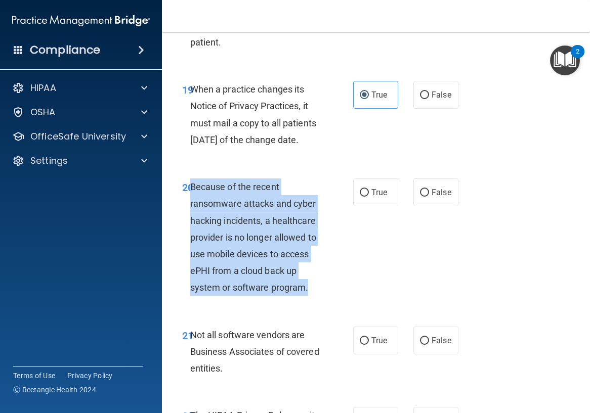
drag, startPoint x: 294, startPoint y: 316, endPoint x: 192, endPoint y: 240, distance: 126.9
click at [192, 240] on div "20 Because of the recent ransomware attacks and cyber hacking incidents, a heal…" at bounding box center [267, 240] width 201 height 123
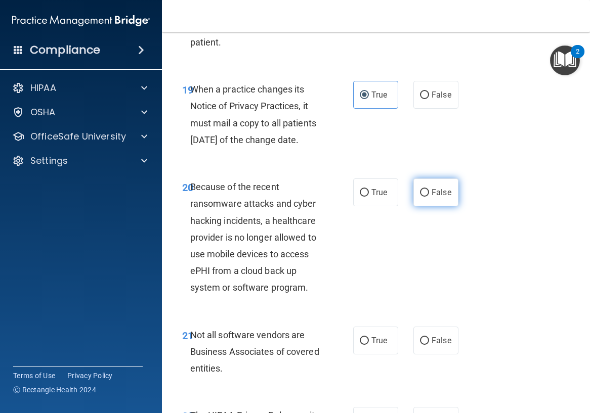
click at [426, 206] on label "False" at bounding box center [435, 193] width 45 height 28
click at [426, 197] on input "False" at bounding box center [424, 193] width 9 height 8
radio input "true"
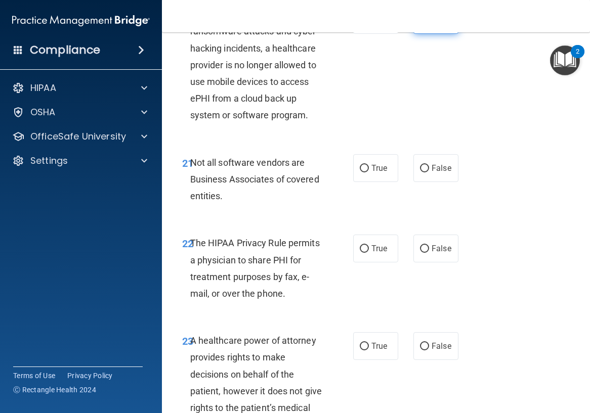
scroll to position [2429, 0]
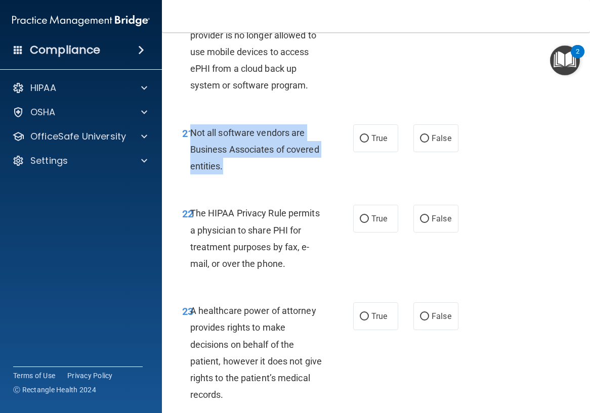
drag, startPoint x: 260, startPoint y: 210, endPoint x: 192, endPoint y: 190, distance: 70.3
click at [192, 175] on div "Not all software vendors are Business Associates of covered entities." at bounding box center [260, 149] width 140 height 51
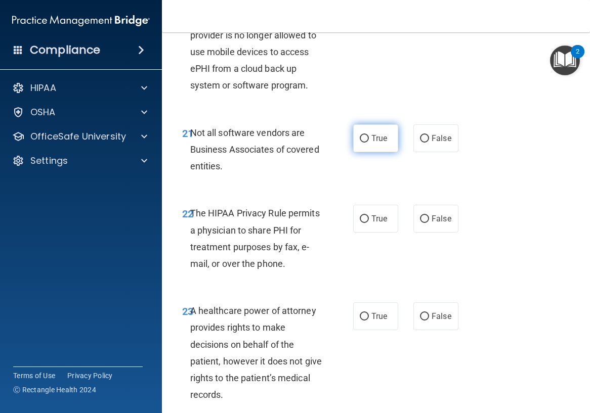
click at [371, 143] on span "True" at bounding box center [379, 139] width 16 height 10
click at [369, 143] on input "True" at bounding box center [364, 139] width 9 height 8
radio input "true"
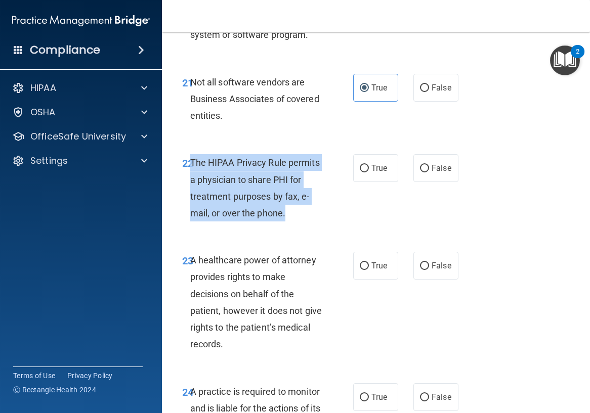
drag, startPoint x: 314, startPoint y: 266, endPoint x: 192, endPoint y: 213, distance: 133.0
click at [192, 213] on div "The HIPAA Privacy Rule permits a physician to share PHI for treatment purposes …" at bounding box center [260, 187] width 140 height 67
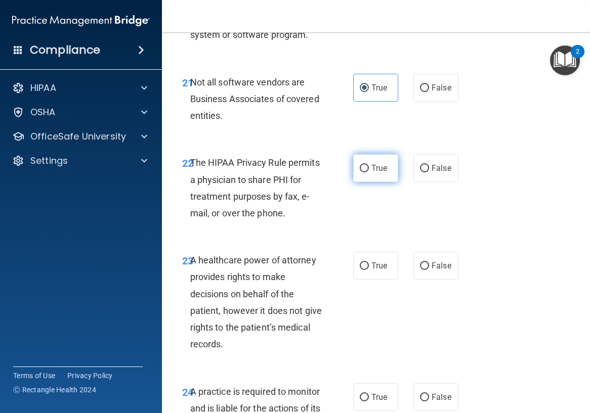
click at [384, 182] on label "True" at bounding box center [375, 168] width 45 height 28
click at [369, 173] on input "True" at bounding box center [364, 169] width 9 height 8
radio input "true"
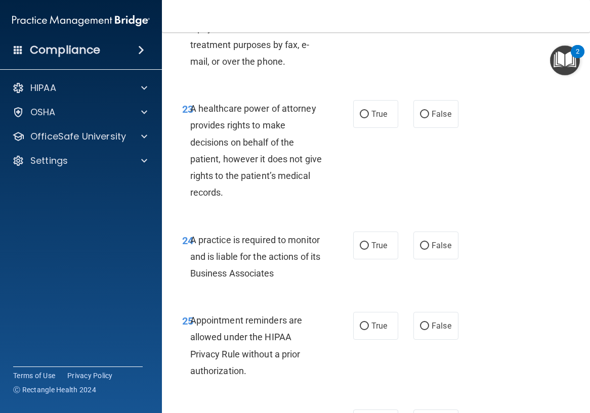
scroll to position [2682, 0]
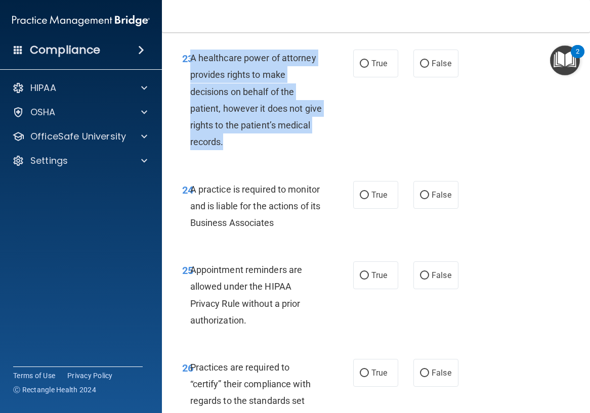
drag, startPoint x: 284, startPoint y: 201, endPoint x: 190, endPoint y: 112, distance: 129.6
click at [190, 112] on div "23 A healthcare power of attorney provides rights to make decisions on behalf o…" at bounding box center [267, 103] width 201 height 106
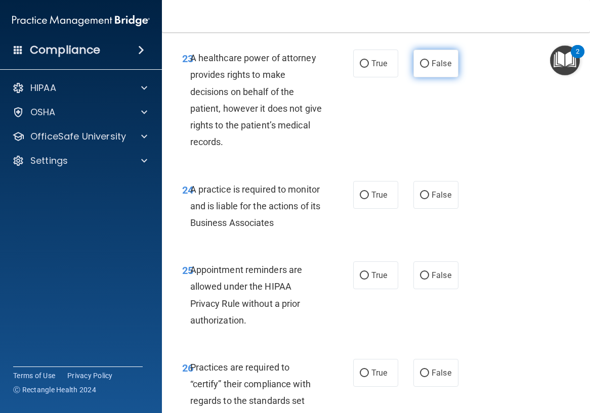
click at [421, 77] on label "False" at bounding box center [435, 64] width 45 height 28
click at [421, 68] on input "False" at bounding box center [424, 64] width 9 height 8
radio input "true"
click at [367, 209] on label "True" at bounding box center [375, 195] width 45 height 28
click at [367, 199] on input "True" at bounding box center [364, 196] width 9 height 8
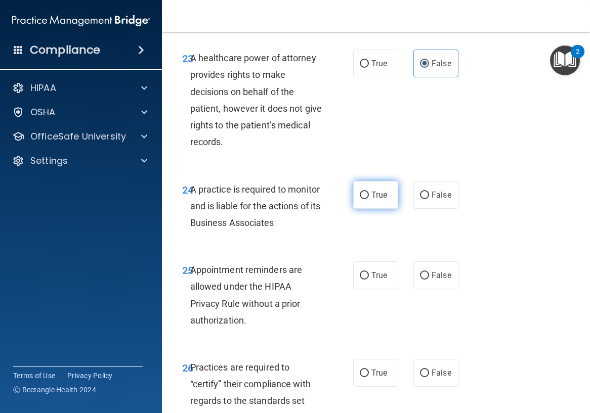
radio input "true"
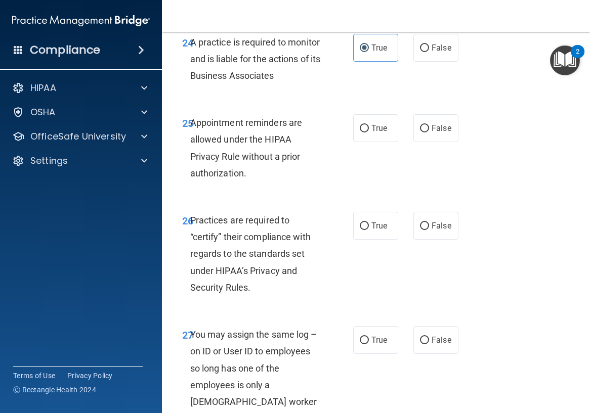
scroll to position [2834, 0]
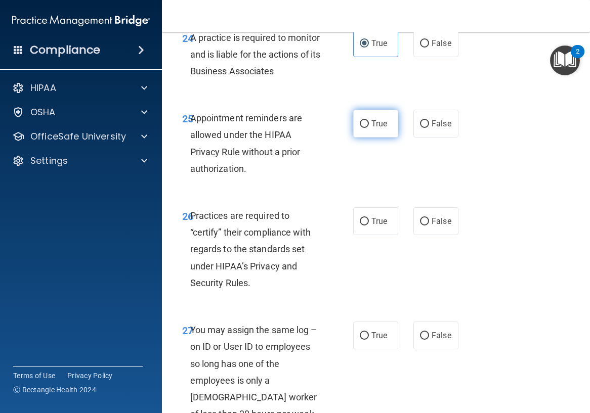
click at [360, 138] on label "True" at bounding box center [375, 124] width 45 height 28
click at [360, 128] on input "True" at bounding box center [364, 124] width 9 height 8
radio input "true"
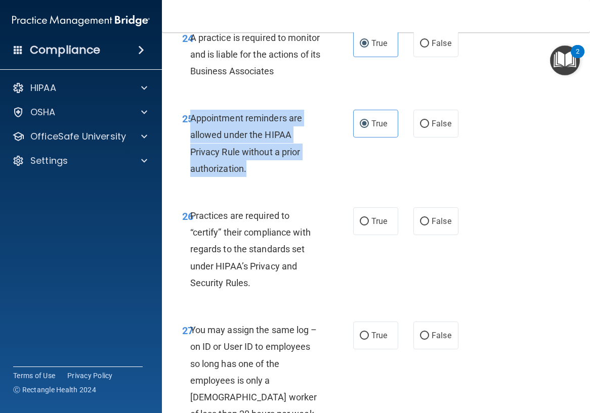
drag, startPoint x: 253, startPoint y: 238, endPoint x: 191, endPoint y: 181, distance: 83.8
click at [191, 177] on div "Appointment reminders are allowed under the HIPAA Privacy Rule without a prior …" at bounding box center [260, 143] width 140 height 67
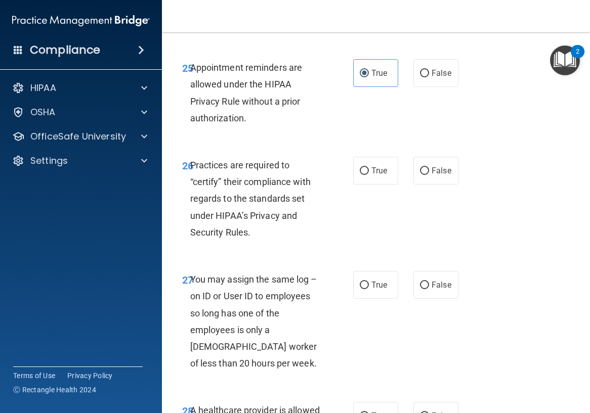
click at [295, 239] on div "Practices are required to “certify” their compliance with regards to the standa…" at bounding box center [260, 199] width 140 height 84
click at [360, 185] on label "True" at bounding box center [375, 171] width 45 height 28
click at [360, 175] on input "True" at bounding box center [364, 172] width 9 height 8
radio input "true"
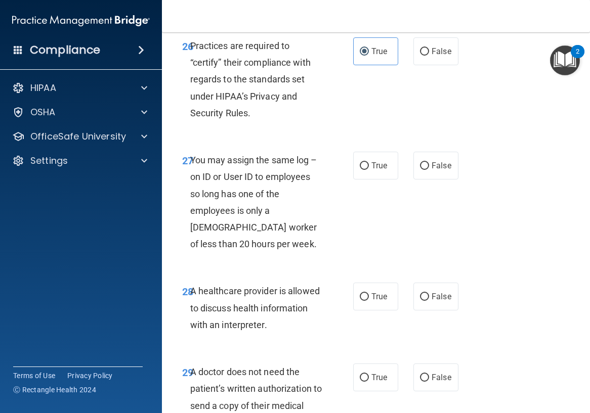
scroll to position [3037, 0]
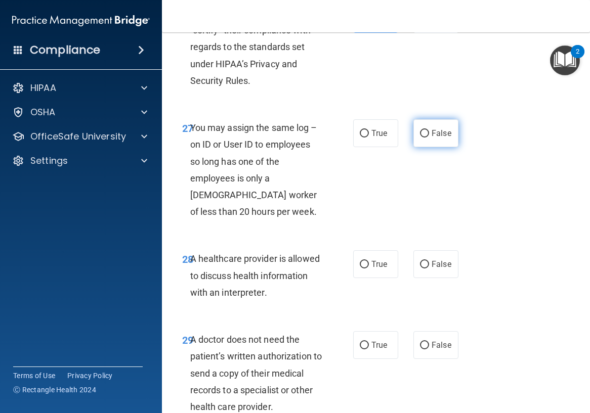
click at [413, 147] on label "False" at bounding box center [435, 133] width 45 height 28
click at [420, 138] on input "False" at bounding box center [424, 134] width 9 height 8
radio input "true"
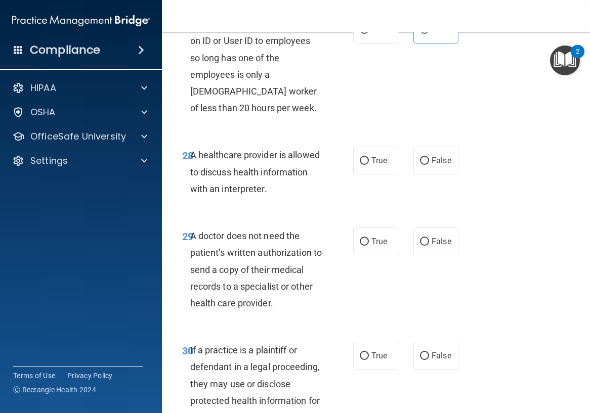
scroll to position [3188, 0]
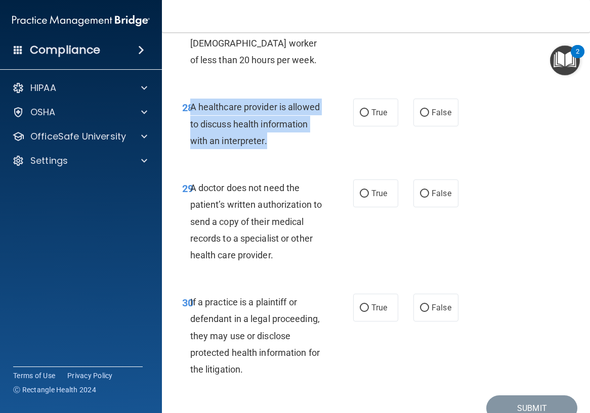
drag, startPoint x: 320, startPoint y: 209, endPoint x: 192, endPoint y: 172, distance: 133.3
click at [192, 149] on div "A healthcare provider is allowed to discuss health information with an interpre…" at bounding box center [260, 124] width 140 height 51
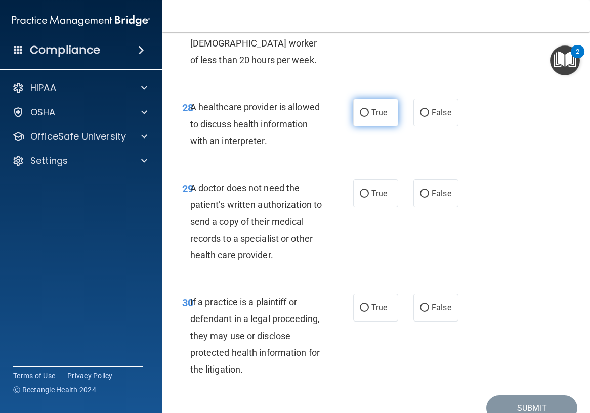
click at [380, 117] on span "True" at bounding box center [379, 113] width 16 height 10
click at [369, 117] on input "True" at bounding box center [364, 113] width 9 height 8
radio input "true"
click at [420, 198] on input "False" at bounding box center [424, 194] width 9 height 8
radio input "true"
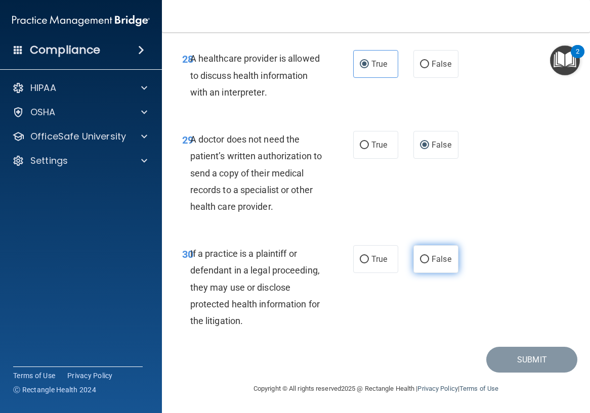
scroll to position [3304, 0]
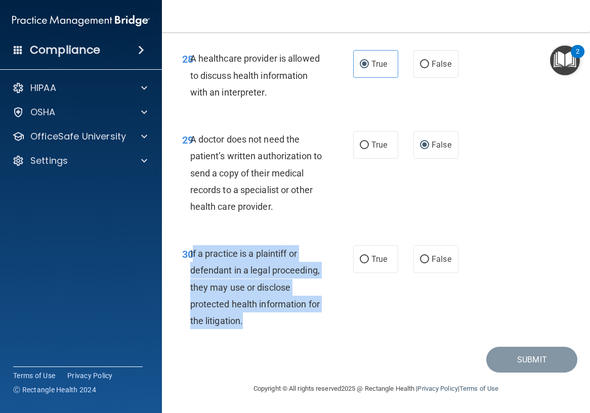
drag, startPoint x: 309, startPoint y: 317, endPoint x: 192, endPoint y: 245, distance: 136.8
click at [192, 245] on div "If a practice is a plaintiff or defendant in a legal proceeding, they may use o…" at bounding box center [260, 287] width 140 height 84
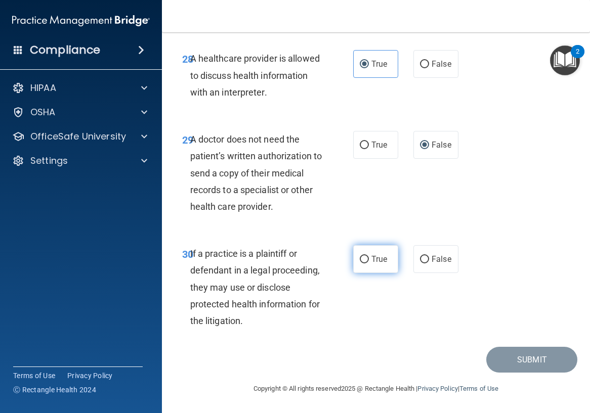
click at [377, 256] on span "True" at bounding box center [379, 260] width 16 height 10
click at [369, 256] on input "True" at bounding box center [364, 260] width 9 height 8
radio input "true"
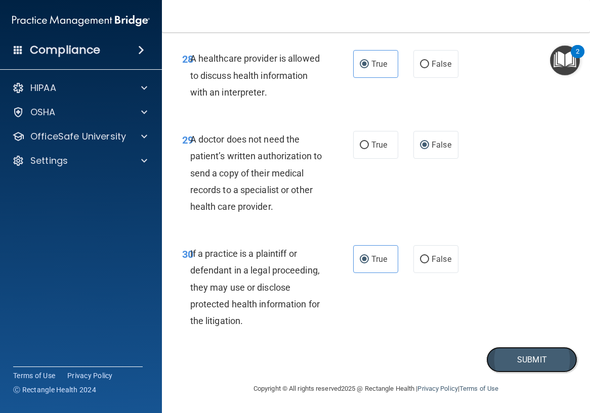
click at [514, 354] on button "Submit" at bounding box center [531, 360] width 91 height 26
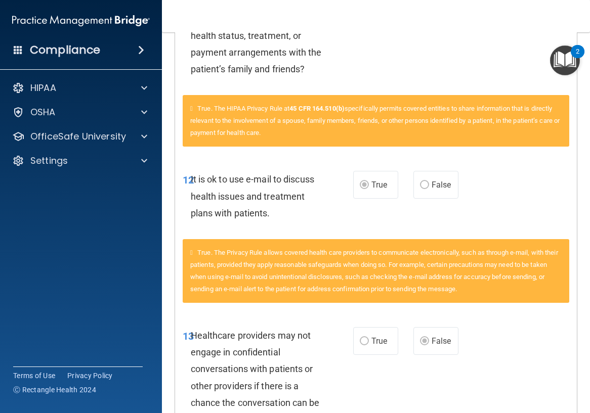
scroll to position [658, 0]
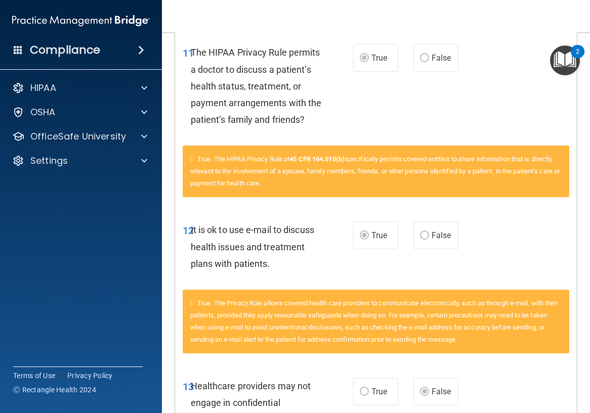
click at [583, 177] on main "Calculating your score.... You did not pass the " The HIPAA Quiz #2 ". 66 out o…" at bounding box center [376, 222] width 428 height 381
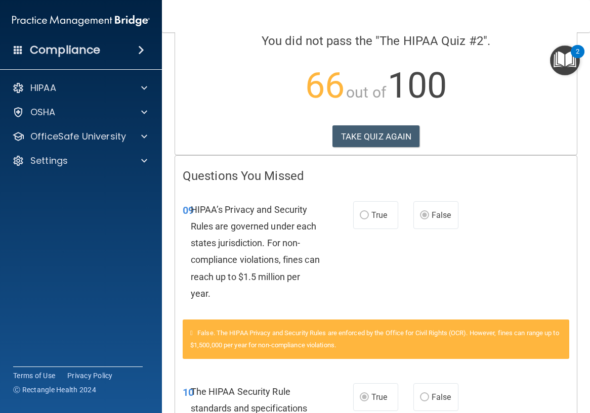
scroll to position [0, 0]
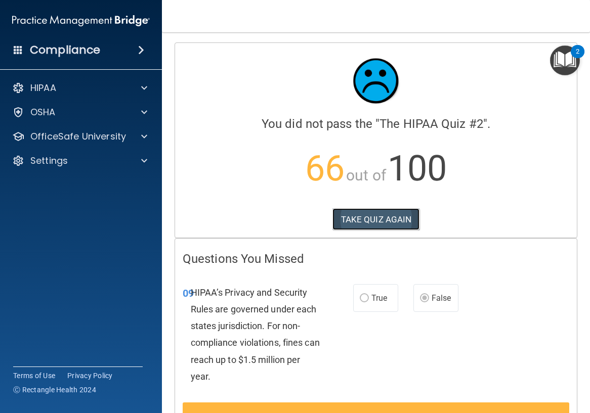
click at [365, 224] on button "TAKE QUIZ AGAIN" at bounding box center [377, 220] width 88 height 22
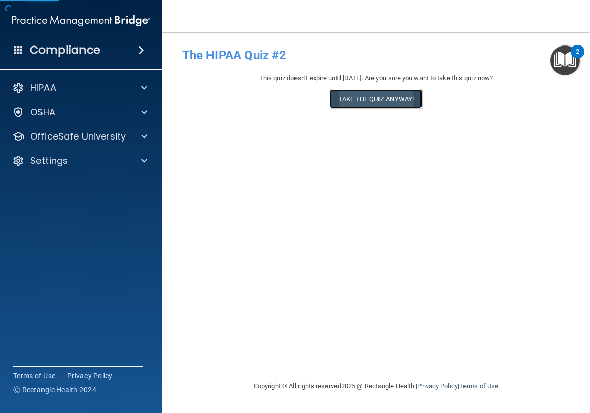
click at [384, 96] on button "Take the quiz anyway!" at bounding box center [376, 99] width 92 height 19
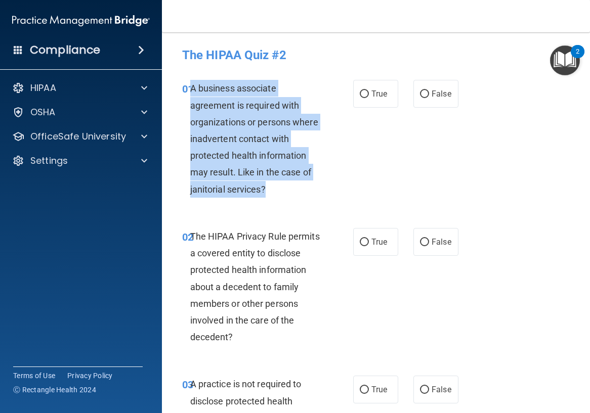
drag, startPoint x: 268, startPoint y: 190, endPoint x: 190, endPoint y: 91, distance: 126.5
click at [190, 91] on div "A business associate agreement is required with organizations or persons where …" at bounding box center [260, 139] width 140 height 118
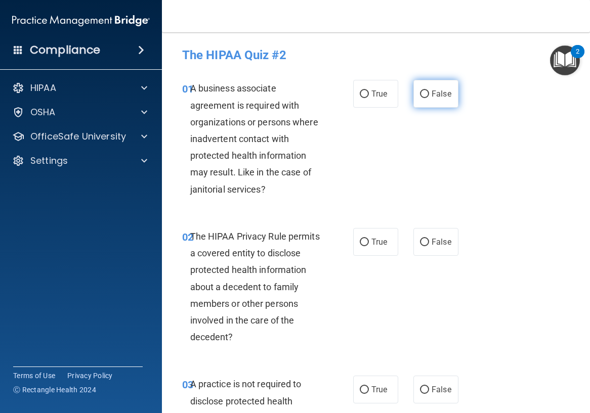
click at [432, 91] on span "False" at bounding box center [442, 94] width 20 height 10
click at [429, 91] on input "False" at bounding box center [424, 95] width 9 height 8
radio input "true"
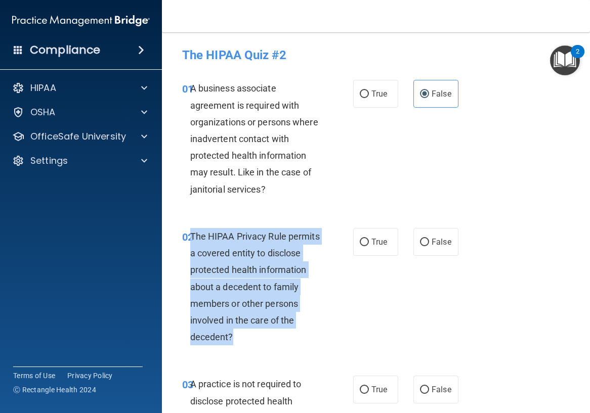
drag, startPoint x: 258, startPoint y: 340, endPoint x: 191, endPoint y: 235, distance: 124.2
click at [191, 235] on div "The HIPAA Privacy Rule permits a covered entity to disclose protected health in…" at bounding box center [260, 287] width 140 height 118
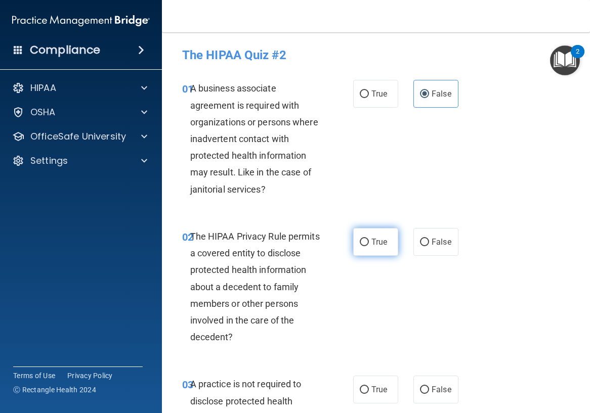
click at [373, 255] on label "True" at bounding box center [375, 242] width 45 height 28
click at [369, 246] on input "True" at bounding box center [364, 243] width 9 height 8
radio input "true"
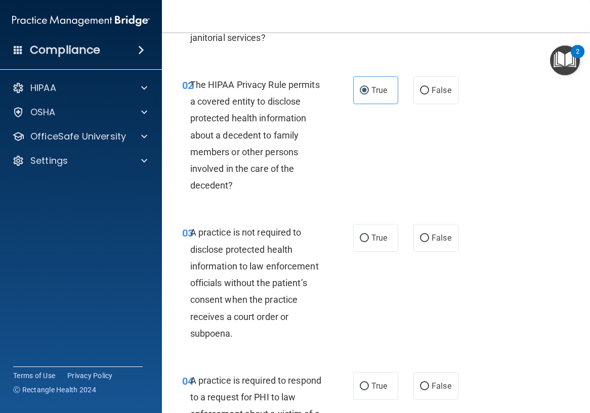
scroll to position [202, 0]
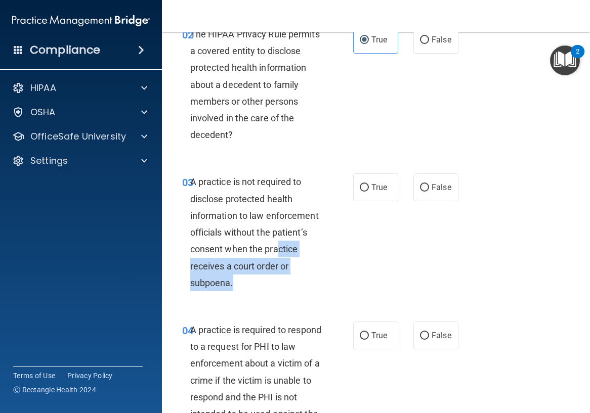
drag, startPoint x: 241, startPoint y: 282, endPoint x: 285, endPoint y: 249, distance: 54.6
click at [281, 248] on div "A practice is not required to disclose protected health information to law enfo…" at bounding box center [260, 233] width 140 height 118
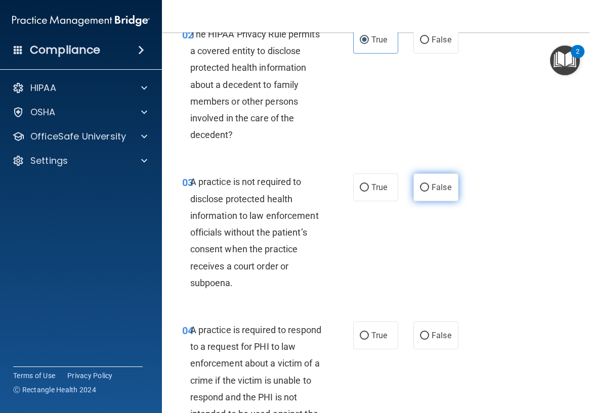
click at [432, 191] on span "False" at bounding box center [442, 188] width 20 height 10
click at [429, 191] on input "False" at bounding box center [424, 188] width 9 height 8
radio input "true"
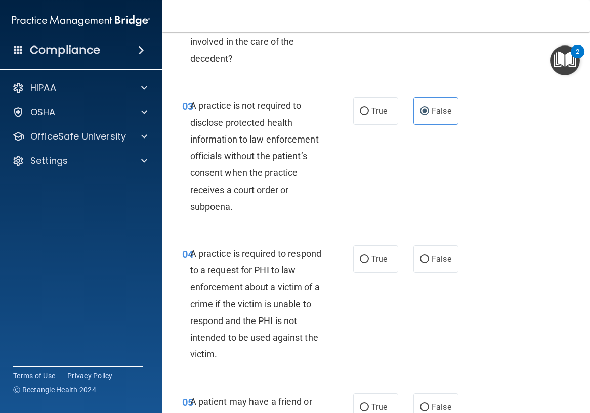
scroll to position [304, 0]
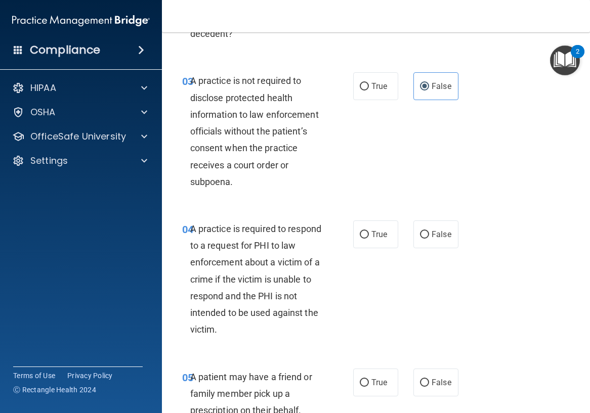
click at [363, 246] on label "True" at bounding box center [375, 235] width 45 height 28
click at [363, 239] on input "True" at bounding box center [364, 235] width 9 height 8
radio input "true"
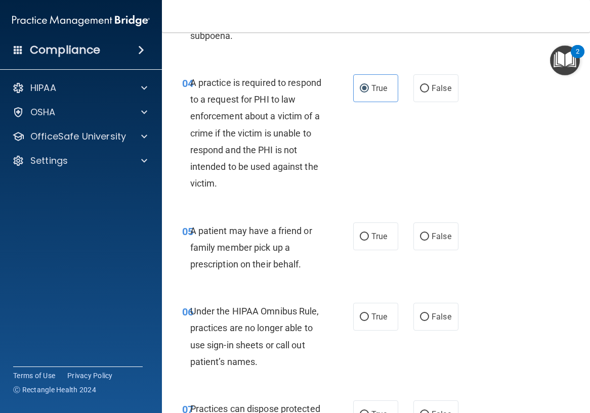
scroll to position [455, 0]
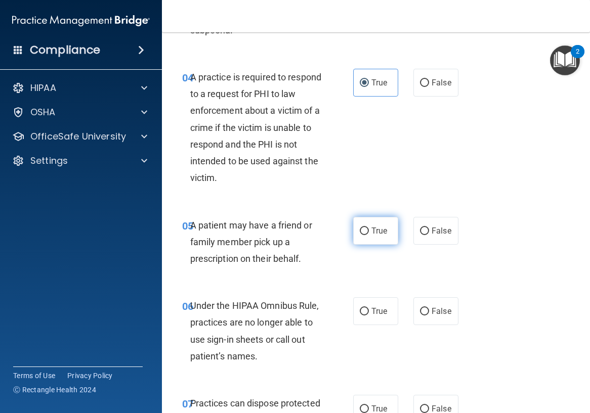
click at [360, 234] on input "True" at bounding box center [364, 232] width 9 height 8
radio input "true"
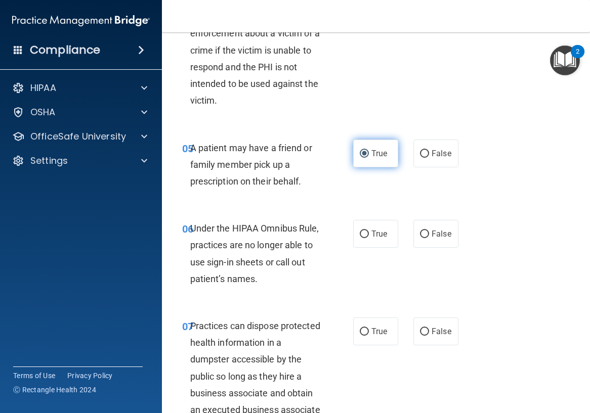
scroll to position [557, 0]
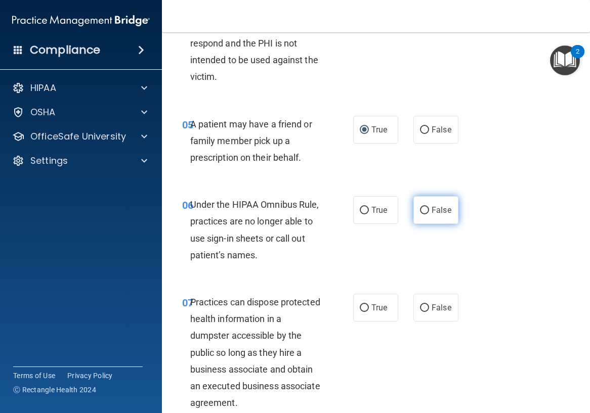
click at [426, 215] on label "False" at bounding box center [435, 210] width 45 height 28
click at [426, 215] on input "False" at bounding box center [424, 211] width 9 height 8
radio input "true"
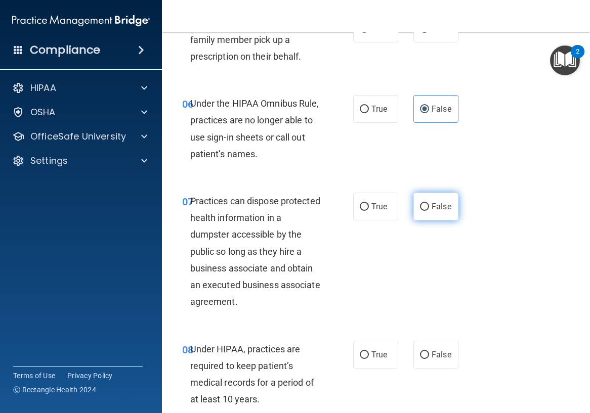
click at [413, 209] on label "False" at bounding box center [435, 207] width 45 height 28
click at [420, 209] on input "False" at bounding box center [424, 207] width 9 height 8
radio input "true"
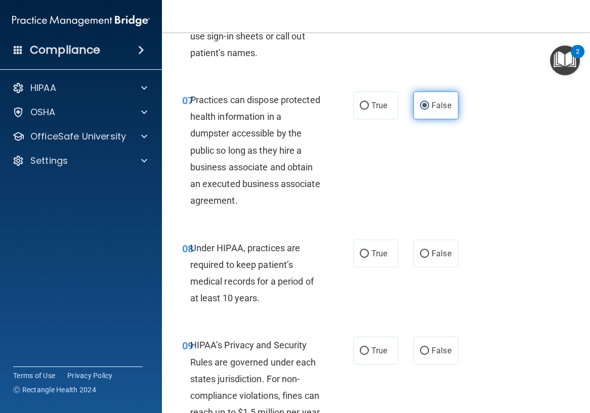
scroll to position [810, 0]
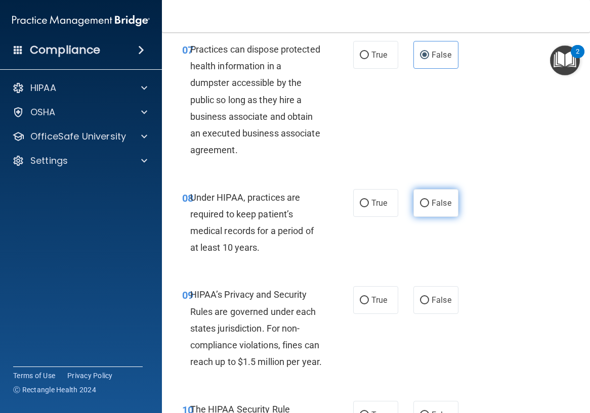
click at [414, 210] on label "False" at bounding box center [435, 203] width 45 height 28
click at [420, 207] on input "False" at bounding box center [424, 204] width 9 height 8
radio input "true"
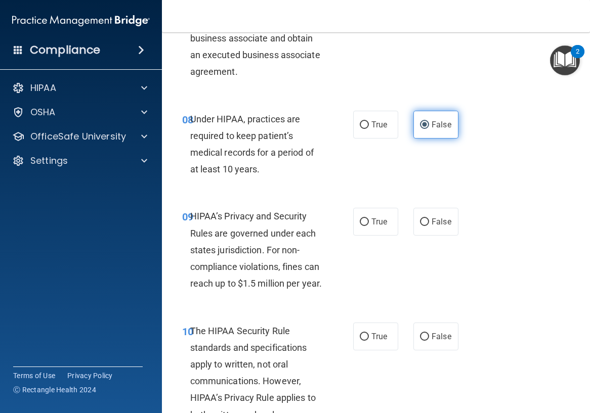
scroll to position [911, 0]
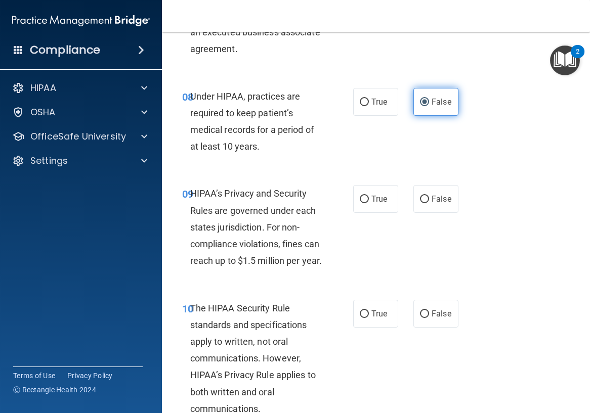
click at [414, 210] on label "False" at bounding box center [435, 199] width 45 height 28
click at [420, 203] on input "False" at bounding box center [424, 200] width 9 height 8
radio input "true"
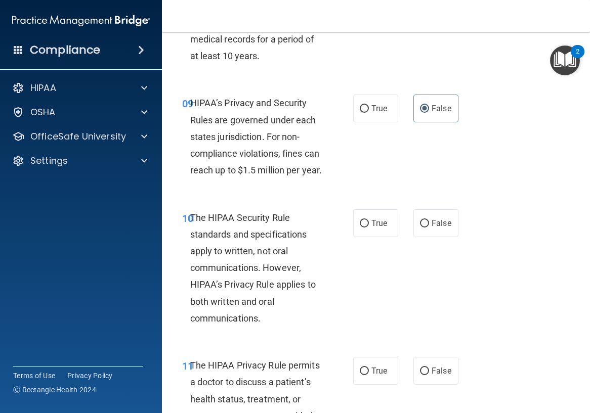
scroll to position [1012, 0]
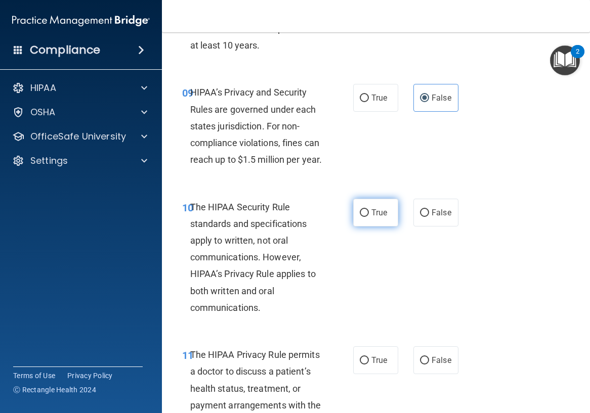
click at [355, 227] on label "True" at bounding box center [375, 213] width 45 height 28
click at [360, 217] on input "True" at bounding box center [364, 214] width 9 height 8
radio input "true"
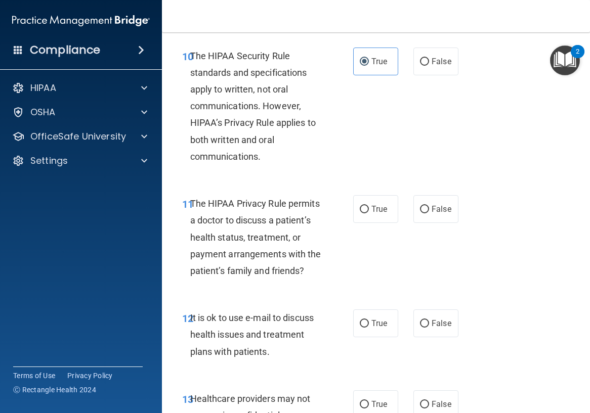
scroll to position [1164, 0]
click at [360, 213] on input "True" at bounding box center [364, 209] width 9 height 8
radio input "true"
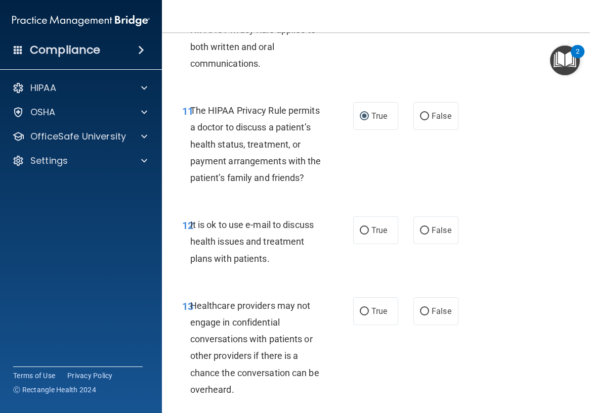
scroll to position [1265, 0]
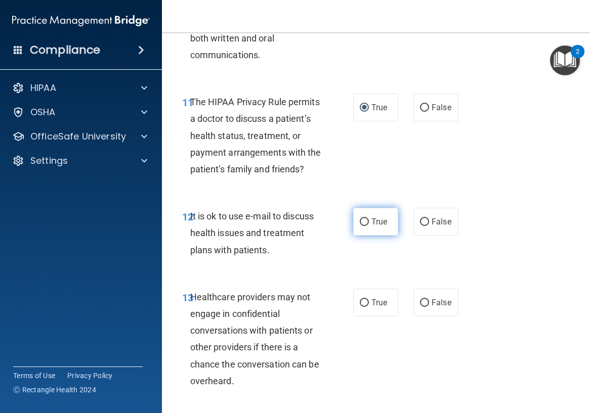
click at [363, 236] on label "True" at bounding box center [375, 222] width 45 height 28
click at [363, 226] on input "True" at bounding box center [364, 223] width 9 height 8
radio input "true"
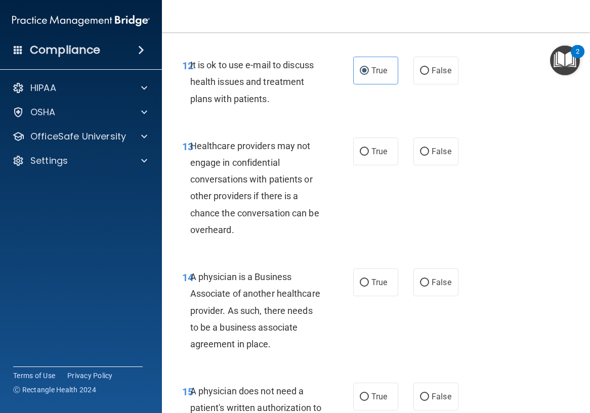
scroll to position [1417, 0]
click at [440, 156] on span "False" at bounding box center [442, 151] width 20 height 10
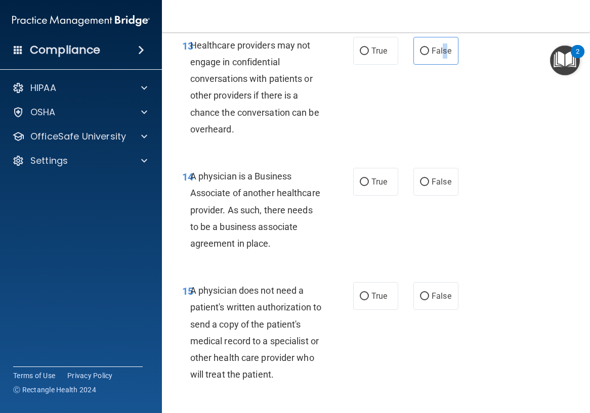
scroll to position [1518, 0]
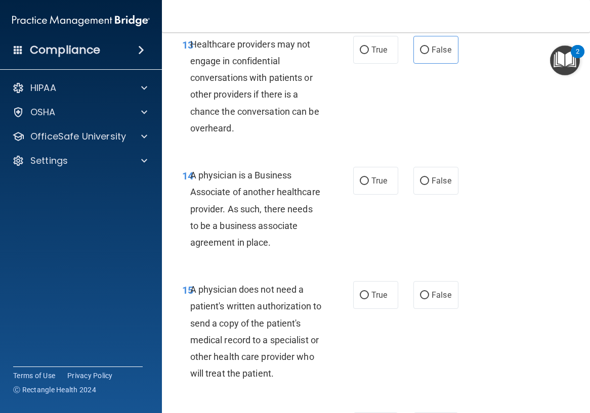
click at [324, 217] on div "A physician is a Business Associate of another healthcare provider. As such, th…" at bounding box center [260, 209] width 140 height 84
click at [420, 195] on label "False" at bounding box center [435, 181] width 45 height 28
click at [420, 185] on input "False" at bounding box center [424, 182] width 9 height 8
radio input "true"
click at [448, 64] on label "False" at bounding box center [435, 50] width 45 height 28
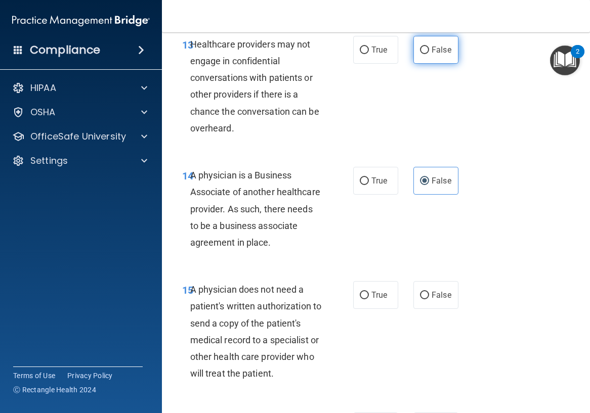
click at [429, 54] on input "False" at bounding box center [424, 51] width 9 height 8
radio input "true"
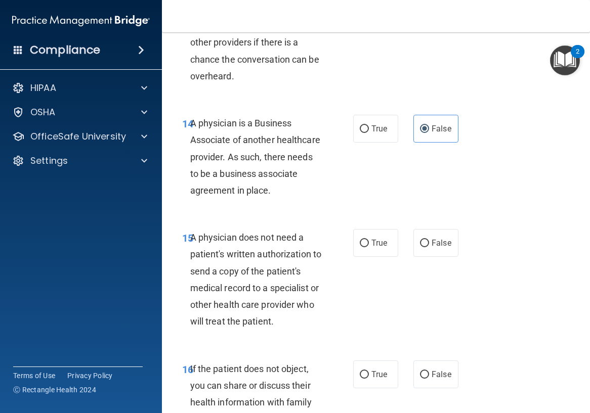
scroll to position [1619, 0]
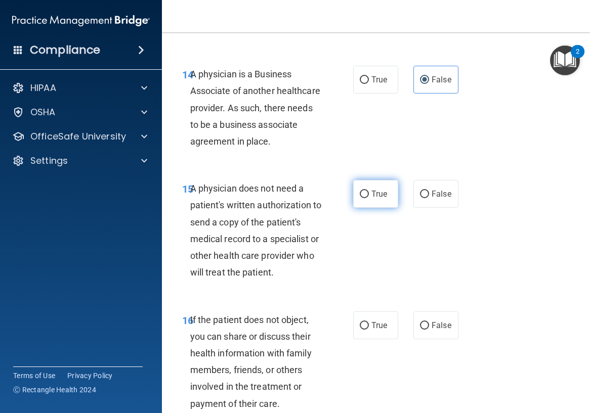
click at [355, 208] on label "True" at bounding box center [375, 194] width 45 height 28
click at [360, 198] on input "True" at bounding box center [364, 195] width 9 height 8
radio input "true"
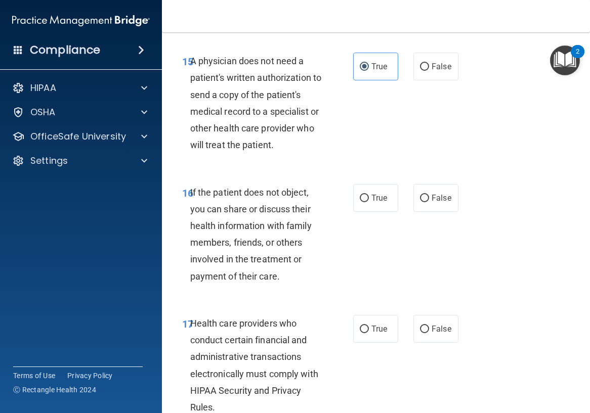
scroll to position [1771, 0]
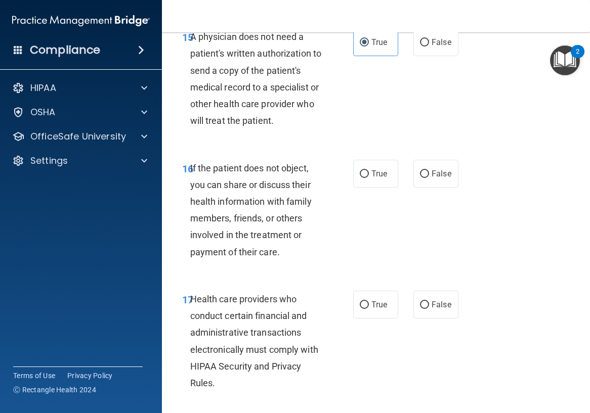
click at [347, 211] on div "16 If the patient does not object, you can share or discuss their health inform…" at bounding box center [267, 213] width 201 height 106
click at [360, 178] on input "True" at bounding box center [364, 175] width 9 height 8
radio input "true"
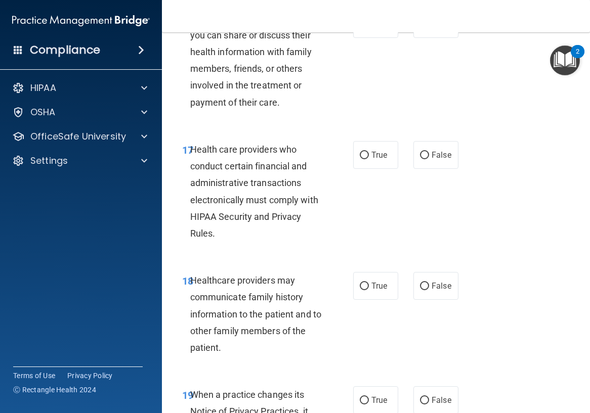
scroll to position [1923, 0]
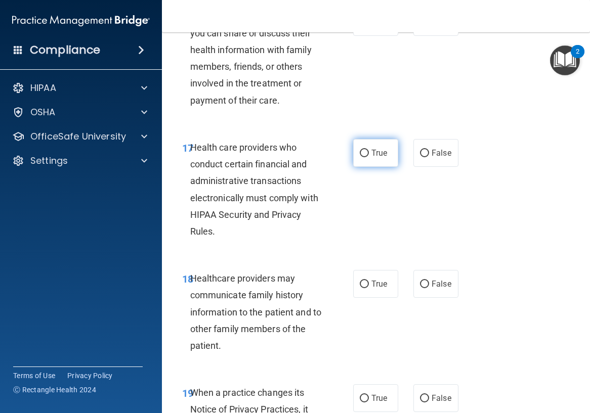
click at [388, 167] on label "True" at bounding box center [375, 153] width 45 height 28
click at [369, 157] on input "True" at bounding box center [364, 154] width 9 height 8
radio input "true"
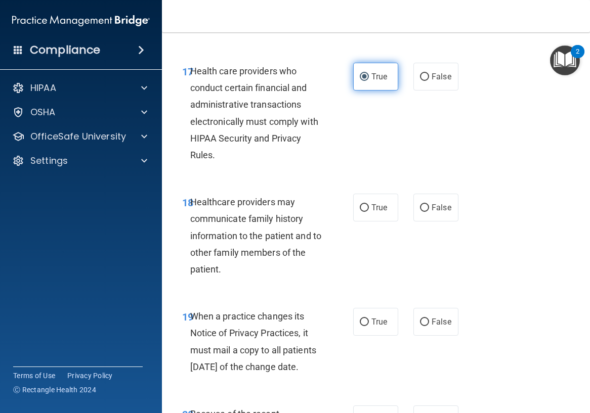
scroll to position [2024, 0]
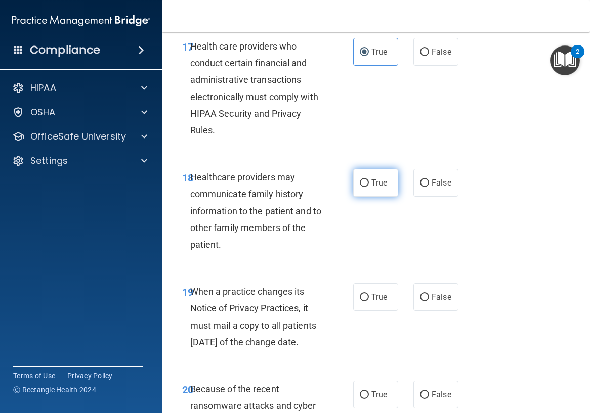
click at [376, 188] on span "True" at bounding box center [379, 183] width 16 height 10
click at [369, 187] on input "True" at bounding box center [364, 184] width 9 height 8
radio input "true"
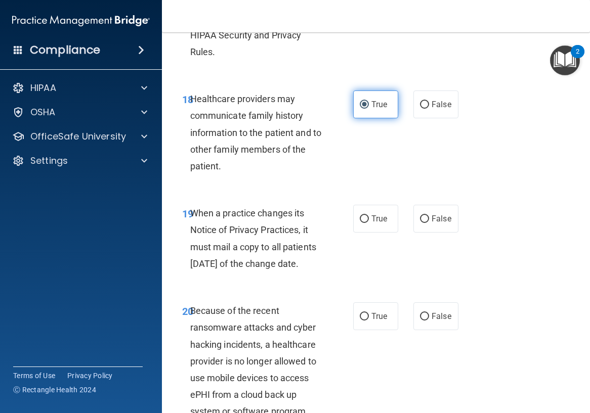
scroll to position [2126, 0]
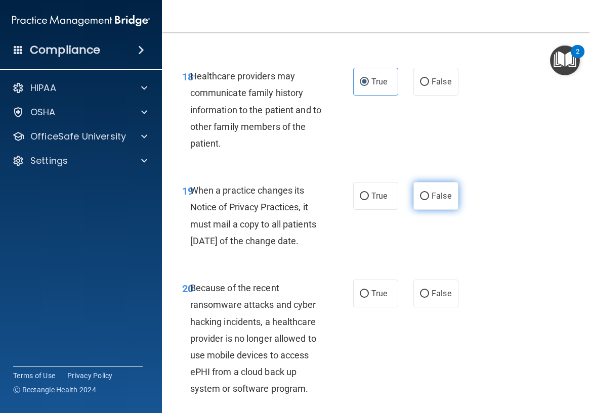
click at [420, 200] on input "False" at bounding box center [424, 197] width 9 height 8
radio input "true"
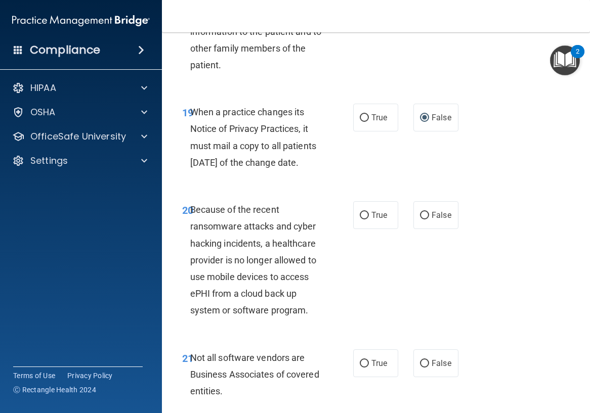
scroll to position [2227, 0]
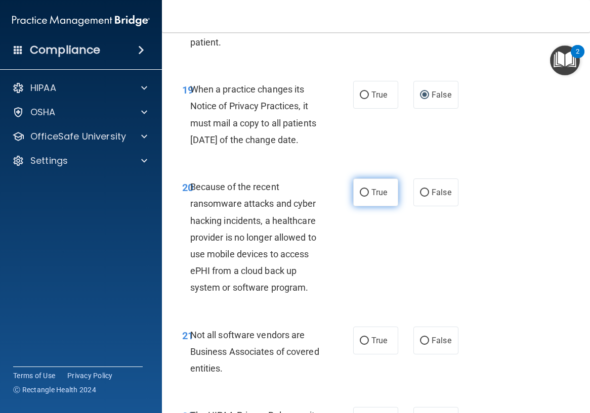
click at [368, 206] on label "True" at bounding box center [375, 193] width 45 height 28
click at [368, 197] on input "True" at bounding box center [364, 193] width 9 height 8
radio input "true"
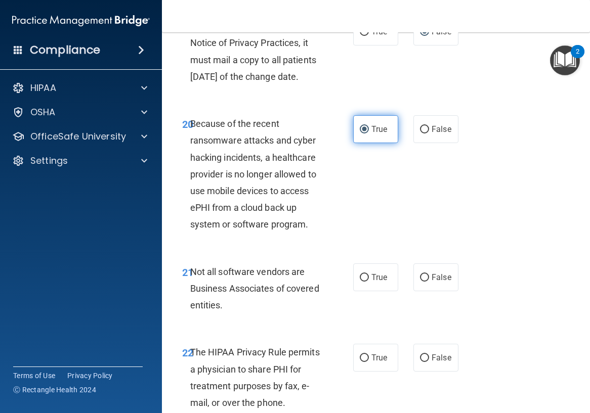
scroll to position [2328, 0]
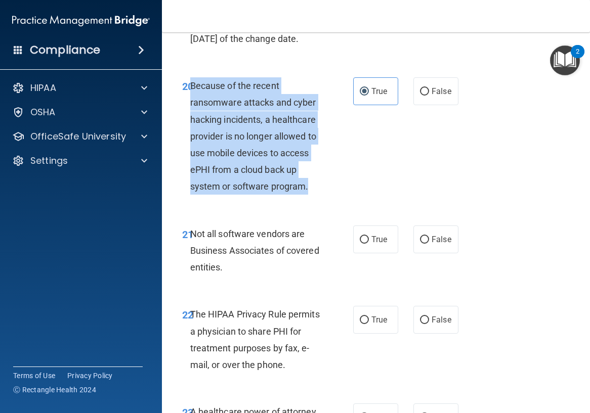
drag, startPoint x: 308, startPoint y: 233, endPoint x: 192, endPoint y: 139, distance: 149.3
click at [192, 139] on div "Because of the recent ransomware attacks and cyber hacking incidents, a healthc…" at bounding box center [260, 136] width 140 height 118
click at [423, 96] on input "False" at bounding box center [424, 92] width 9 height 8
radio input "true"
radio input "false"
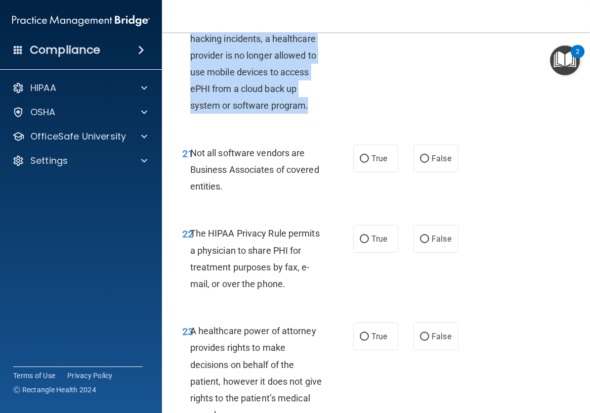
scroll to position [2429, 0]
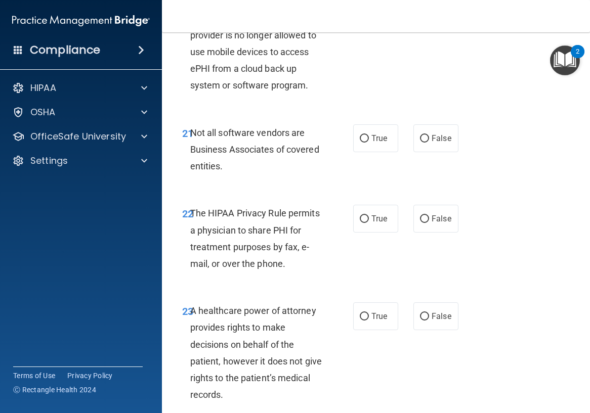
click at [310, 175] on div "Not all software vendors are Business Associates of covered entities." at bounding box center [260, 149] width 140 height 51
click at [380, 143] on span "True" at bounding box center [379, 139] width 16 height 10
click at [369, 143] on input "True" at bounding box center [364, 139] width 9 height 8
radio input "true"
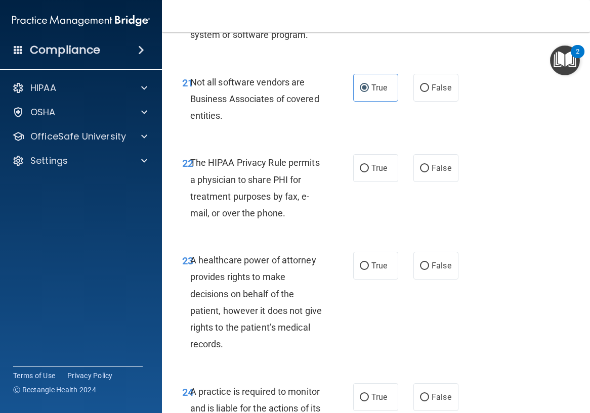
scroll to position [2530, 0]
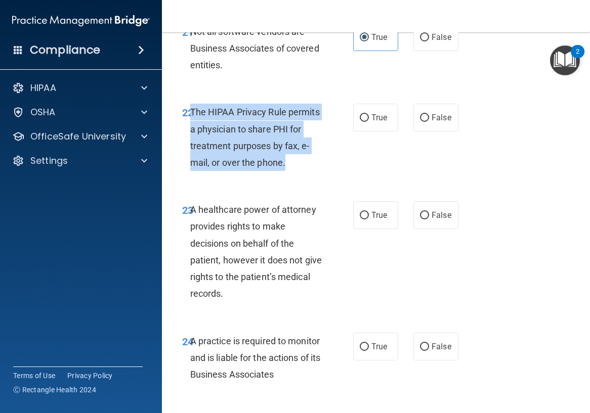
drag, startPoint x: 316, startPoint y: 216, endPoint x: 192, endPoint y: 159, distance: 136.3
click at [192, 159] on div "The HIPAA Privacy Rule permits a physician to share PHI for treatment purposes …" at bounding box center [260, 137] width 140 height 67
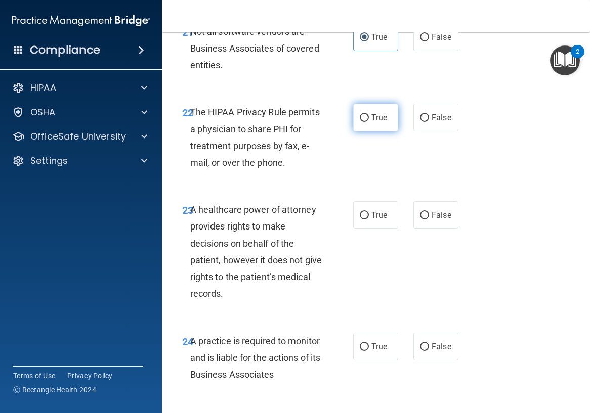
click at [376, 122] on span "True" at bounding box center [379, 118] width 16 height 10
click at [369, 122] on input "True" at bounding box center [364, 118] width 9 height 8
radio input "true"
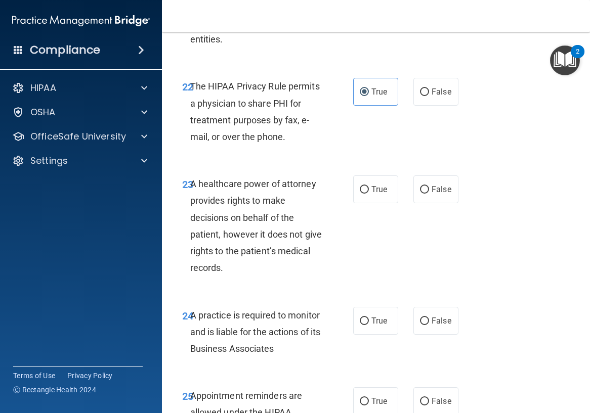
scroll to position [2581, 0]
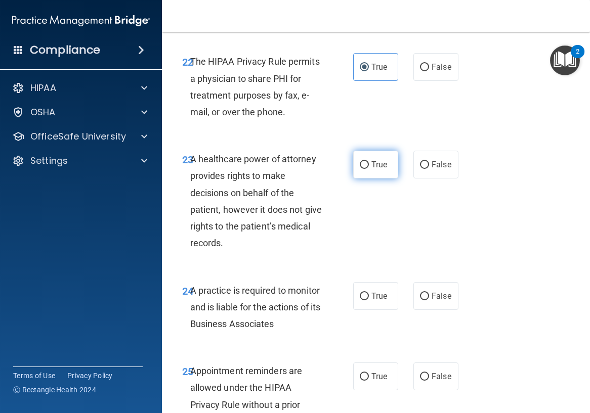
click at [375, 170] on span "True" at bounding box center [379, 165] width 16 height 10
click at [369, 169] on input "True" at bounding box center [364, 165] width 9 height 8
radio input "true"
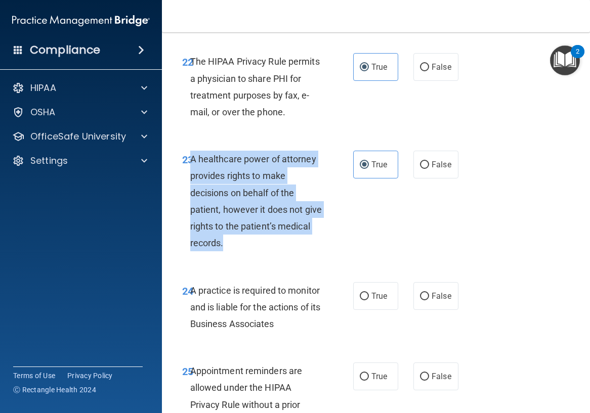
drag, startPoint x: 283, startPoint y: 296, endPoint x: 191, endPoint y: 209, distance: 127.4
click at [191, 209] on div "A healthcare power of attorney provides rights to make decisions on behalf of t…" at bounding box center [260, 201] width 140 height 101
click at [421, 169] on input "False" at bounding box center [424, 165] width 9 height 8
radio input "true"
radio input "false"
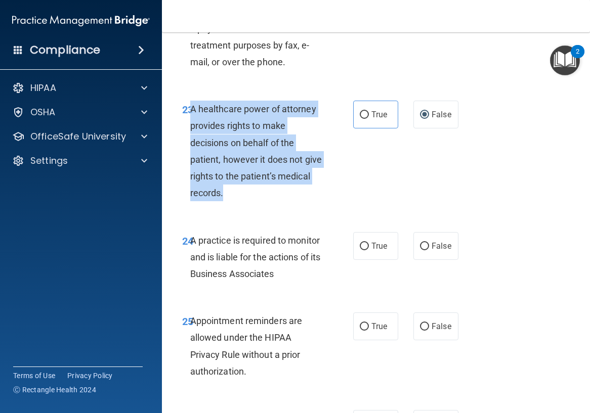
scroll to position [2632, 0]
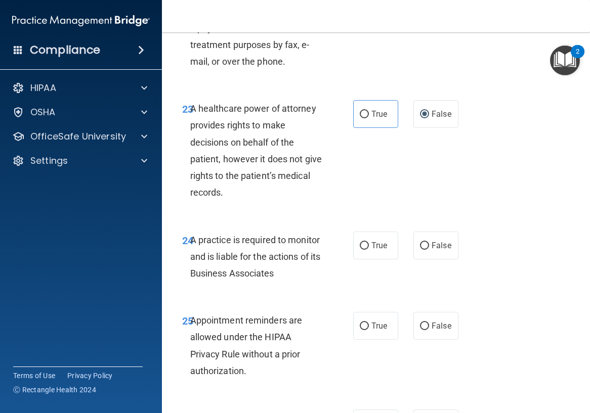
click at [293, 277] on div "24 A practice is required to monitor and is liable for the actions of its Busin…" at bounding box center [376, 259] width 403 height 81
click at [413, 260] on label "False" at bounding box center [435, 246] width 45 height 28
click at [420, 250] on input "False" at bounding box center [424, 246] width 9 height 8
radio input "true"
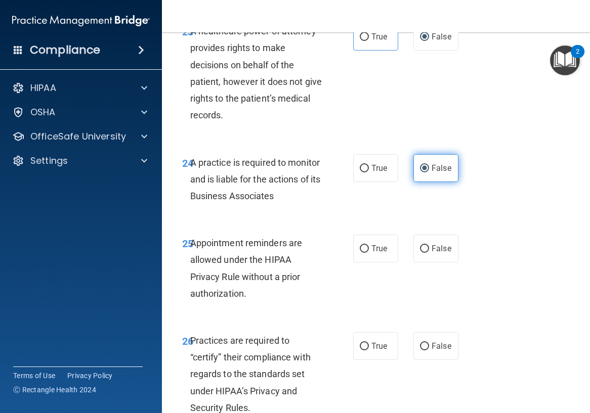
scroll to position [2784, 0]
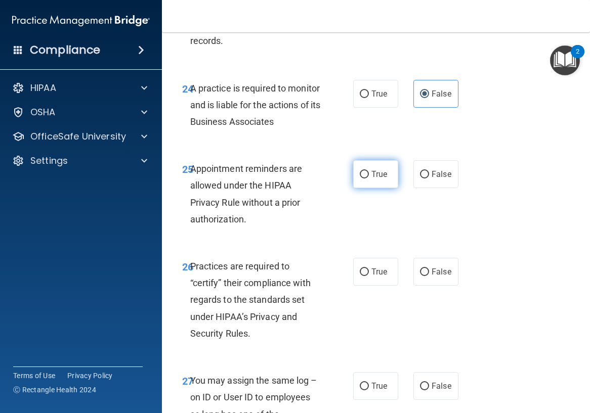
click at [383, 188] on label "True" at bounding box center [375, 174] width 45 height 28
click at [369, 179] on input "True" at bounding box center [364, 175] width 9 height 8
radio input "true"
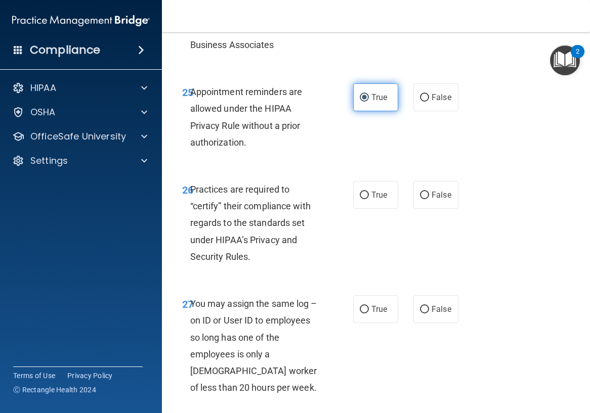
scroll to position [2935, 0]
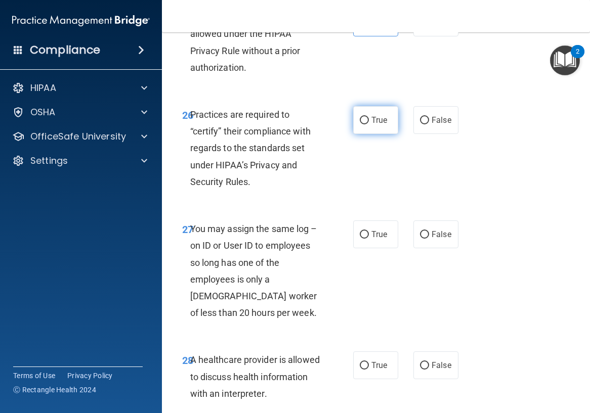
click at [371, 125] on span "True" at bounding box center [379, 120] width 16 height 10
click at [369, 124] on input "True" at bounding box center [364, 121] width 9 height 8
radio input "true"
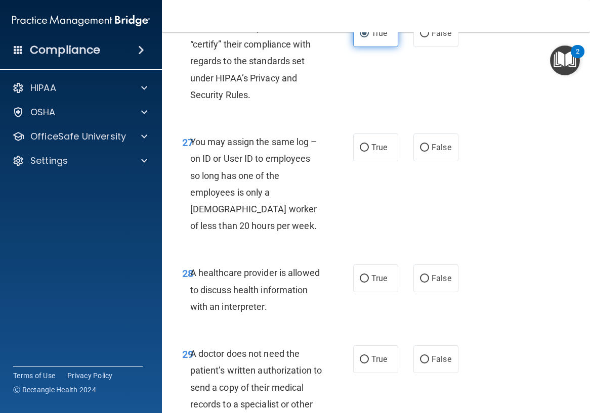
scroll to position [3037, 0]
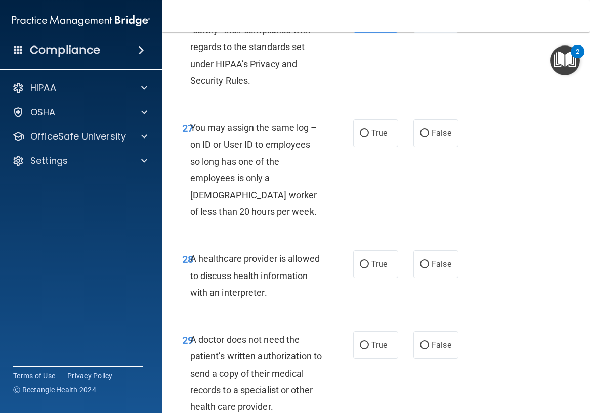
click at [407, 147] on div "True False" at bounding box center [407, 133] width 108 height 28
click at [408, 147] on div "True False" at bounding box center [407, 133] width 108 height 28
click at [413, 147] on label "False" at bounding box center [435, 133] width 45 height 28
click at [420, 138] on input "False" at bounding box center [424, 134] width 9 height 8
radio input "true"
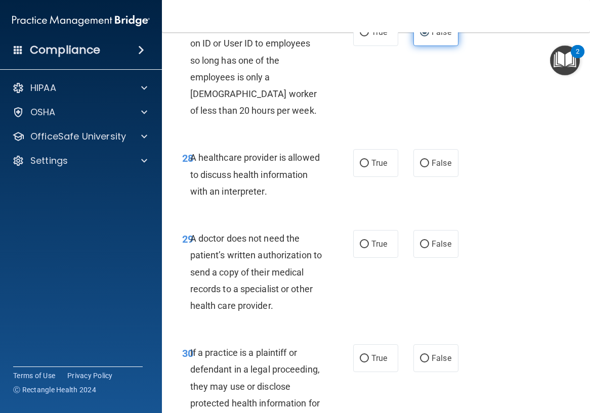
scroll to position [3188, 0]
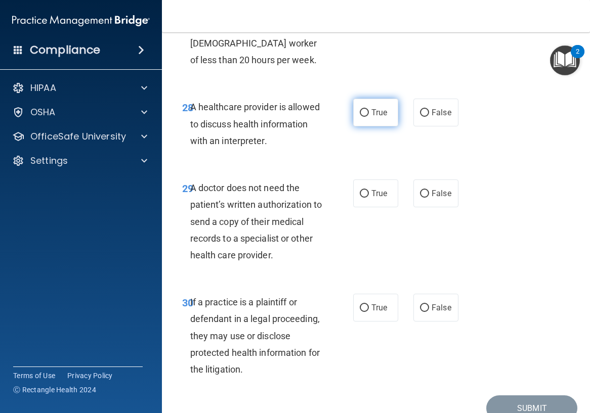
click at [377, 127] on label "True" at bounding box center [375, 113] width 45 height 28
click at [369, 117] on input "True" at bounding box center [364, 113] width 9 height 8
radio input "true"
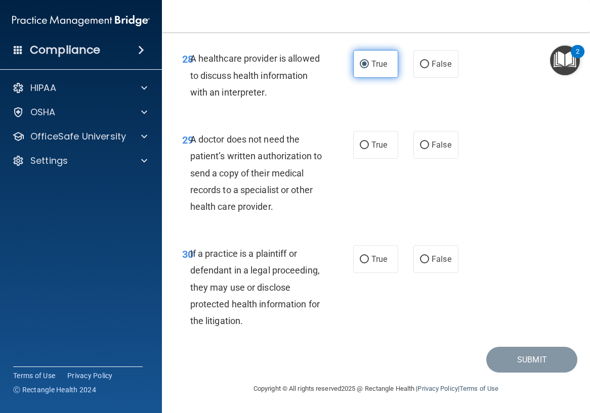
scroll to position [3290, 0]
click at [379, 150] on span "True" at bounding box center [379, 145] width 16 height 10
click at [369, 149] on input "True" at bounding box center [364, 146] width 9 height 8
radio input "true"
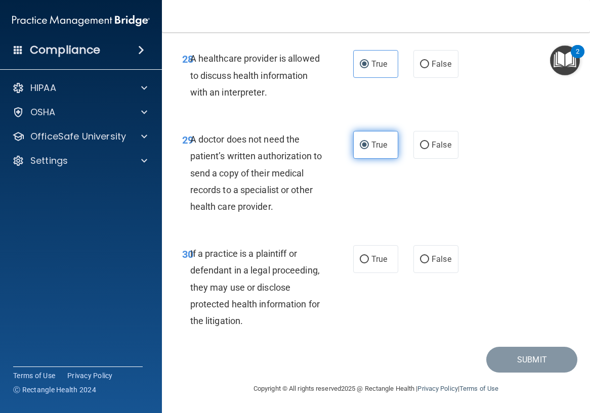
scroll to position [3304, 0]
click at [374, 252] on label "True" at bounding box center [375, 259] width 45 height 28
click at [369, 256] on input "True" at bounding box center [364, 260] width 9 height 8
radio input "true"
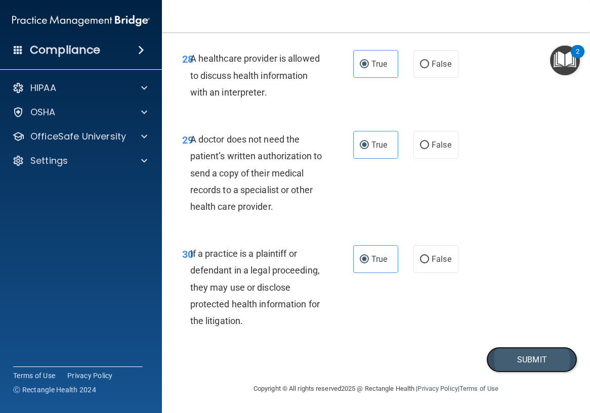
click at [507, 370] on button "Submit" at bounding box center [531, 360] width 91 height 26
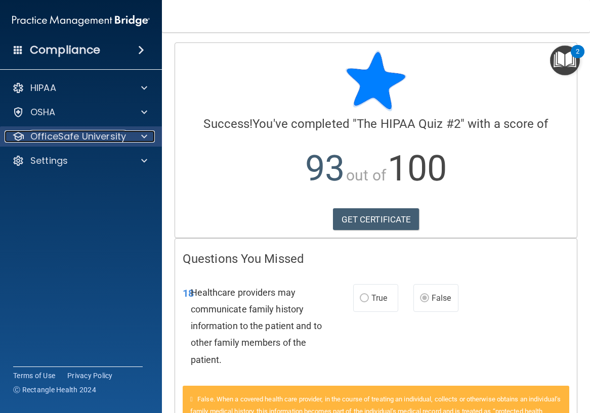
click at [111, 135] on p "OfficeSafe University" at bounding box center [78, 137] width 96 height 12
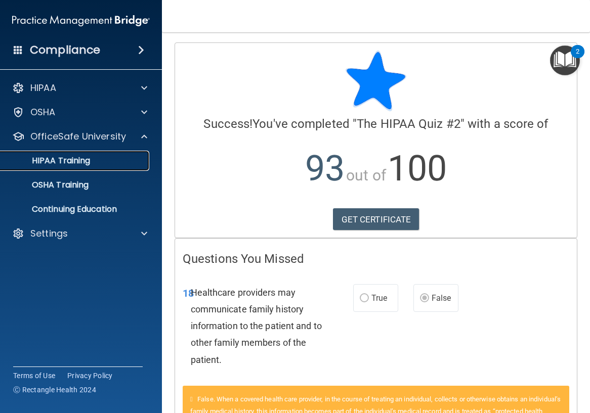
click at [105, 164] on div "HIPAA Training" at bounding box center [76, 161] width 138 height 10
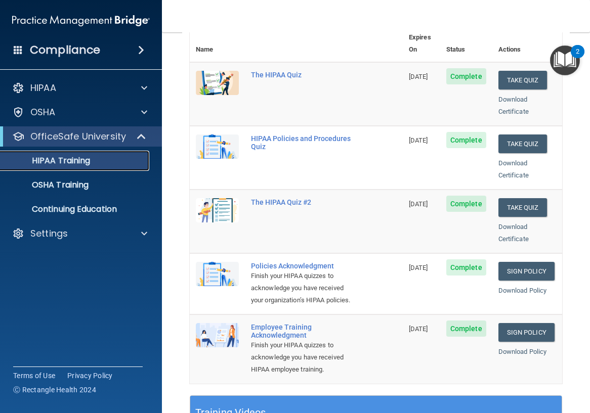
scroll to position [152, 0]
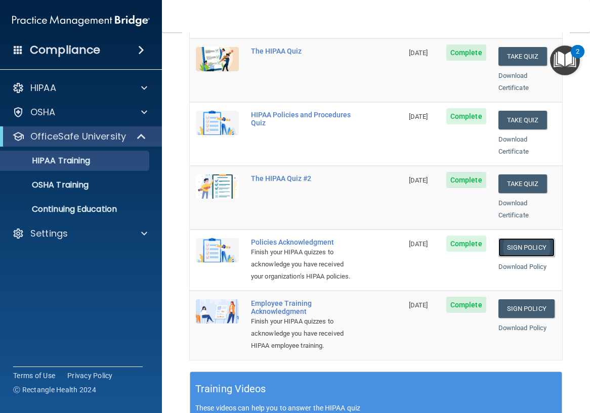
click at [510, 238] on link "Sign Policy" at bounding box center [527, 247] width 56 height 19
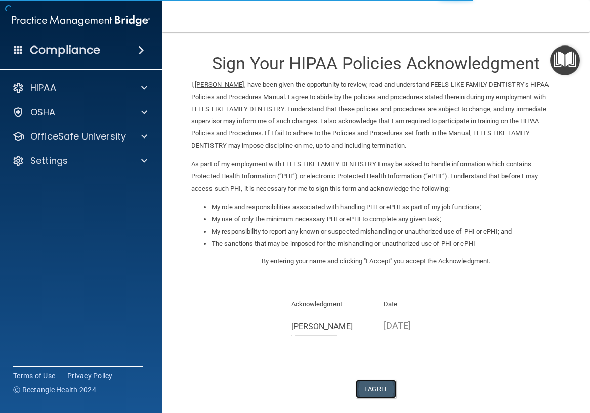
click at [374, 385] on button "I Agree" at bounding box center [376, 389] width 40 height 19
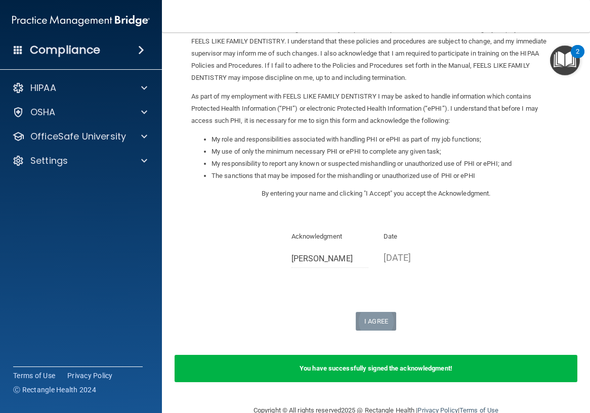
scroll to position [90, 0]
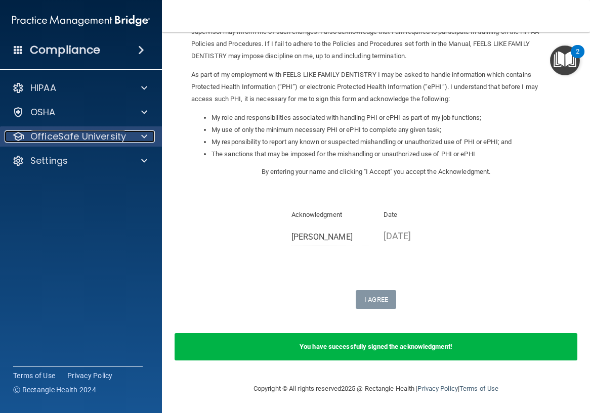
click at [111, 140] on p "OfficeSafe University" at bounding box center [78, 137] width 96 height 12
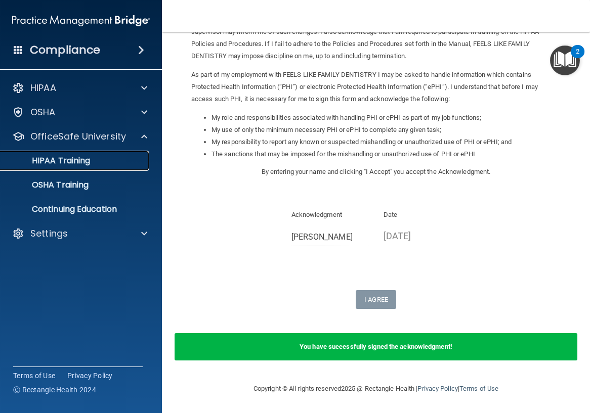
click at [109, 164] on div "HIPAA Training" at bounding box center [76, 161] width 138 height 10
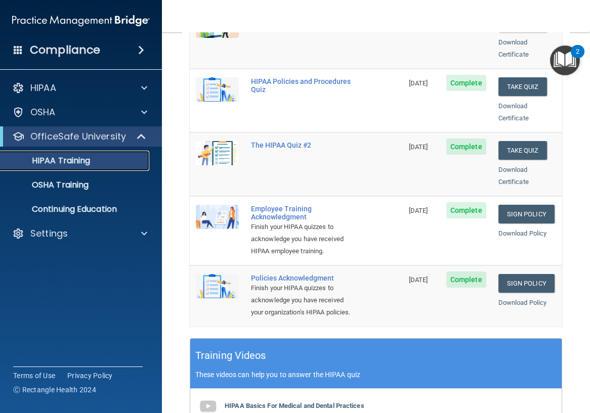
scroll to position [135, 0]
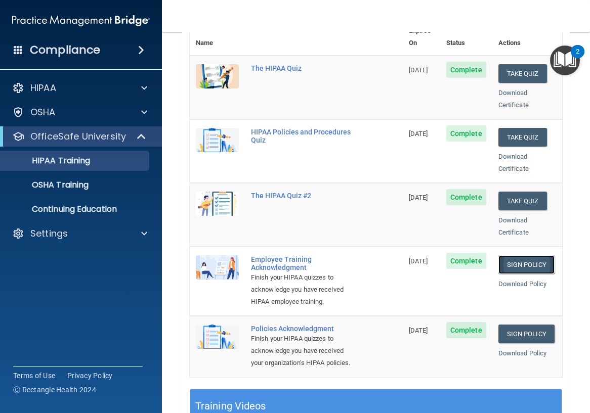
click at [519, 258] on link "Sign Policy" at bounding box center [527, 265] width 56 height 19
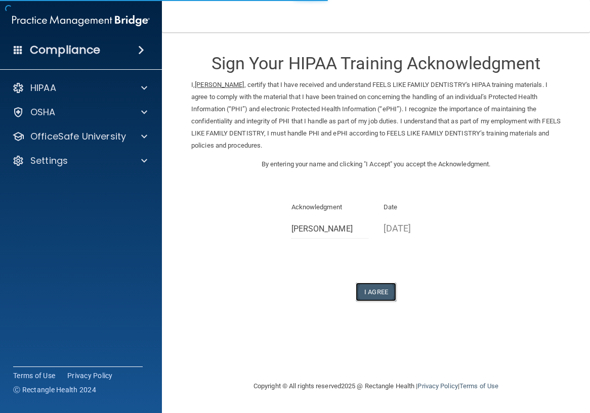
click at [379, 295] on button "I Agree" at bounding box center [376, 292] width 40 height 19
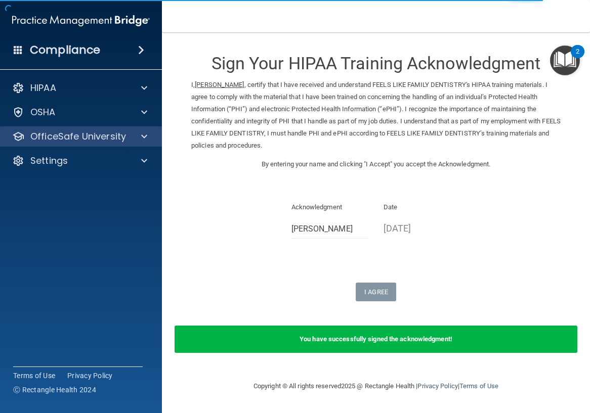
click at [101, 143] on div "OfficeSafe University" at bounding box center [81, 137] width 162 height 20
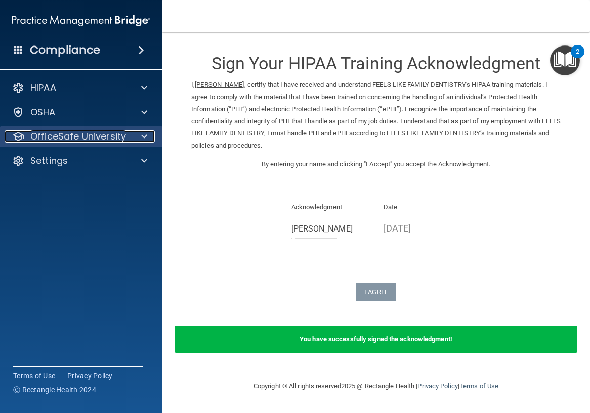
click at [143, 134] on span at bounding box center [144, 137] width 6 height 12
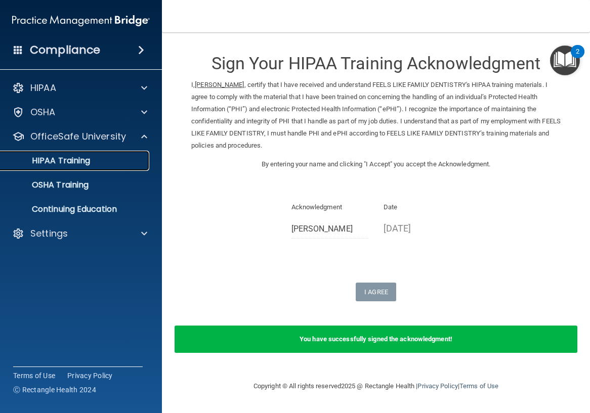
click at [112, 158] on div "HIPAA Training" at bounding box center [76, 161] width 138 height 10
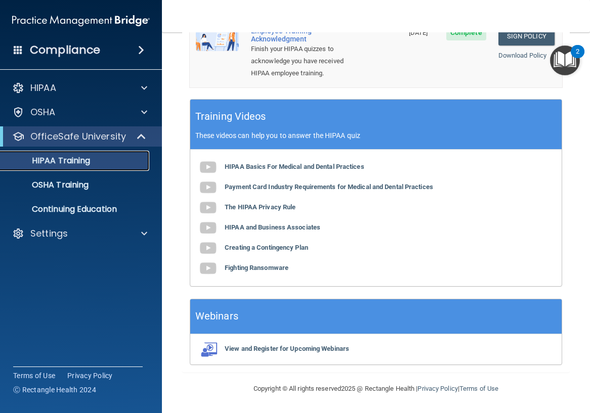
scroll to position [438, 0]
click at [76, 190] on p "OSHA Training" at bounding box center [48, 185] width 82 height 10
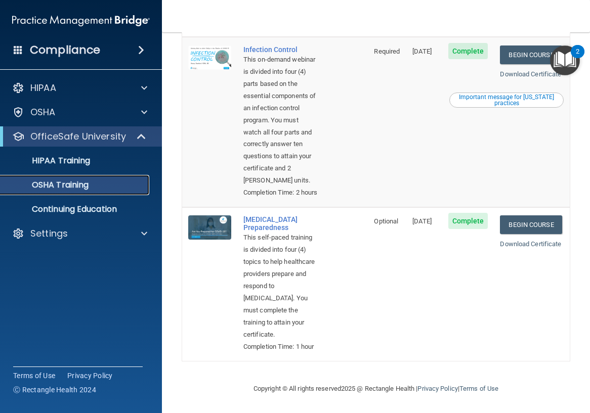
scroll to position [594, 0]
click at [121, 162] on div "HIPAA Training" at bounding box center [76, 161] width 138 height 10
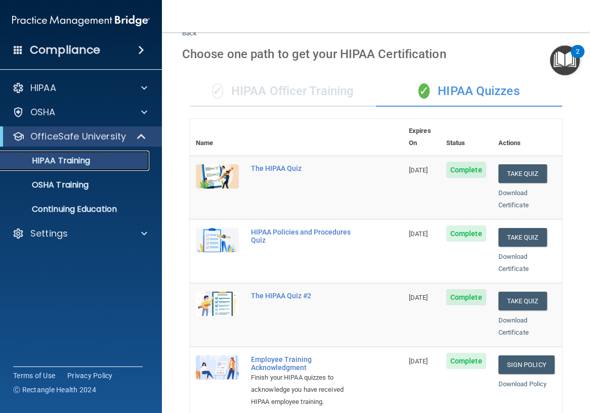
scroll to position [33, 0]
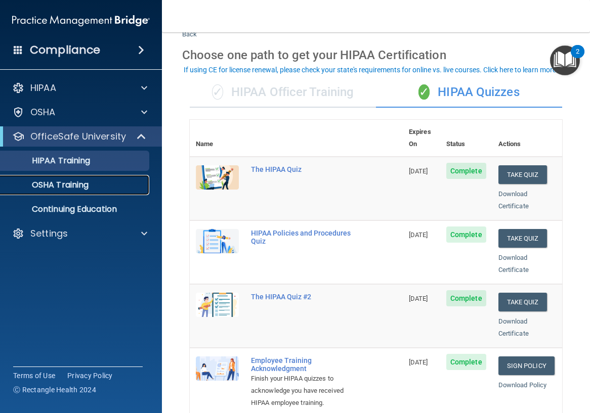
click at [89, 181] on p "OSHA Training" at bounding box center [48, 185] width 82 height 10
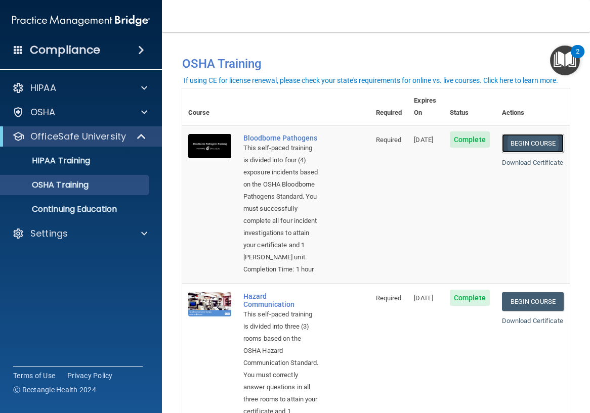
click at [502, 135] on link "Begin Course" at bounding box center [533, 143] width 62 height 19
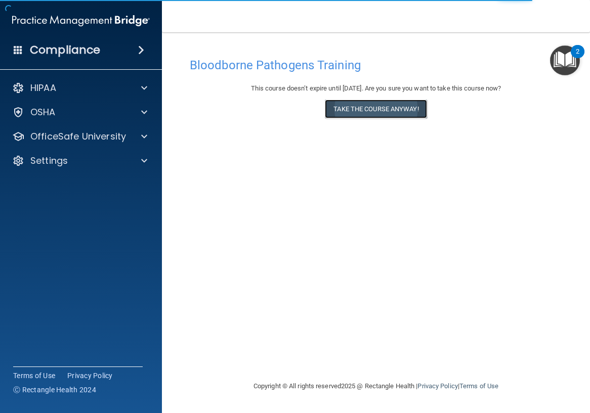
click at [355, 102] on button "Take the course anyway!" at bounding box center [376, 109] width 102 height 19
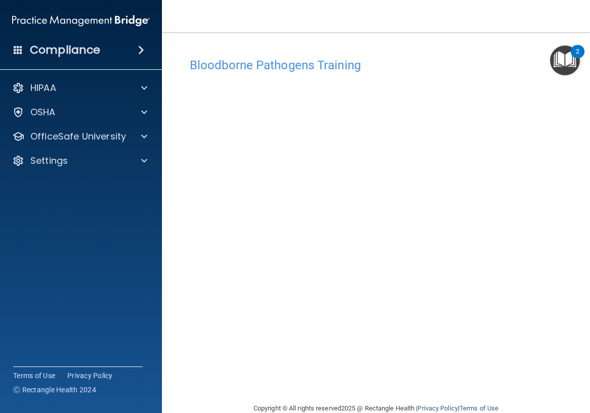
scroll to position [20, 0]
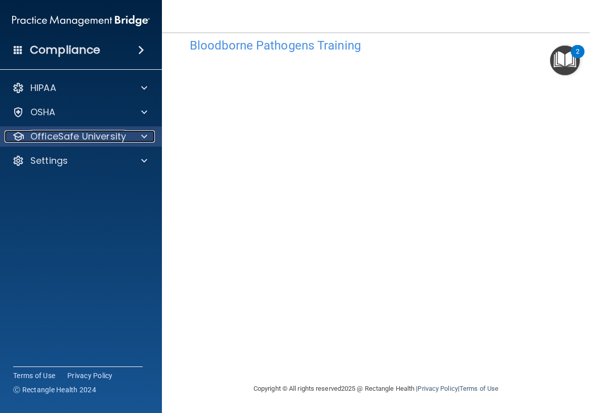
click at [154, 137] on div at bounding box center [142, 137] width 25 height 12
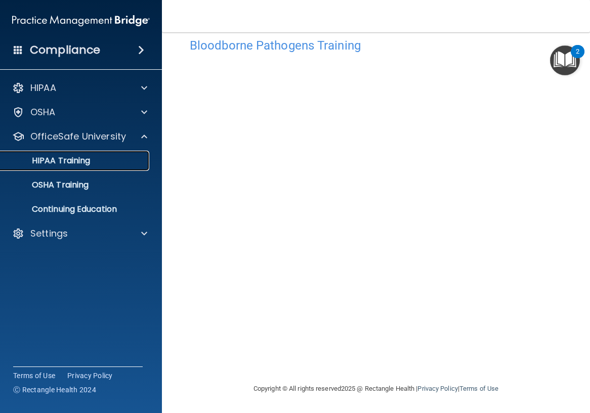
click at [119, 160] on div "HIPAA Training" at bounding box center [76, 161] width 138 height 10
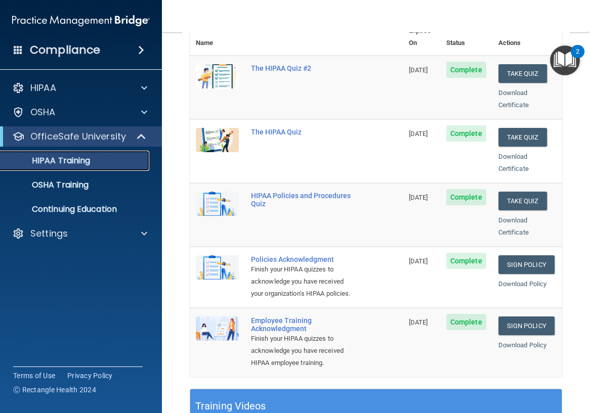
scroll to position [84, 0]
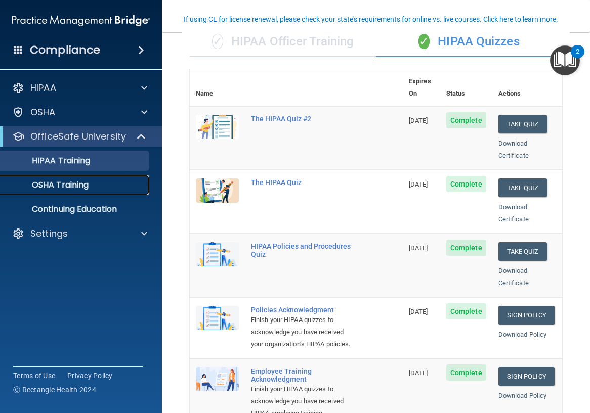
click at [86, 194] on link "OSHA Training" at bounding box center [69, 185] width 159 height 20
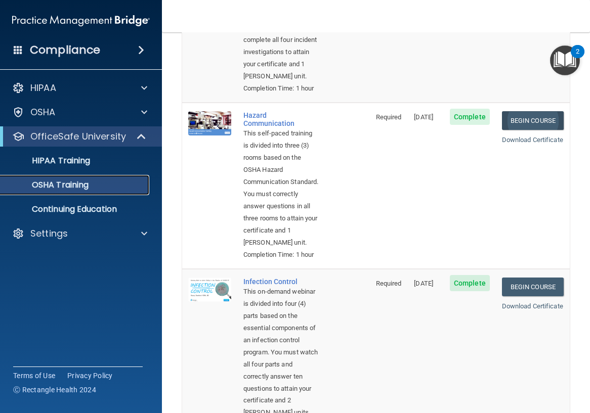
scroll to position [185, 0]
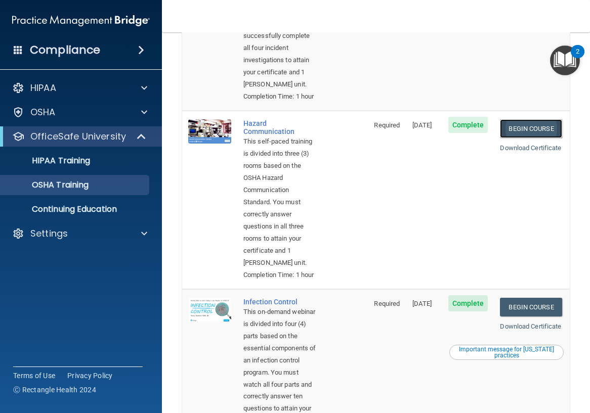
click at [530, 138] on link "Begin Course" at bounding box center [531, 128] width 62 height 19
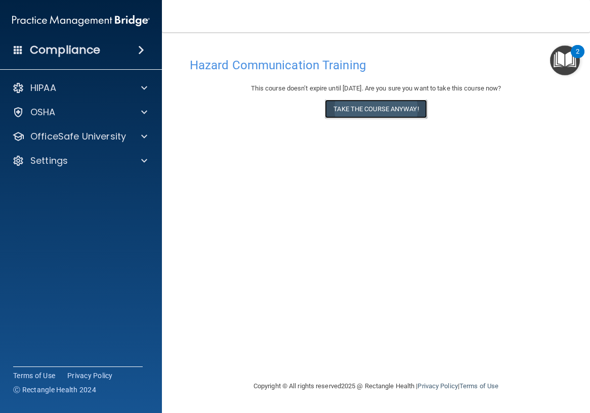
click at [342, 111] on button "Take the course anyway!" at bounding box center [376, 109] width 102 height 19
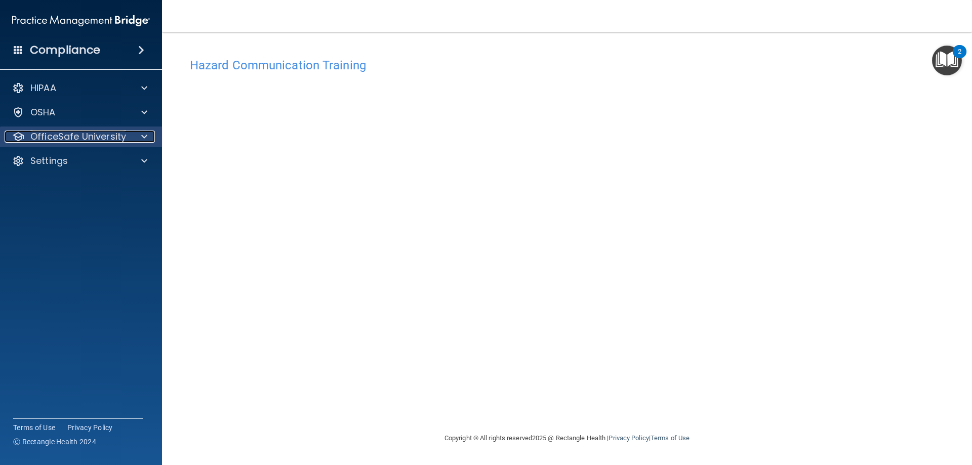
click at [144, 141] on span at bounding box center [144, 137] width 6 height 12
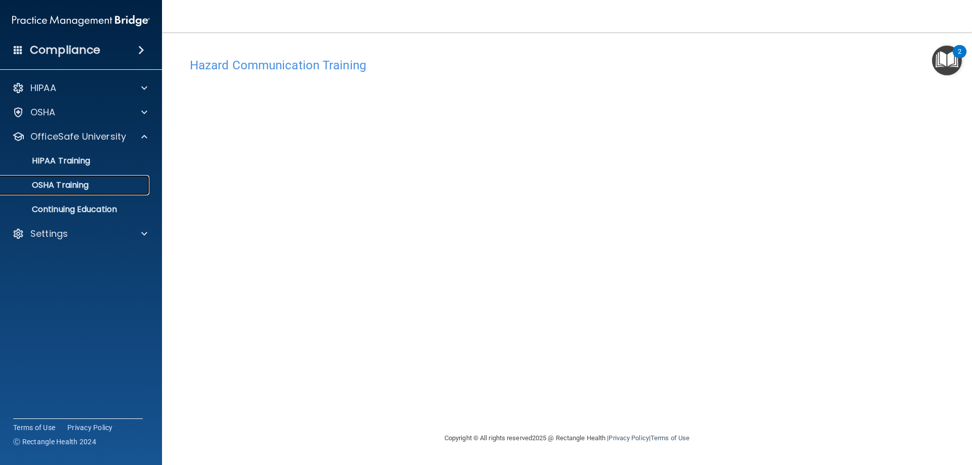
click at [120, 180] on div "OSHA Training" at bounding box center [76, 185] width 138 height 10
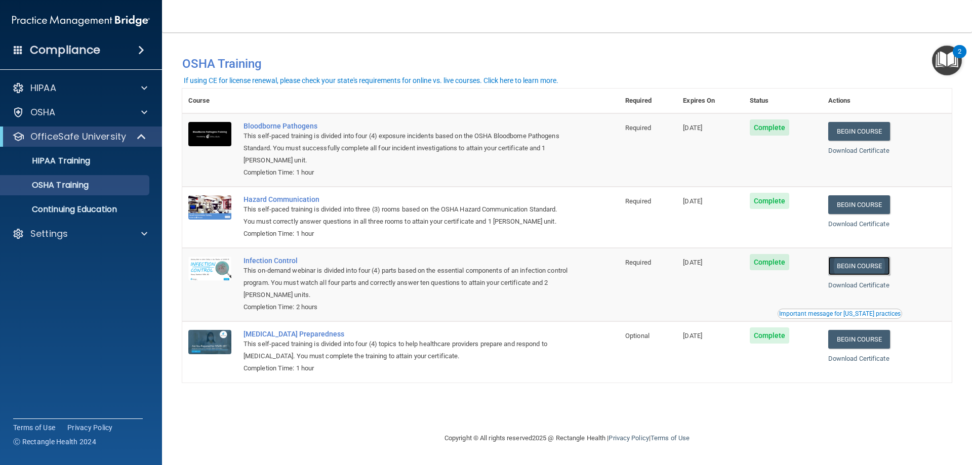
click at [590, 266] on link "Begin Course" at bounding box center [859, 266] width 62 height 19
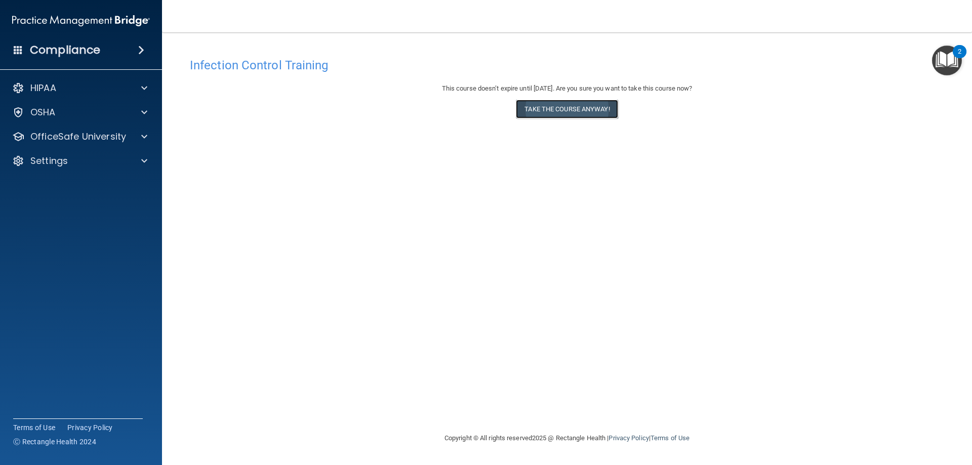
click at [573, 106] on button "Take the course anyway!" at bounding box center [567, 109] width 102 height 19
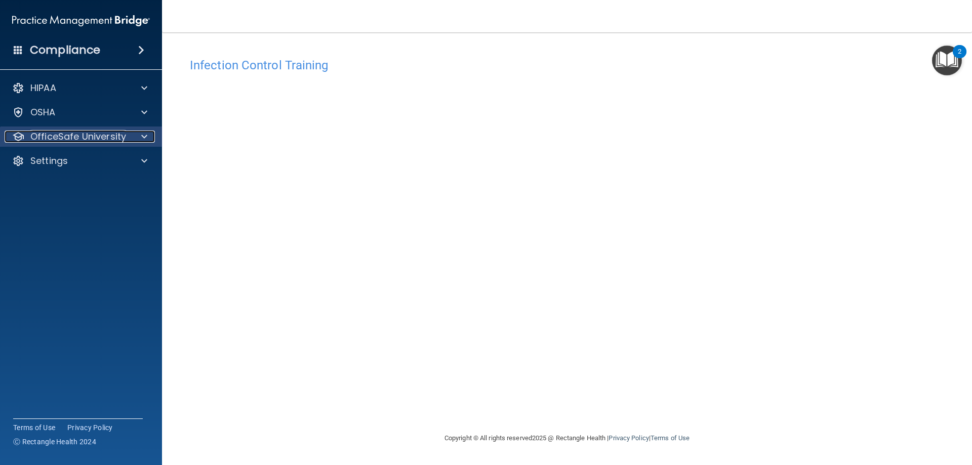
click at [139, 139] on div at bounding box center [142, 137] width 25 height 12
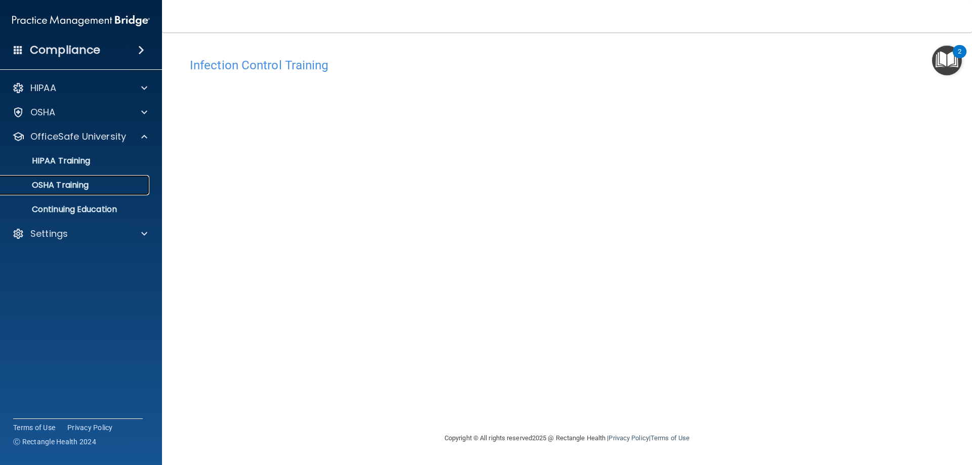
click at [122, 177] on link "OSHA Training" at bounding box center [69, 185] width 159 height 20
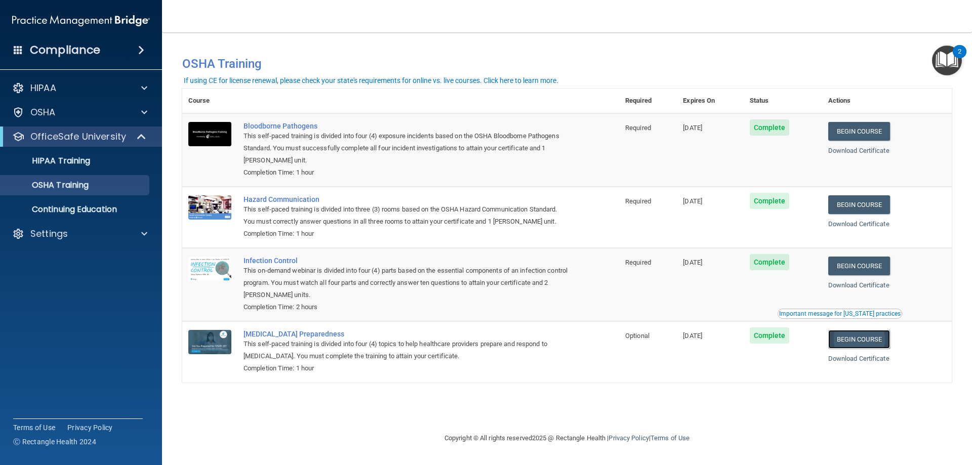
click at [890, 338] on link "Begin Course" at bounding box center [859, 339] width 62 height 19
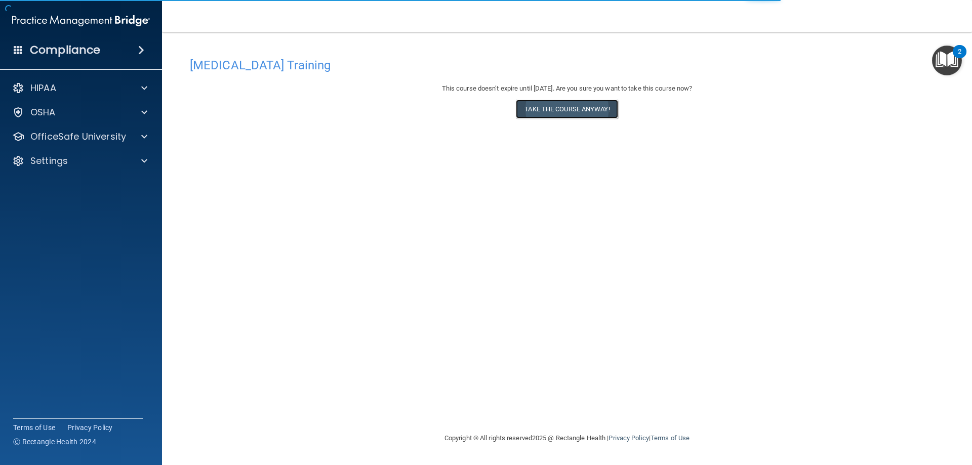
click at [563, 114] on button "Take the course anyway!" at bounding box center [567, 109] width 102 height 19
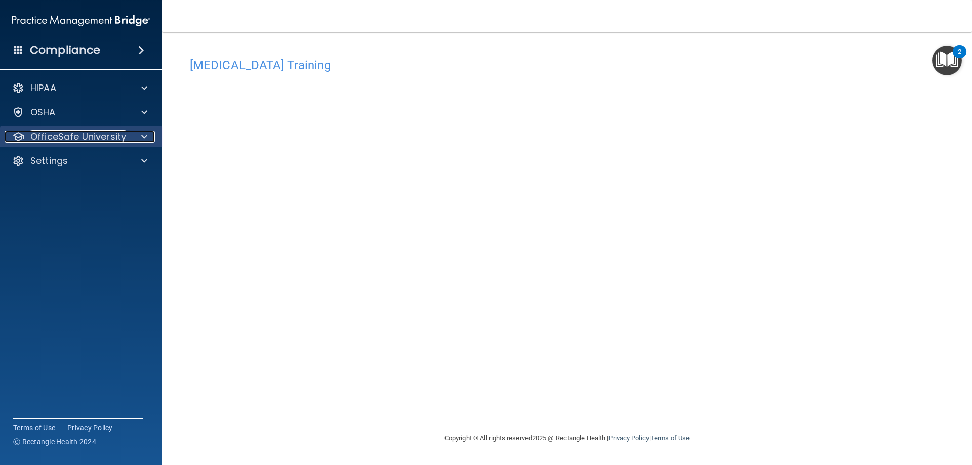
click at [152, 132] on div at bounding box center [142, 137] width 25 height 12
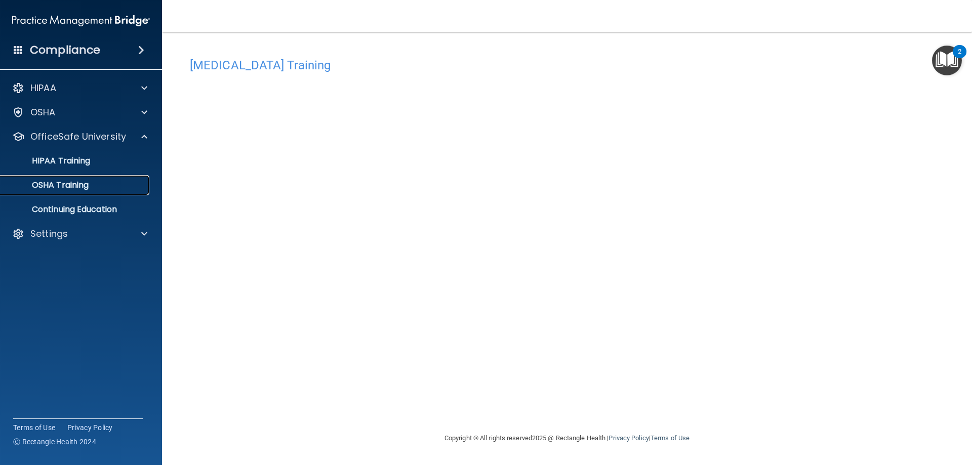
click at [119, 187] on div "OSHA Training" at bounding box center [76, 185] width 138 height 10
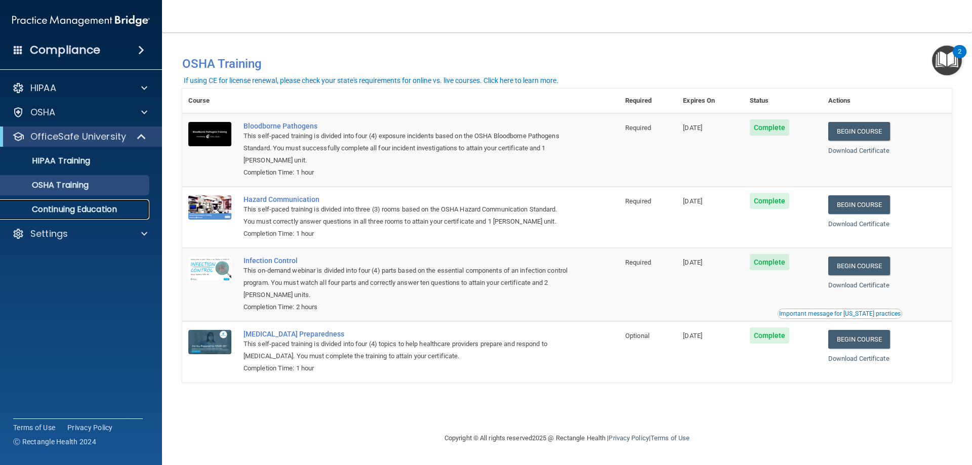
click at [129, 214] on p "Continuing Education" at bounding box center [76, 209] width 138 height 10
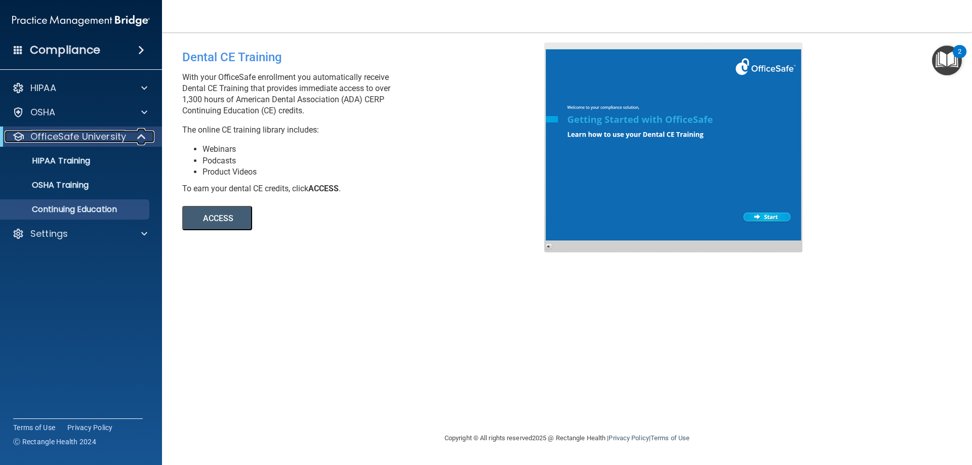
click at [135, 136] on div at bounding box center [142, 137] width 25 height 12
